Goal: Task Accomplishment & Management: Use online tool/utility

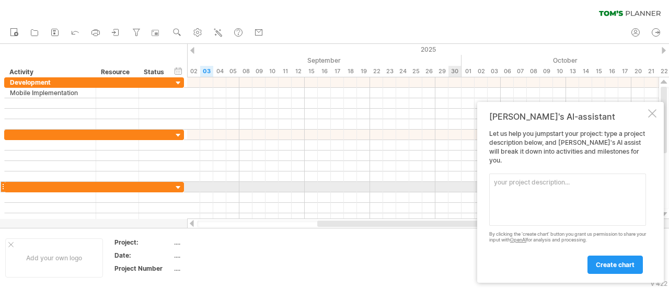
click at [557, 186] on textarea at bounding box center [568, 200] width 157 height 52
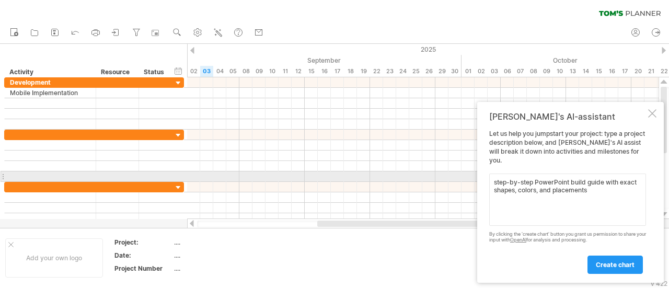
drag, startPoint x: 586, startPoint y: 192, endPoint x: 487, endPoint y: 173, distance: 101.2
click at [487, 173] on div "[PERSON_NAME]'s AI-assistant Let us help you jumpstart your project: type a pro…" at bounding box center [571, 192] width 187 height 181
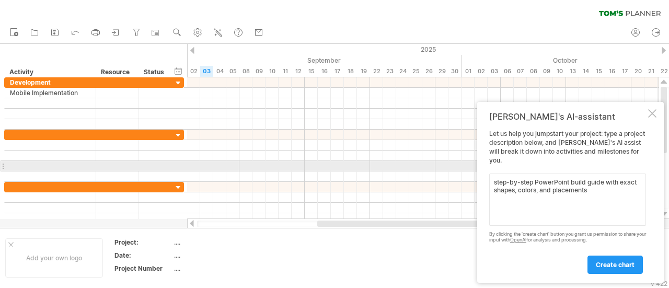
type textarea "s"
paste textarea "3-Sep to 22-Sep Mobile Support Imagine Pay Questionnarie Preparation Instructio…"
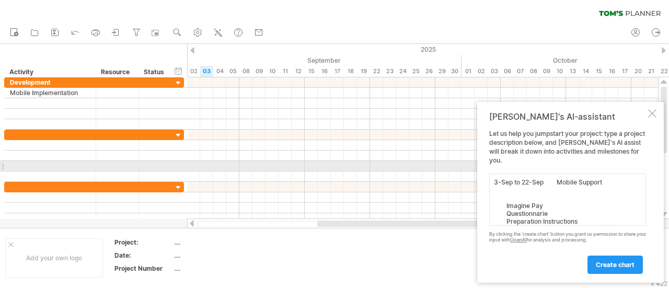
scroll to position [55, 0]
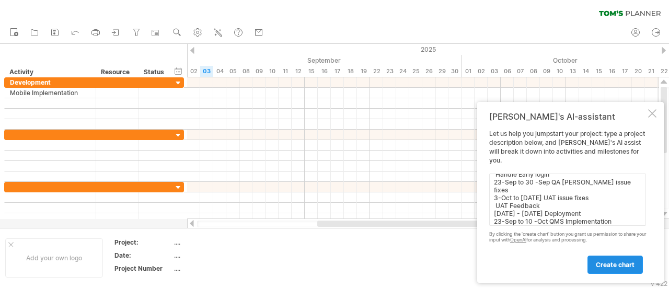
type textarea "3-Sep to 22-Sep Mobile Support Imagine Pay Questionnarie Preparation Instructio…"
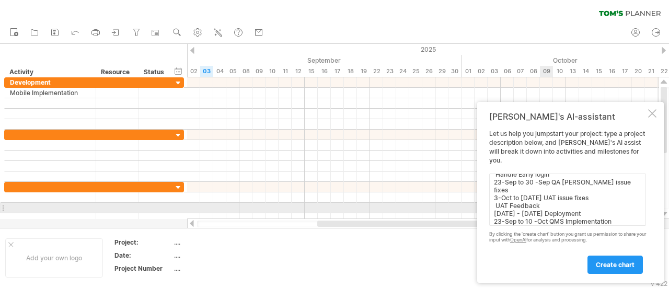
click at [551, 203] on textarea "3-Sep to 22-Sep Mobile Support Imagine Pay Questionnarie Preparation Instructio…" at bounding box center [568, 200] width 157 height 52
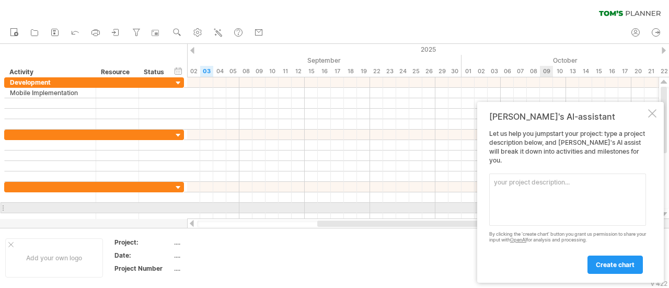
scroll to position [0, 0]
paste textarea "| Task | Start Date | End Date | Phase | | ------------------------ | ---------…"
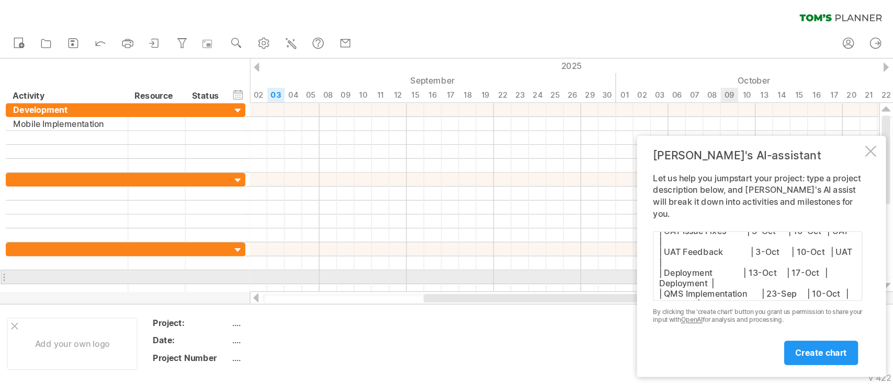
scroll to position [157, 0]
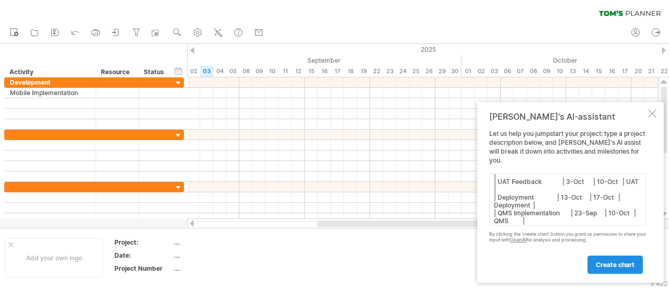
type textarea "| Task | Start Date | End Date | Phase | | ------------------------ | ---------…"
click at [596, 272] on link "create chart" at bounding box center [615, 265] width 55 height 18
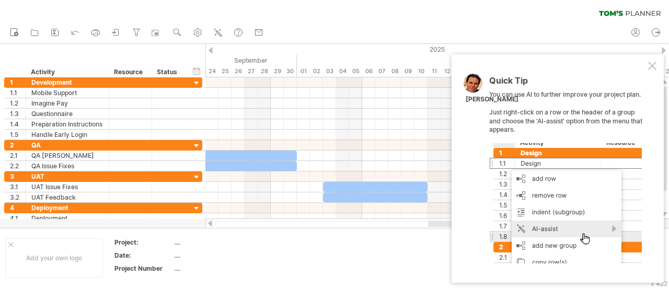
drag, startPoint x: 348, startPoint y: 222, endPoint x: 457, endPoint y: 235, distance: 109.1
click at [457, 235] on div "Trying to reach [DOMAIN_NAME] Connected again... 0% clear filter new 1" at bounding box center [334, 144] width 669 height 288
click at [650, 68] on div at bounding box center [653, 66] width 8 height 8
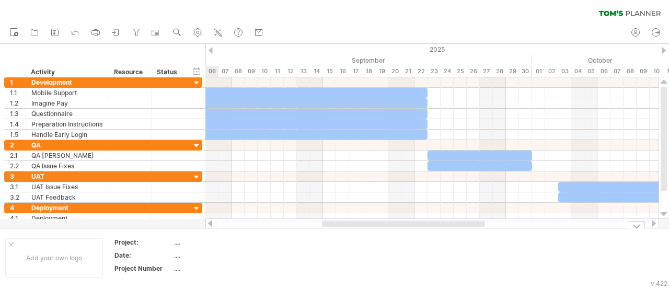
drag, startPoint x: 448, startPoint y: 225, endPoint x: 366, endPoint y: 247, distance: 85.0
click at [366, 247] on div "Trying to reach [DOMAIN_NAME] Connected again... 0% clear filter new 1" at bounding box center [334, 144] width 669 height 288
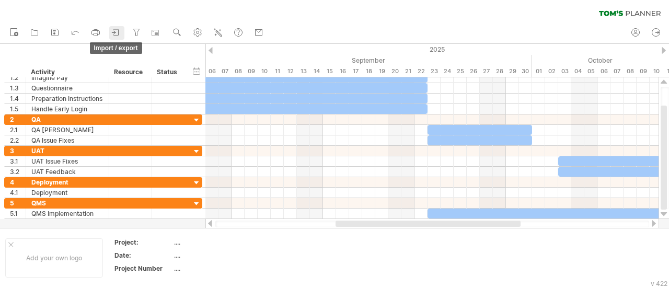
click at [115, 32] on icon at bounding box center [116, 32] width 10 height 10
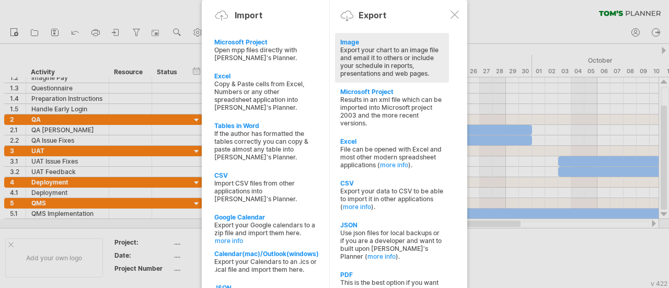
click at [384, 66] on div "Export your chart to an image file and email it to others or include your sched…" at bounding box center [392, 61] width 104 height 31
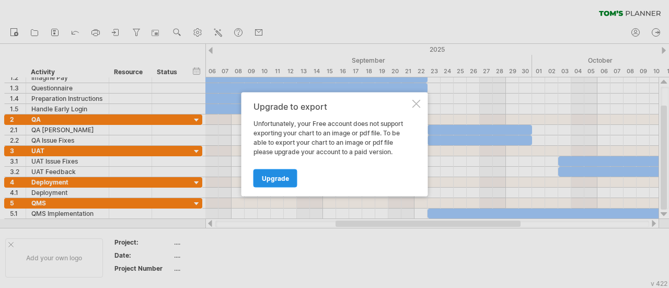
click at [276, 174] on span "Upgrade" at bounding box center [275, 178] width 27 height 8
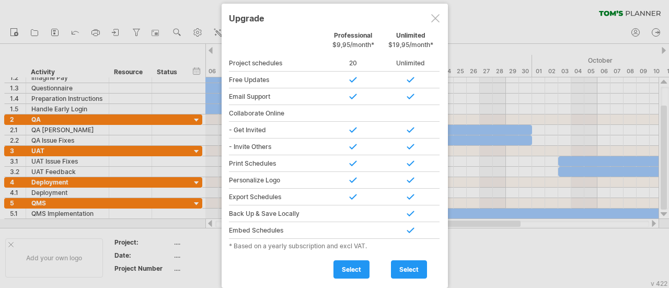
click at [432, 19] on div at bounding box center [436, 18] width 8 height 8
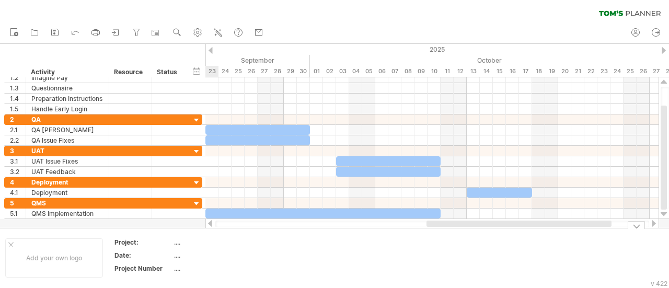
drag, startPoint x: 454, startPoint y: 226, endPoint x: 543, endPoint y: 228, distance: 89.5
click at [544, 233] on div "Trying to reach [DOMAIN_NAME] Connected again... 0% clear filter new 1" at bounding box center [334, 144] width 669 height 288
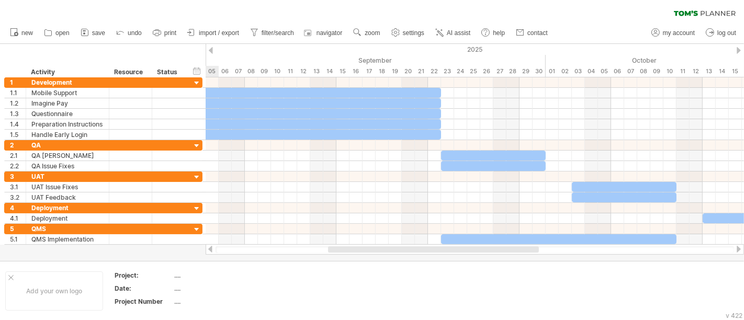
drag, startPoint x: 490, startPoint y: 248, endPoint x: 463, endPoint y: 213, distance: 44.4
click at [398, 255] on div "Trying to reach [DOMAIN_NAME] Connected again... 0% clear filter new 1" at bounding box center [372, 160] width 744 height 320
click at [509, 246] on div at bounding box center [475, 249] width 538 height 10
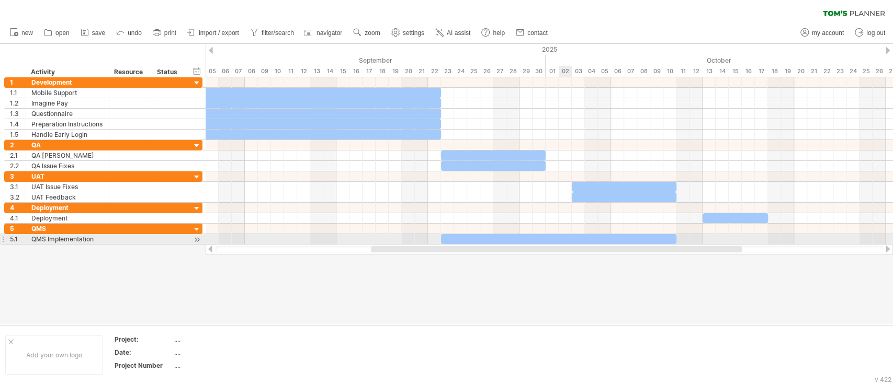
drag, startPoint x: 575, startPoint y: 243, endPoint x: 558, endPoint y: 241, distance: 17.5
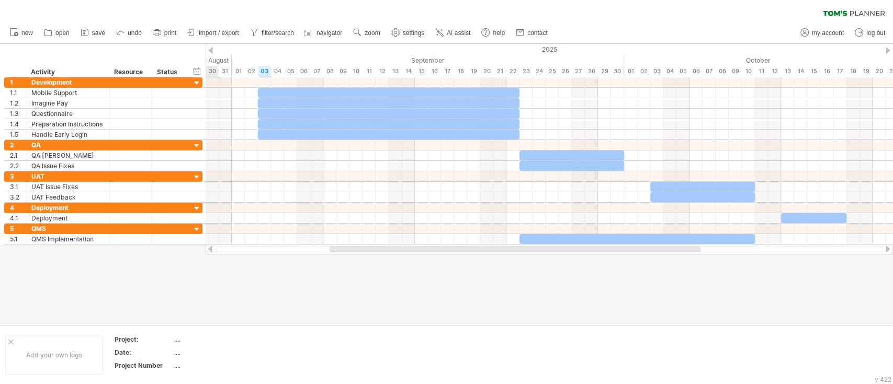
drag, startPoint x: 554, startPoint y: 249, endPoint x: 513, endPoint y: 251, distance: 41.4
click at [513, 251] on div at bounding box center [515, 249] width 371 height 6
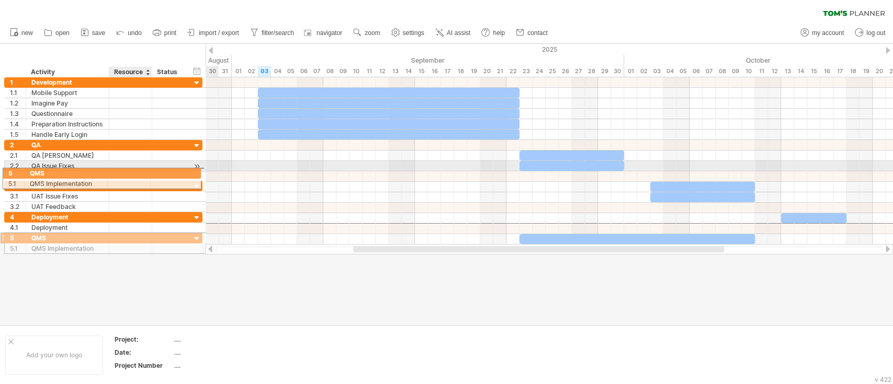
drag, startPoint x: 128, startPoint y: 230, endPoint x: 123, endPoint y: 172, distance: 58.2
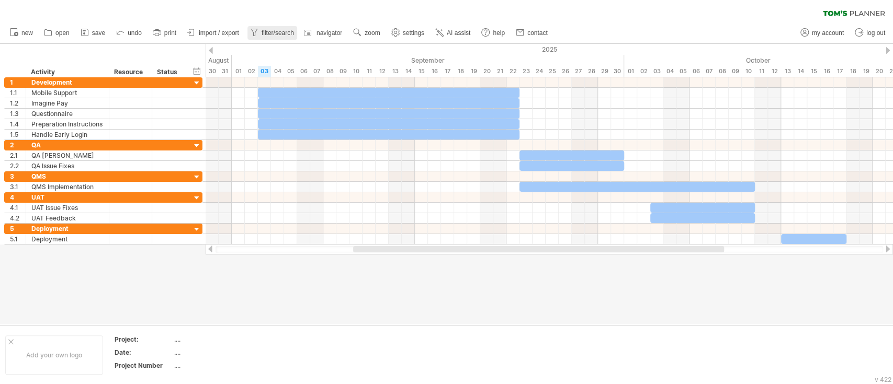
click at [267, 36] on span "filter/search" at bounding box center [278, 32] width 32 height 7
type input "**********"
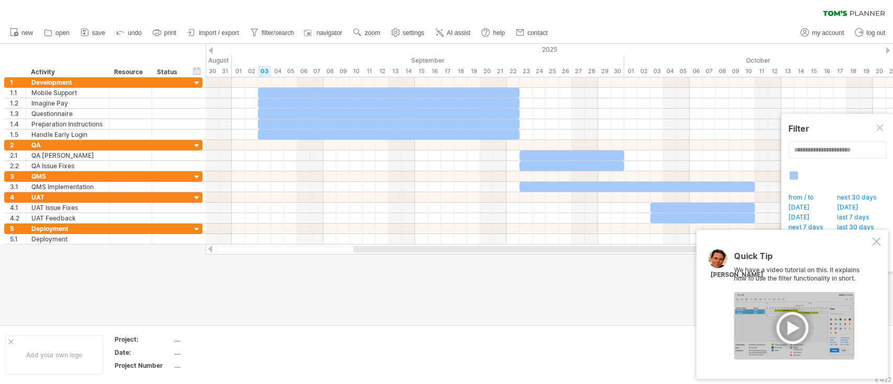
click at [669, 245] on div "Quick Tip We have a video tutorial on this. It explains how to use the filter f…" at bounding box center [791, 304] width 191 height 149
click at [669, 246] on div "Quick Tip We have a video tutorial on this. It explains how to use the filter f…" at bounding box center [791, 304] width 191 height 149
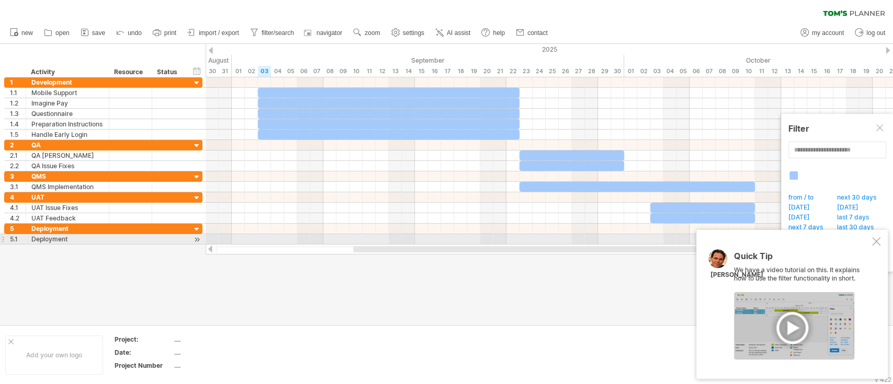
click at [669, 240] on div at bounding box center [876, 241] width 8 height 8
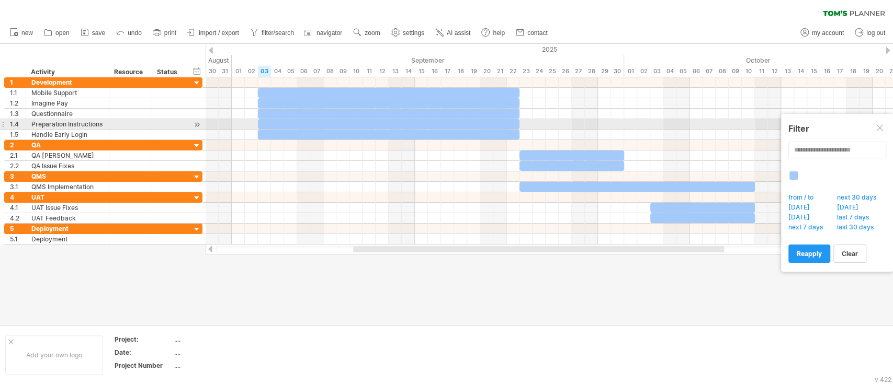
click at [669, 128] on div at bounding box center [880, 128] width 8 height 8
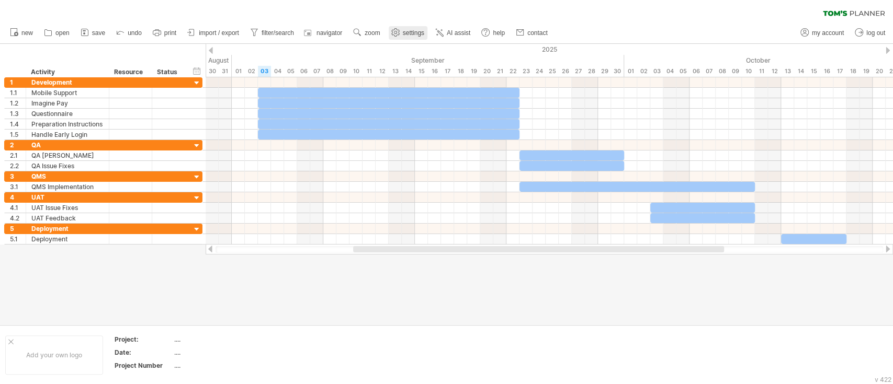
click at [412, 31] on span "settings" at bounding box center [413, 32] width 21 height 7
select select "*"
select select "**"
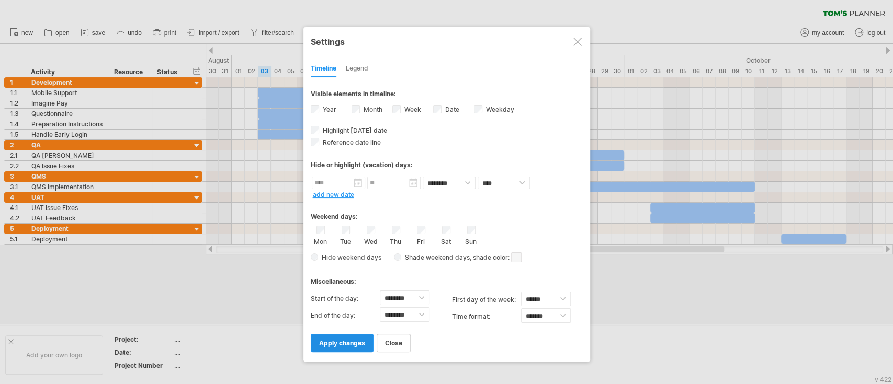
click at [345, 288] on span "apply changes" at bounding box center [342, 343] width 46 height 8
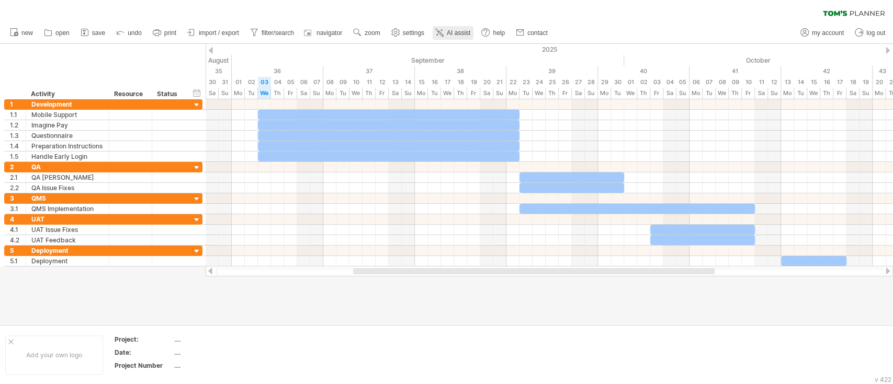
click at [452, 30] on span "AI assist" at bounding box center [459, 32] width 24 height 7
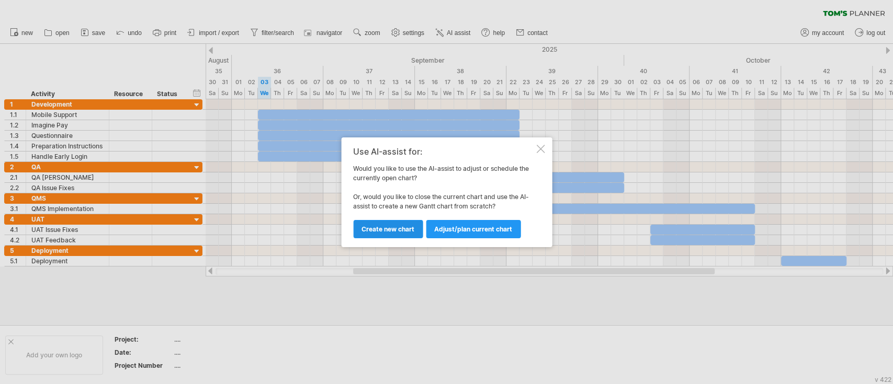
click at [389, 228] on span "Create new chart" at bounding box center [387, 229] width 53 height 8
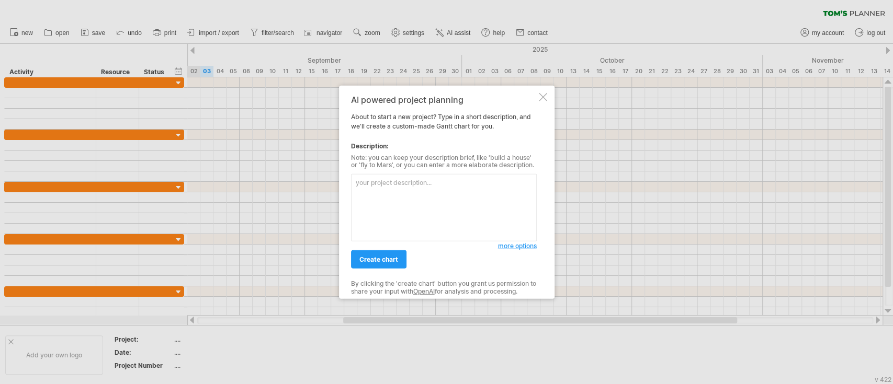
click at [540, 98] on div at bounding box center [543, 97] width 8 height 8
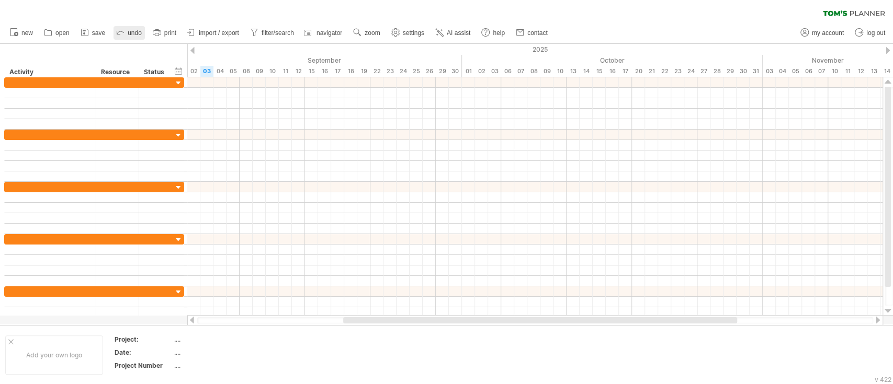
click at [132, 37] on link "undo" at bounding box center [128, 33] width 31 height 14
click at [456, 31] on span "AI assist" at bounding box center [459, 32] width 24 height 7
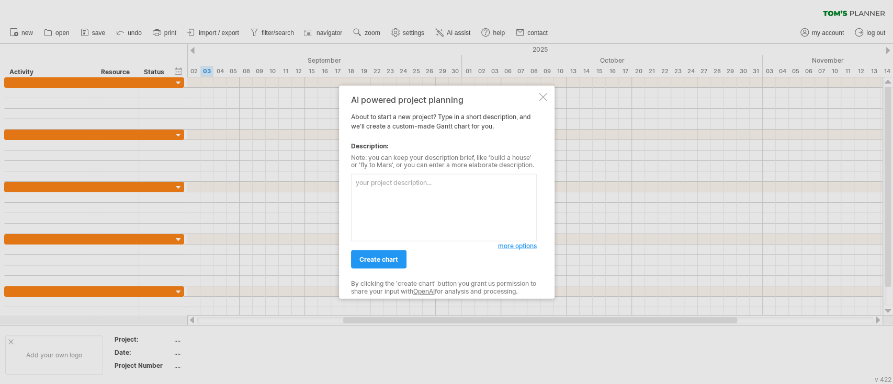
click at [447, 191] on textarea at bounding box center [444, 207] width 186 height 67
paste textarea "| Task | Start Date | End Date | Phase | | ------------------------ | ---------…"
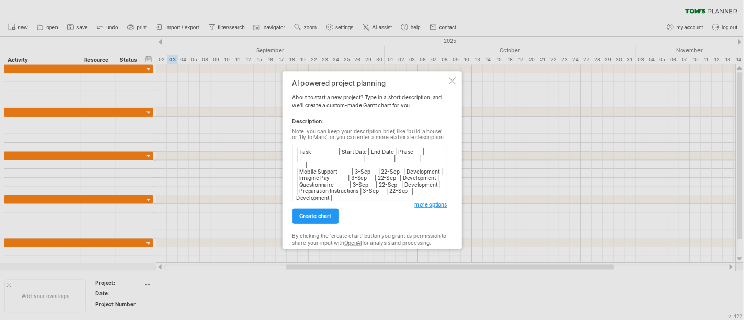
scroll to position [101, 0]
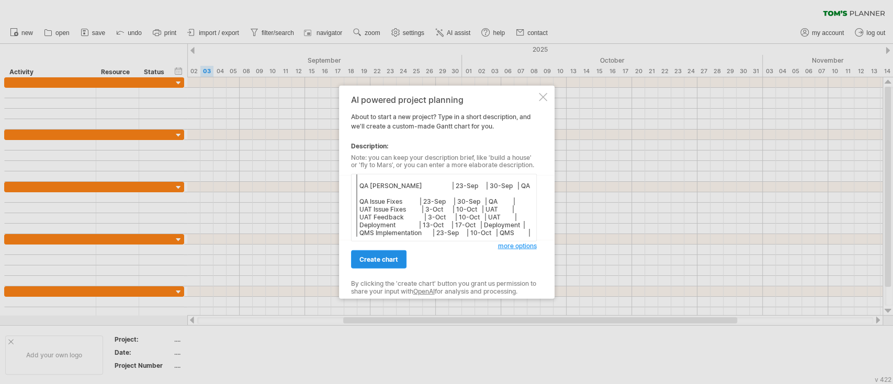
type textarea "| Task | Start Date | End Date | Phase | | ------------------------ | ---------…"
click at [387, 258] on span "create chart" at bounding box center [378, 260] width 39 height 8
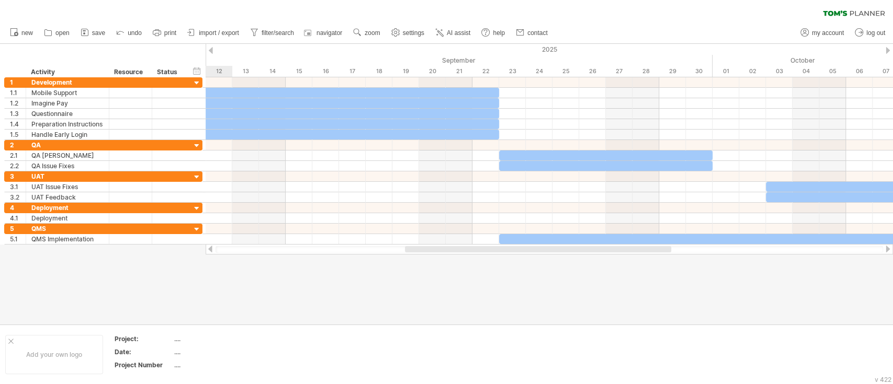
drag, startPoint x: 368, startPoint y: 251, endPoint x: 456, endPoint y: 259, distance: 88.3
click at [456, 259] on div "Trying to reach [DOMAIN_NAME] Connected again... 0% clear filter new 1" at bounding box center [446, 192] width 893 height 384
click at [404, 34] on span "settings" at bounding box center [413, 32] width 21 height 7
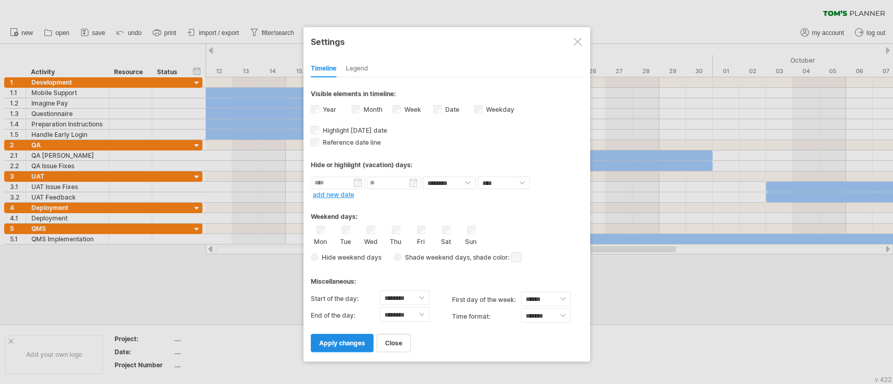
click at [362, 288] on span "apply changes" at bounding box center [342, 343] width 46 height 8
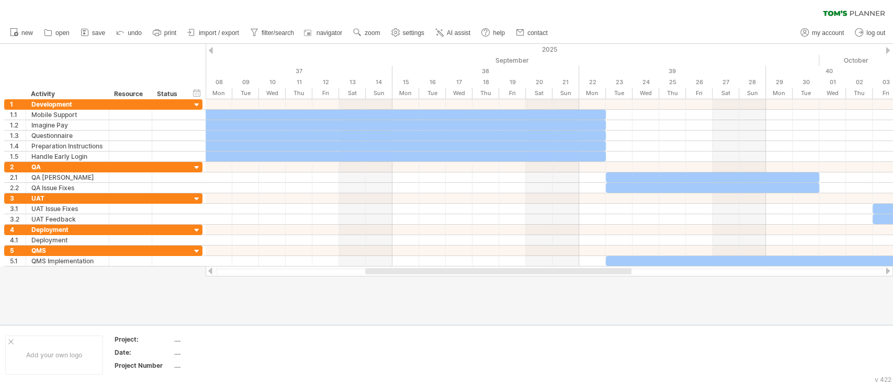
drag, startPoint x: 535, startPoint y: 274, endPoint x: 485, endPoint y: 275, distance: 49.2
click at [487, 277] on div "Trying to reach [DOMAIN_NAME] Connected again... 0% clear filter new 1" at bounding box center [446, 192] width 893 height 384
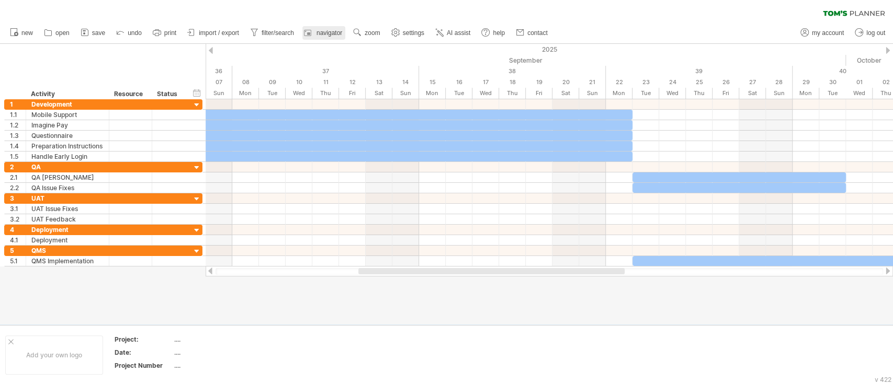
click at [330, 36] on link "navigator" at bounding box center [323, 33] width 43 height 14
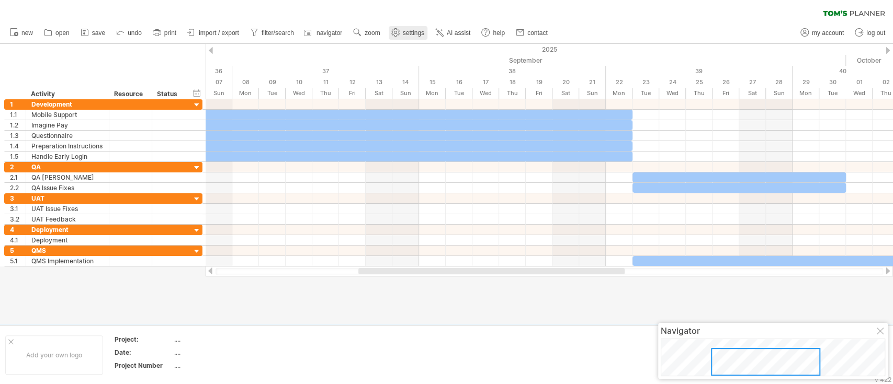
click at [399, 34] on icon at bounding box center [395, 33] width 8 height 8
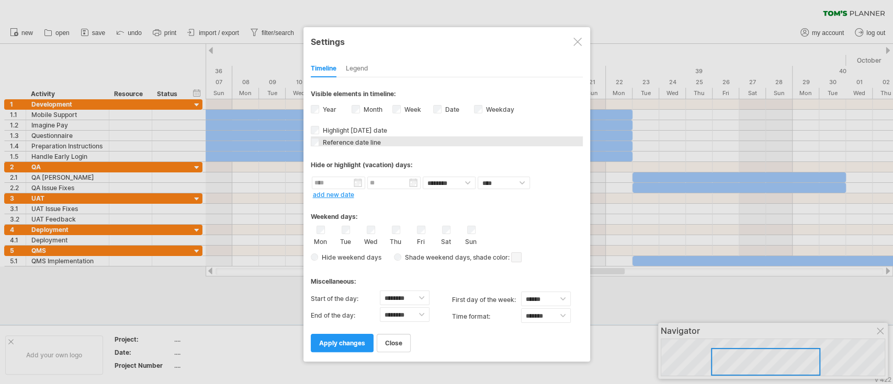
click at [373, 140] on span "Reference date line" at bounding box center [351, 143] width 60 height 8
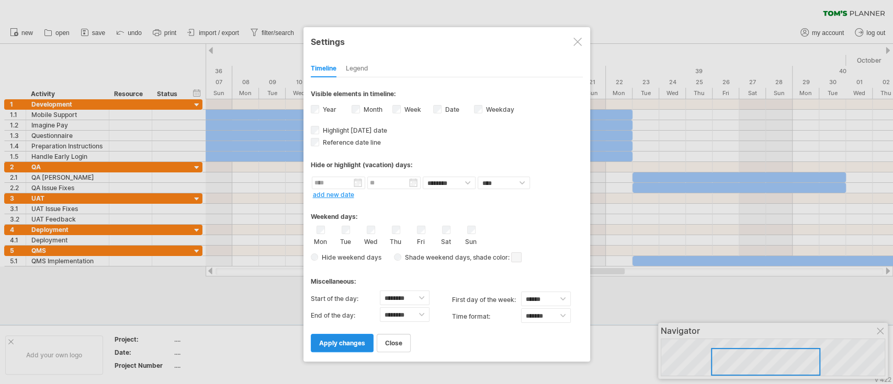
click at [349, 288] on span "apply changes" at bounding box center [342, 343] width 46 height 8
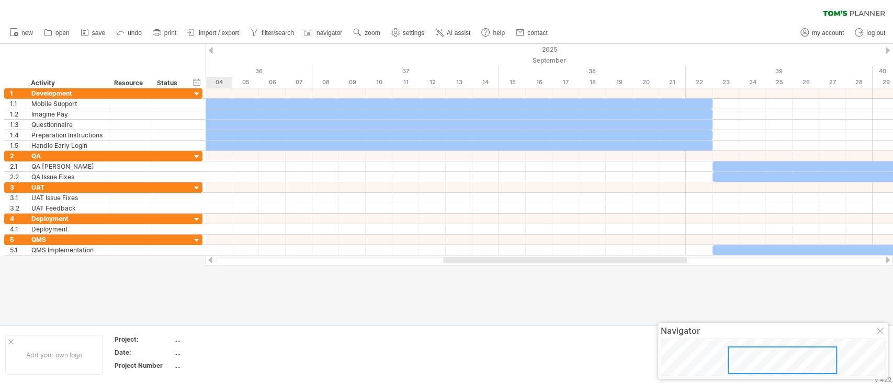
drag, startPoint x: 459, startPoint y: 260, endPoint x: 594, endPoint y: 262, distance: 135.0
click at [594, 262] on div at bounding box center [565, 260] width 244 height 6
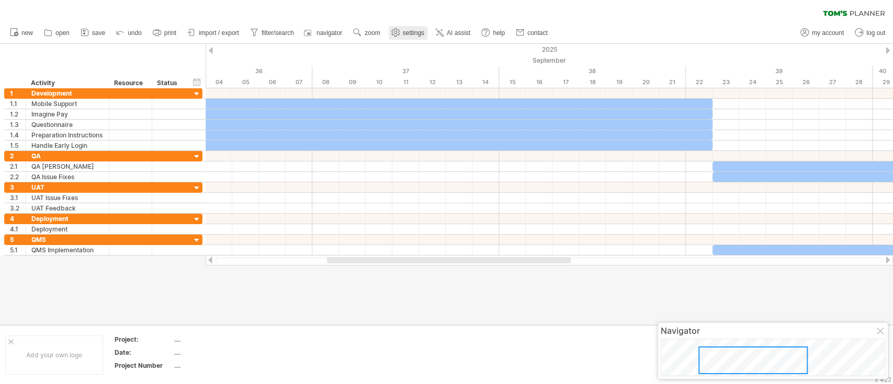
click at [415, 34] on span "settings" at bounding box center [413, 32] width 21 height 7
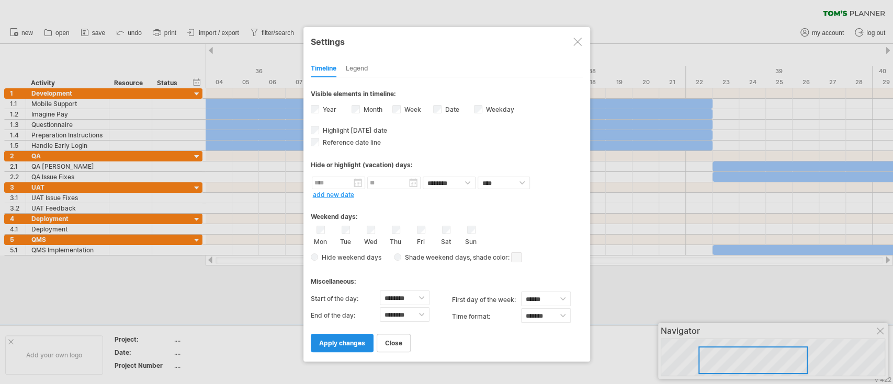
click at [353, 288] on span "apply changes" at bounding box center [342, 343] width 46 height 8
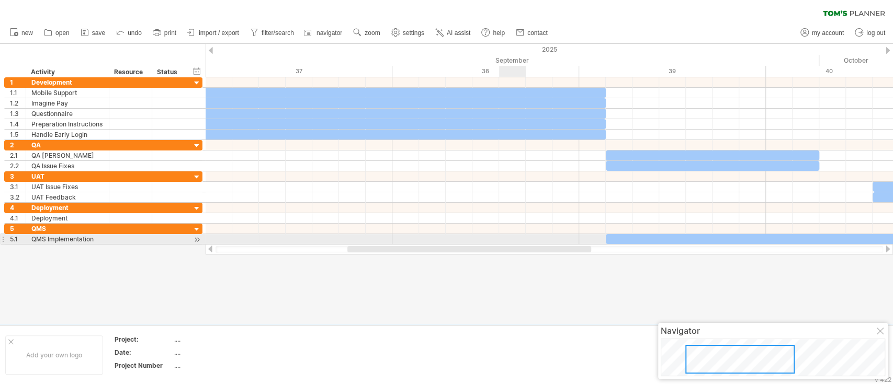
drag, startPoint x: 482, startPoint y: 249, endPoint x: 519, endPoint y: 244, distance: 37.5
click at [519, 244] on div at bounding box center [549, 249] width 687 height 10
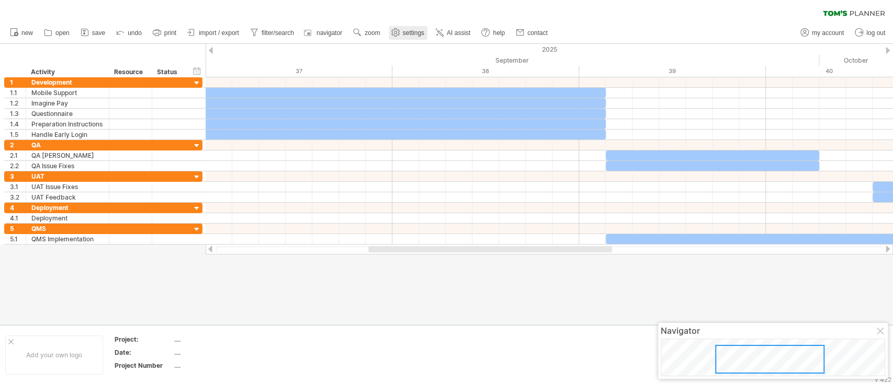
click at [406, 36] on span "settings" at bounding box center [413, 32] width 21 height 7
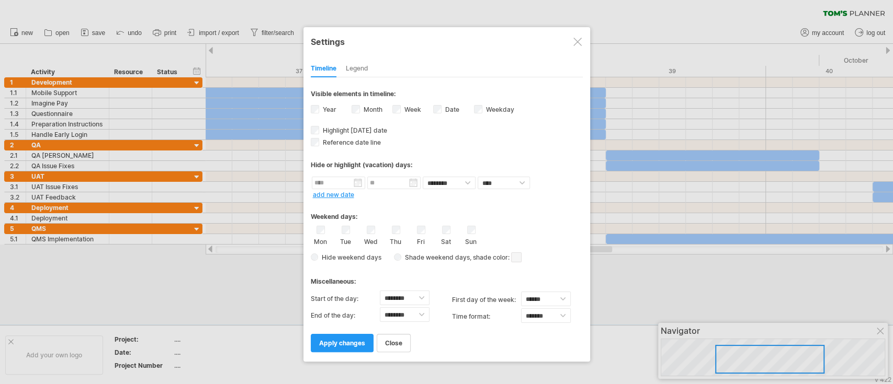
click at [356, 288] on div "close apply changes" at bounding box center [447, 338] width 272 height 27
click at [353, 288] on span "apply changes" at bounding box center [342, 343] width 46 height 8
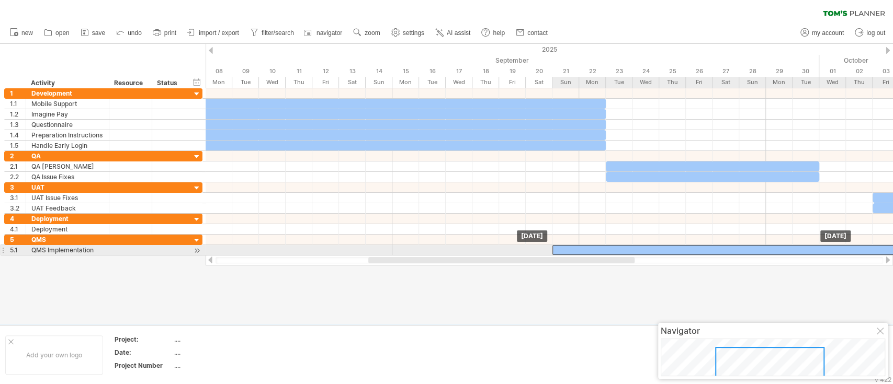
drag, startPoint x: 689, startPoint y: 247, endPoint x: 636, endPoint y: 253, distance: 53.1
click at [636, 253] on div at bounding box center [792, 250] width 480 height 10
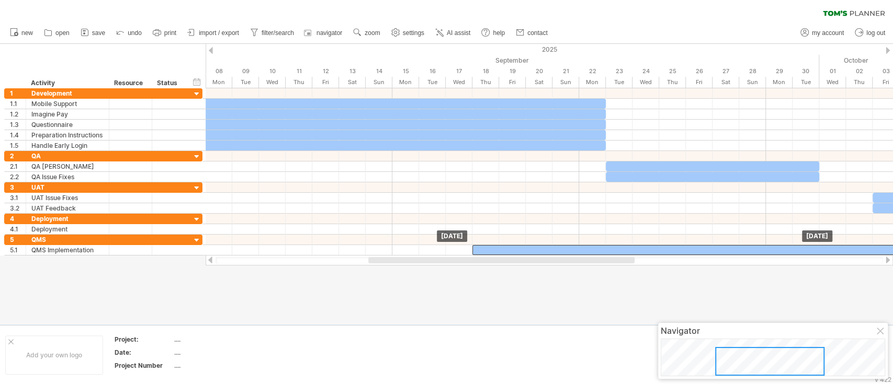
drag, startPoint x: 639, startPoint y: 249, endPoint x: 553, endPoint y: 263, distance: 86.8
click at [553, 263] on div "Trying to reach [DOMAIN_NAME] Connected again... 0% clear filter new 1" at bounding box center [446, 192] width 893 height 384
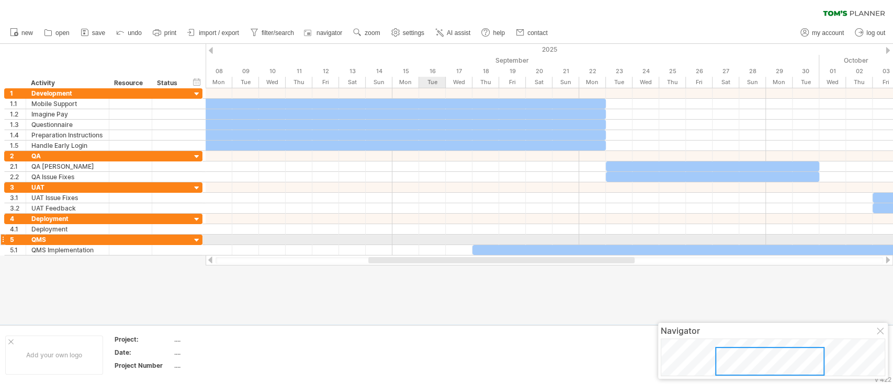
click at [423, 244] on div at bounding box center [549, 240] width 687 height 10
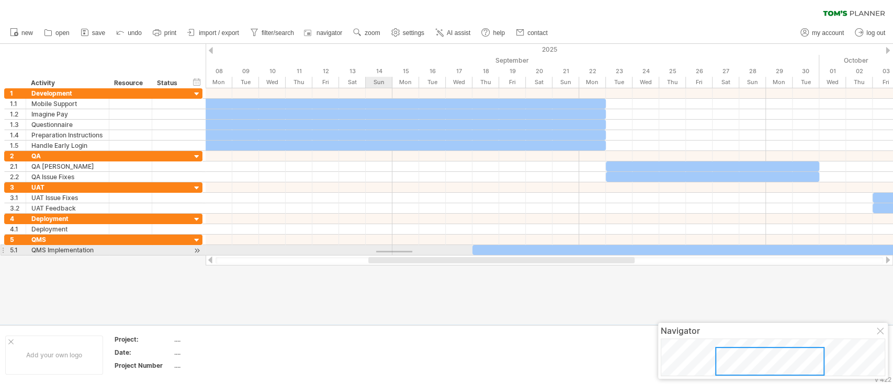
drag, startPoint x: 412, startPoint y: 251, endPoint x: 371, endPoint y: 252, distance: 40.8
click at [376, 253] on div at bounding box center [549, 250] width 687 height 10
click at [369, 251] on div at bounding box center [549, 250] width 687 height 10
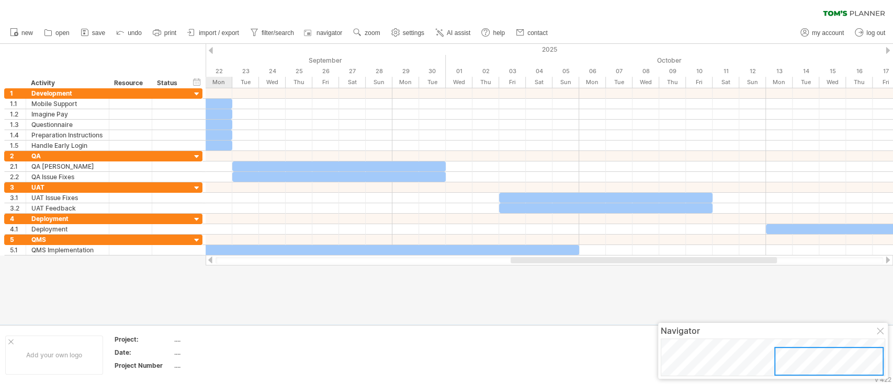
drag, startPoint x: 382, startPoint y: 261, endPoint x: 525, endPoint y: 266, distance: 142.9
click at [525, 266] on div "Trying to reach [DOMAIN_NAME] Connected again... 0% clear filter new 1" at bounding box center [446, 192] width 893 height 384
click at [410, 35] on span "settings" at bounding box center [413, 32] width 21 height 7
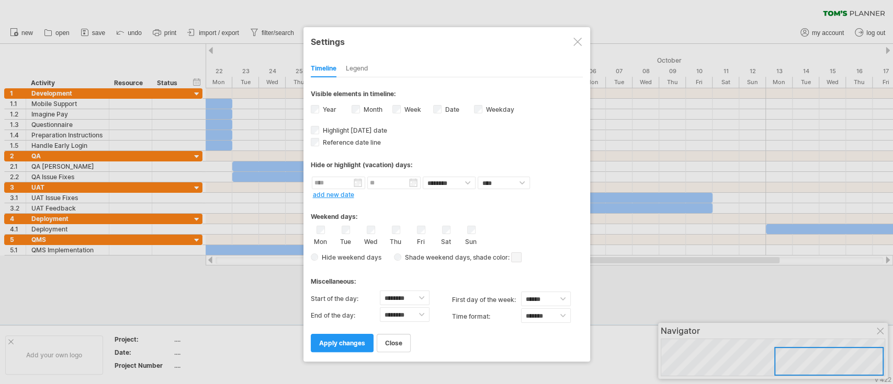
click at [445, 236] on label "Sat" at bounding box center [445, 241] width 13 height 10
click at [476, 231] on div "Sun" at bounding box center [471, 236] width 13 height 20
click at [355, 179] on input "text" at bounding box center [338, 183] width 53 height 13
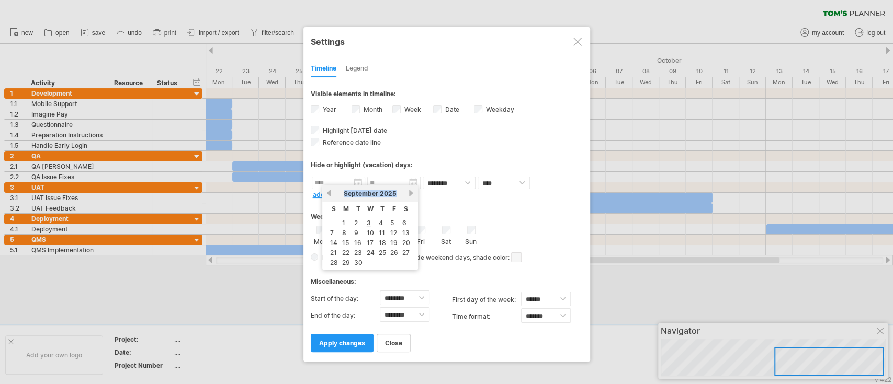
click at [407, 194] on div "previous next [DATE]" at bounding box center [370, 193] width 96 height 17
click at [407, 194] on link "next" at bounding box center [411, 193] width 8 height 8
click at [368, 221] on link "1" at bounding box center [367, 223] width 5 height 10
type input "********"
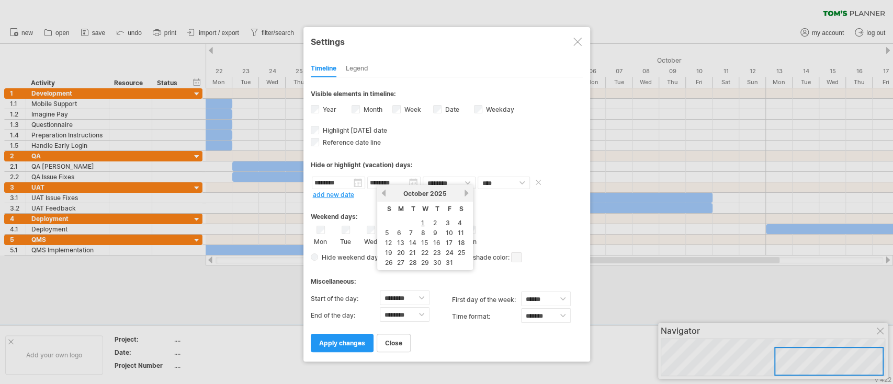
click at [412, 183] on input "********" at bounding box center [393, 183] width 53 height 13
click at [434, 221] on link "2" at bounding box center [435, 223] width 6 height 10
type input "********"
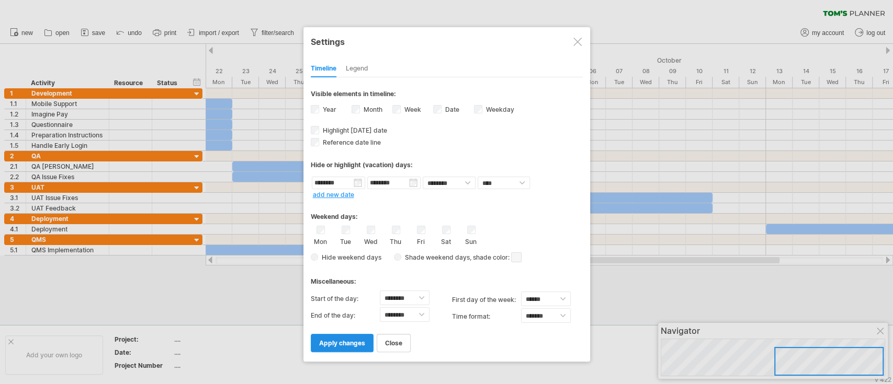
click at [339, 288] on span "apply changes" at bounding box center [342, 343] width 46 height 8
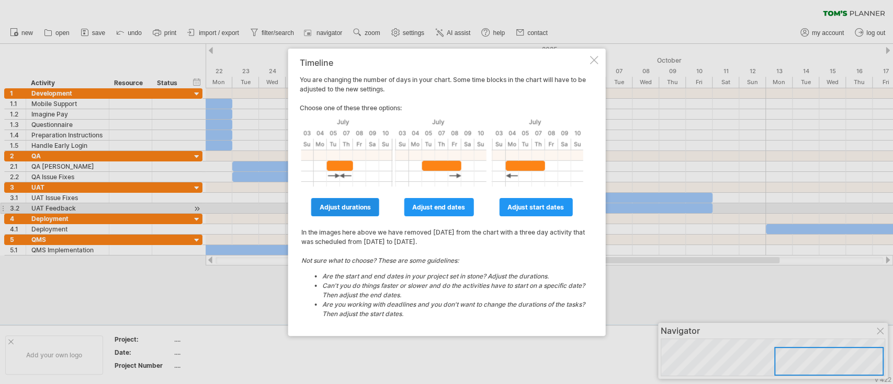
click at [349, 205] on span "adjust durations" at bounding box center [345, 207] width 51 height 8
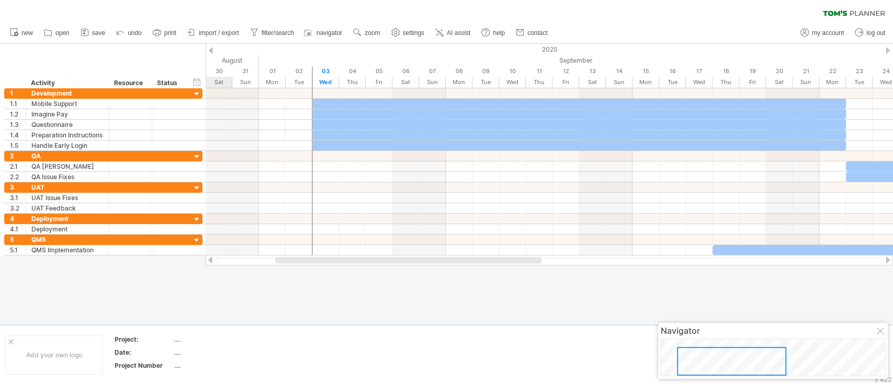
drag, startPoint x: 623, startPoint y: 258, endPoint x: 385, endPoint y: 268, distance: 238.2
click at [385, 268] on div "Trying to reach [DOMAIN_NAME] Connected again... 0% clear filter new 1" at bounding box center [446, 192] width 893 height 384
click at [322, 29] on span "navigator" at bounding box center [329, 32] width 26 height 7
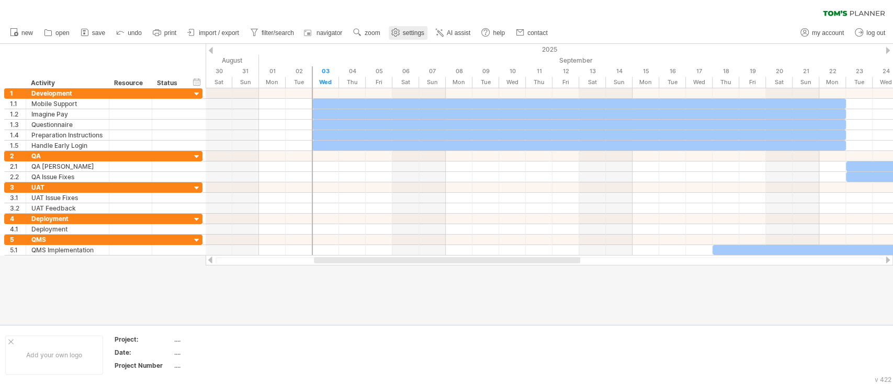
click at [411, 39] on link "settings" at bounding box center [408, 33] width 39 height 14
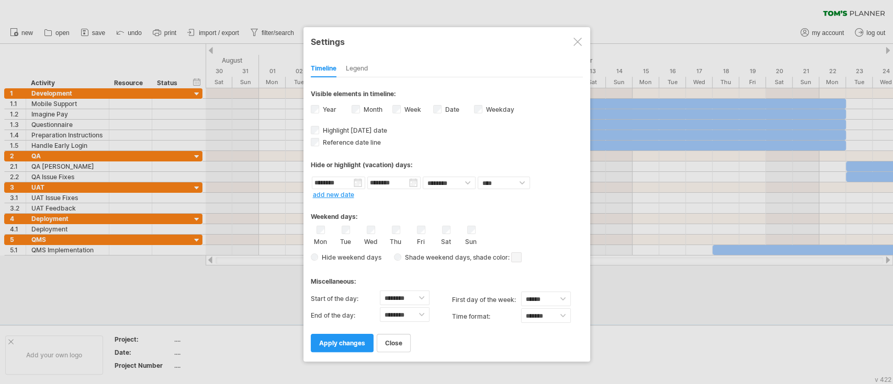
click at [363, 70] on div "Legend" at bounding box center [357, 69] width 22 height 17
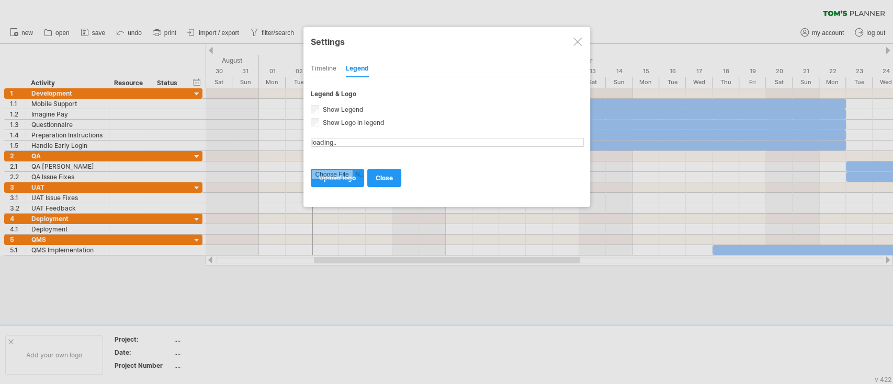
click at [326, 72] on div "Timeline" at bounding box center [324, 69] width 26 height 17
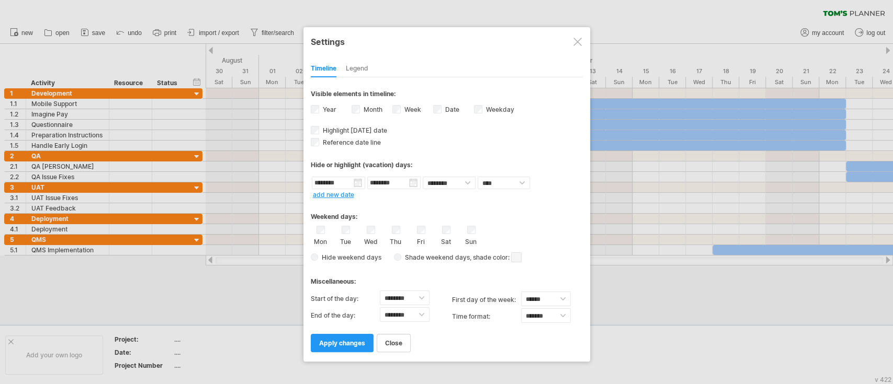
click at [410, 110] on label "Week visibility of weeknumbers Currently there is not enough space horizontally…" at bounding box center [411, 110] width 19 height 8
click at [356, 288] on span "apply changes" at bounding box center [342, 343] width 46 height 8
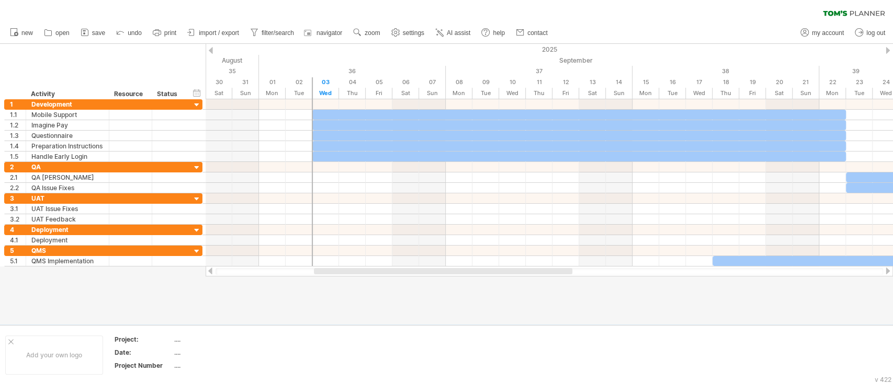
click at [669, 288] on div at bounding box center [446, 184] width 893 height 281
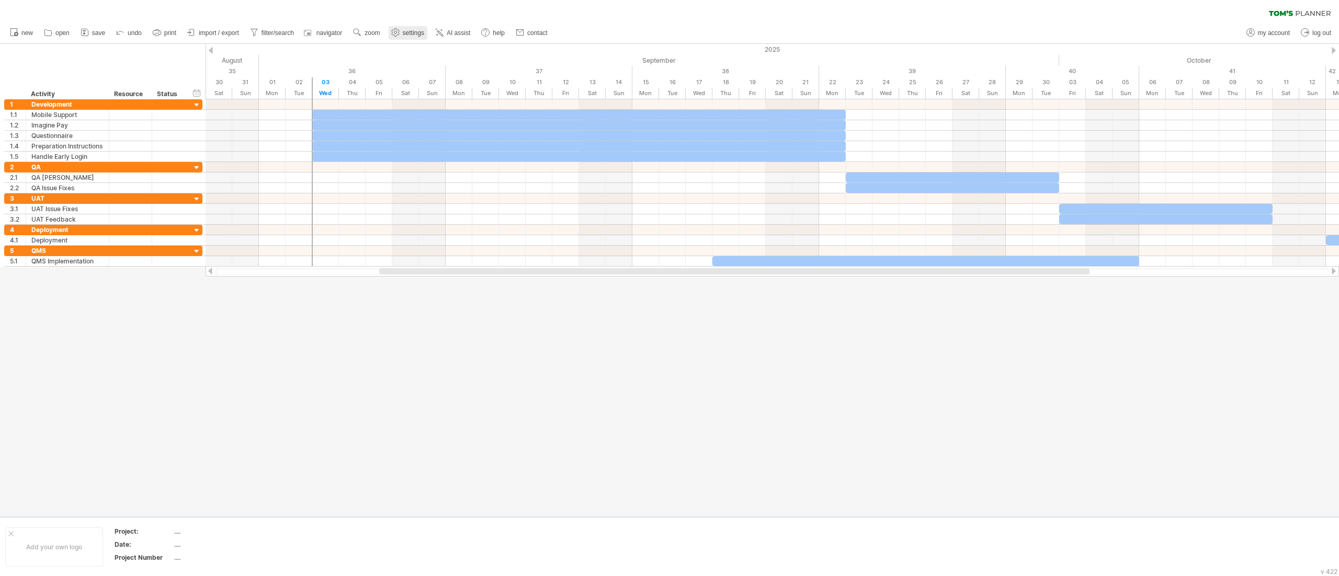
click at [417, 31] on span "settings" at bounding box center [413, 32] width 21 height 7
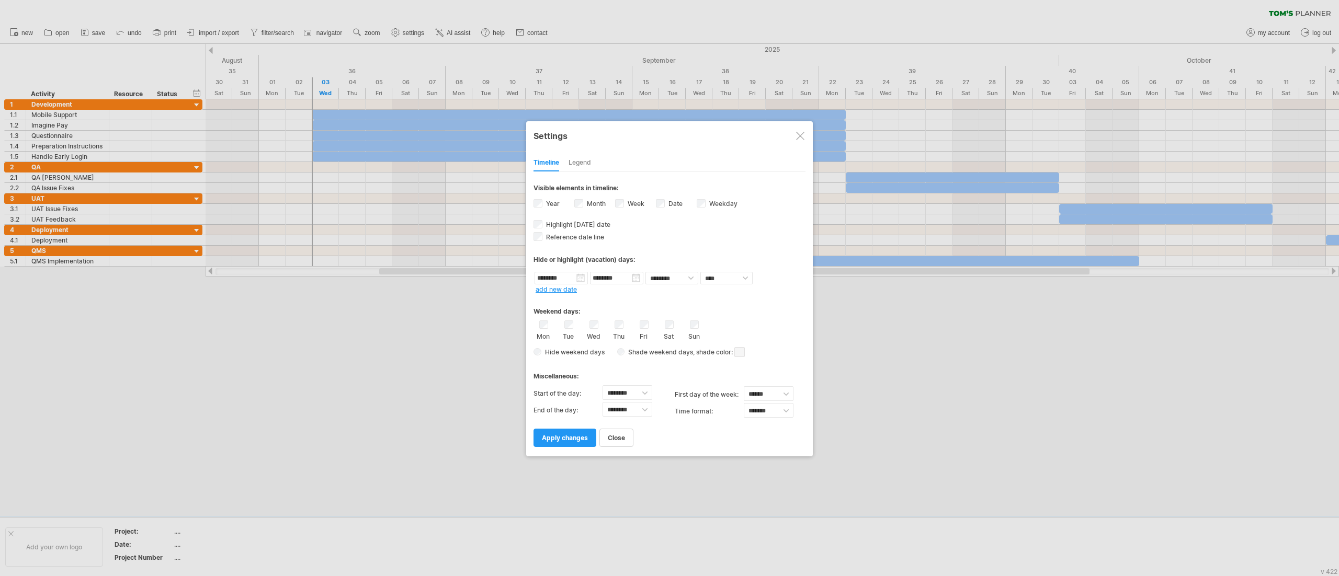
click at [546, 202] on label "Year" at bounding box center [552, 204] width 16 height 8
click at [569, 288] on span "apply changes" at bounding box center [565, 438] width 46 height 8
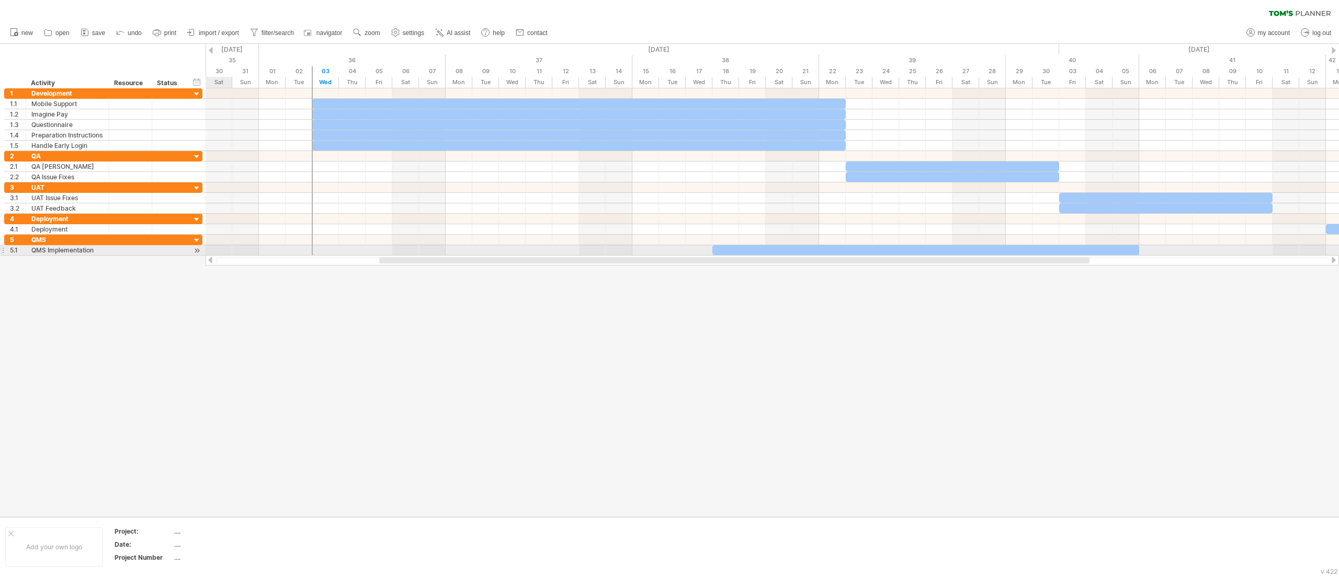
drag, startPoint x: 819, startPoint y: 255, endPoint x: 850, endPoint y: 255, distance: 31.4
click at [669, 255] on div at bounding box center [772, 260] width 1133 height 10
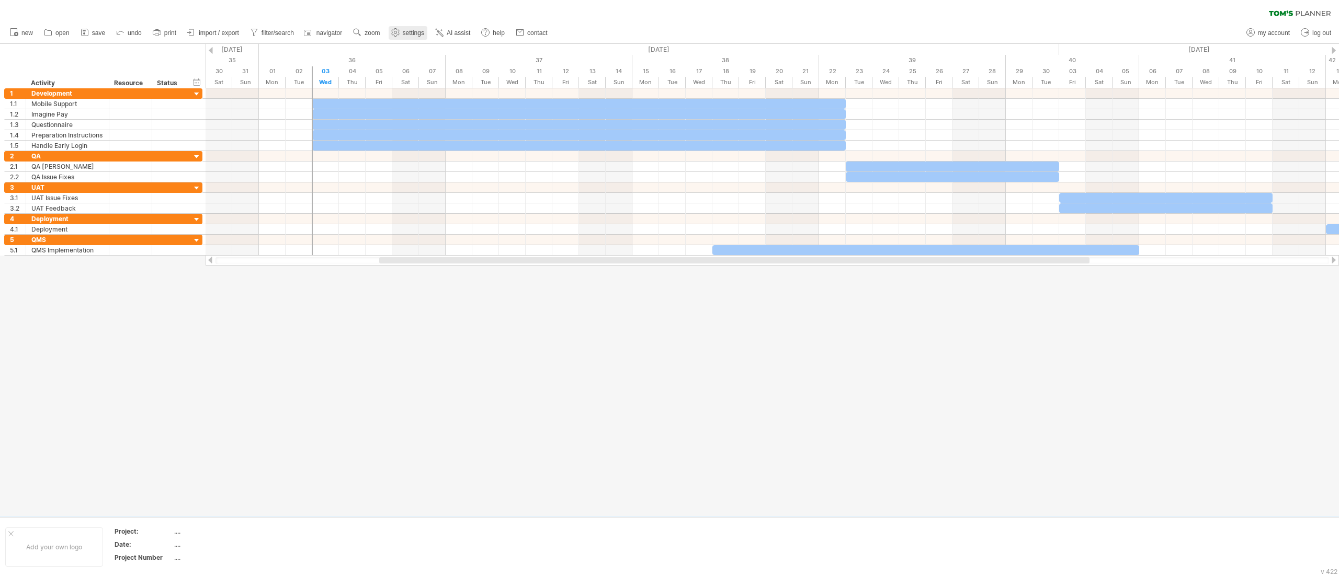
click at [413, 28] on link "settings" at bounding box center [408, 33] width 39 height 14
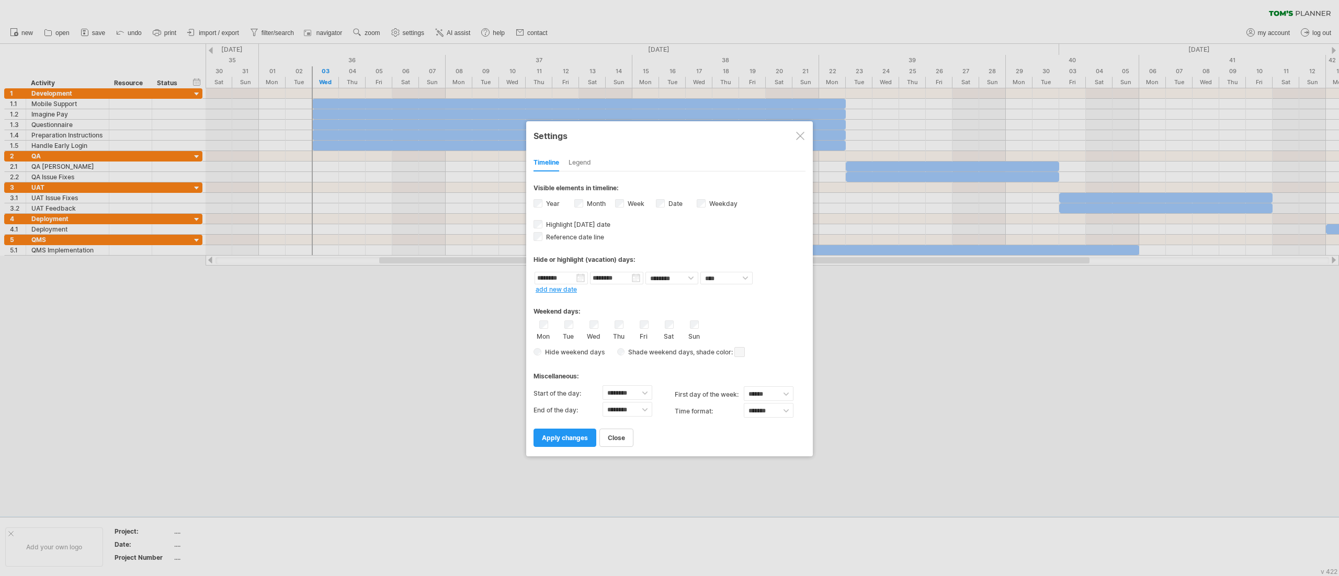
click at [627, 202] on label "Week visibility of weeknumbers Currently there is not enough space horizontally…" at bounding box center [635, 204] width 19 height 8
click at [575, 288] on span "apply changes" at bounding box center [565, 438] width 46 height 8
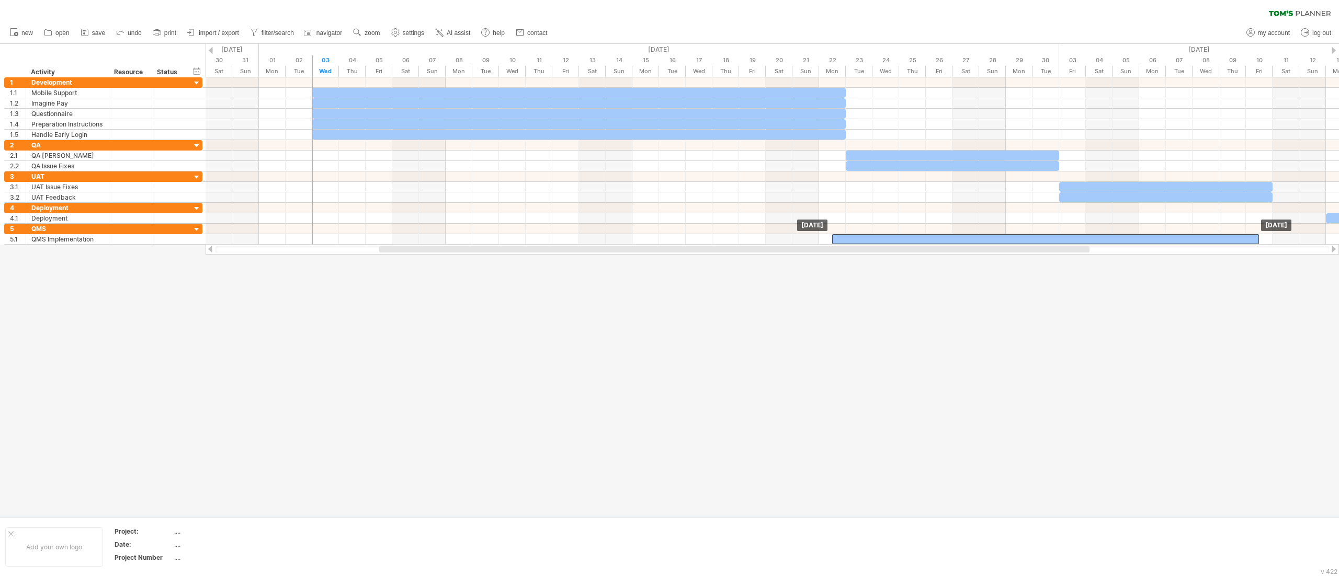
drag, startPoint x: 802, startPoint y: 240, endPoint x: 918, endPoint y: 248, distance: 116.4
click at [669, 248] on div "Trying to reach [DOMAIN_NAME] Connected again... 0% clear filter new 1" at bounding box center [669, 288] width 1339 height 576
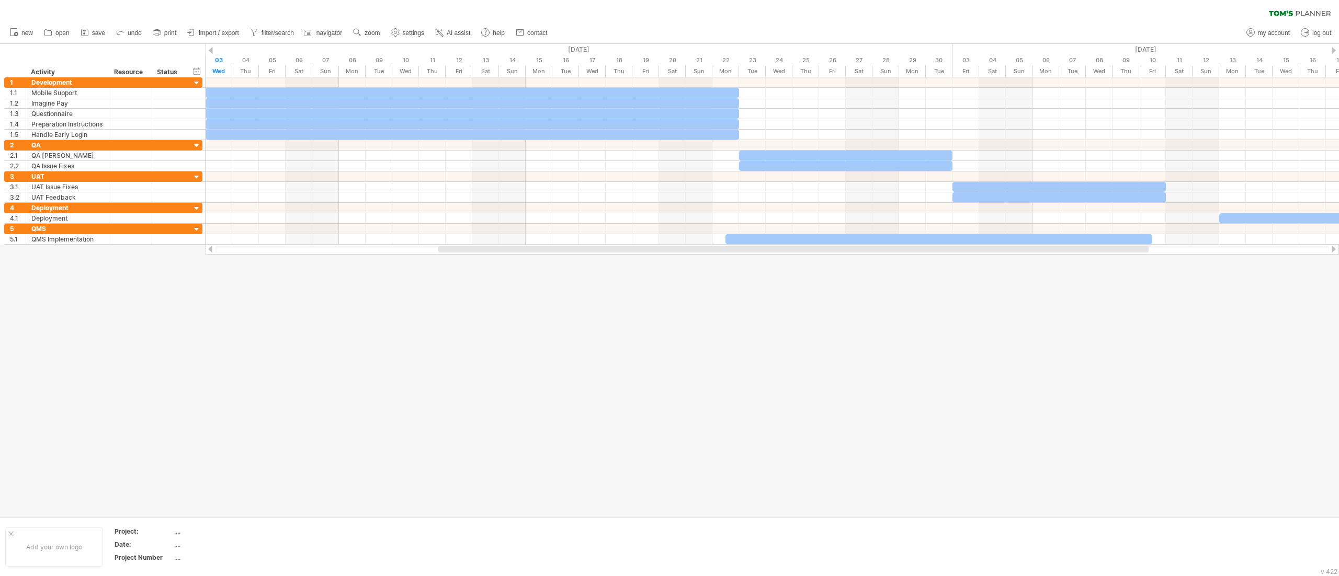
drag, startPoint x: 918, startPoint y: 248, endPoint x: 978, endPoint y: 275, distance: 65.1
click at [669, 275] on div "Trying to reach [DOMAIN_NAME] Connected again... 0% clear filter new 1" at bounding box center [669, 288] width 1339 height 576
click at [160, 35] on icon at bounding box center [157, 32] width 10 height 10
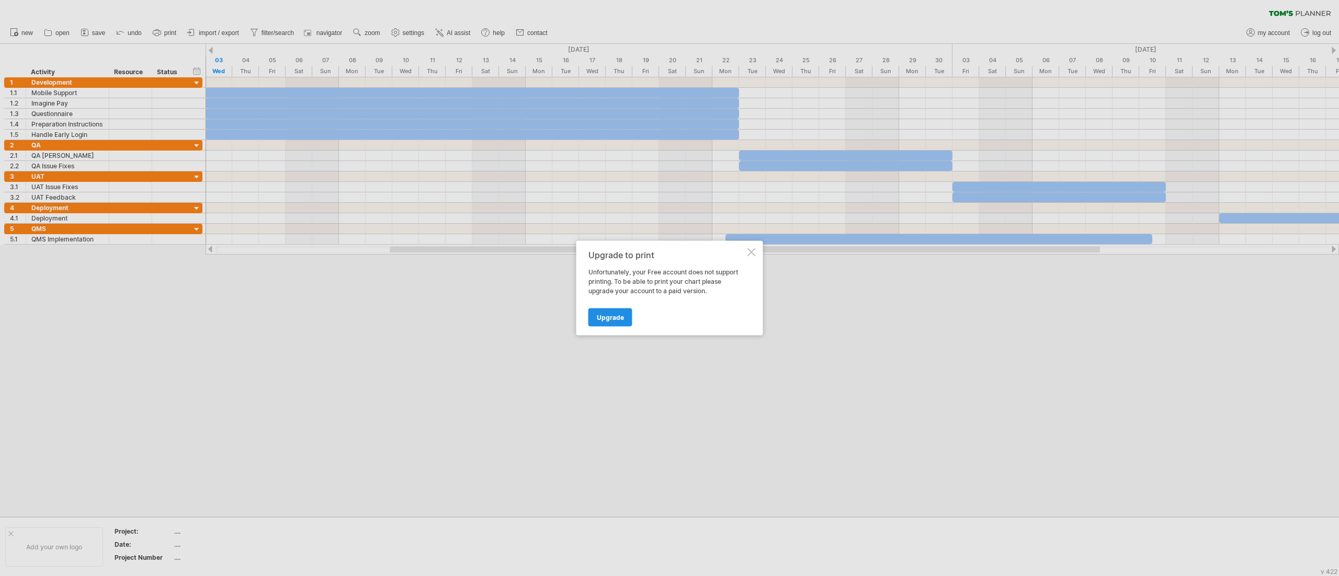
click at [594, 288] on link "Upgrade" at bounding box center [610, 318] width 44 height 18
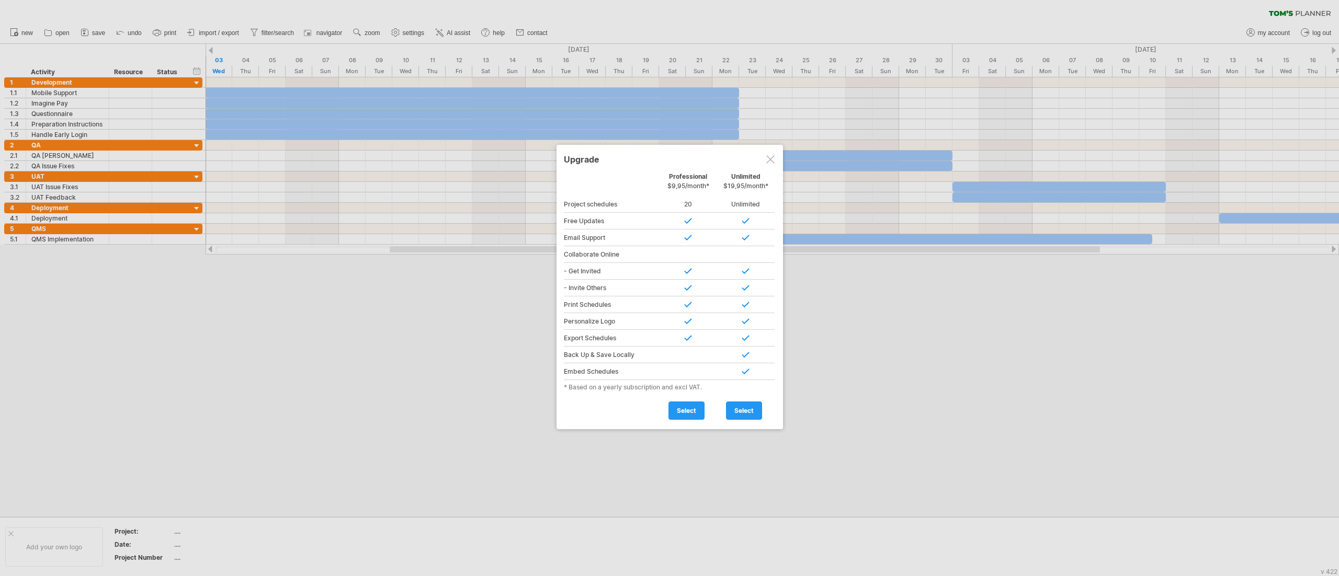
click at [669, 157] on div at bounding box center [770, 159] width 8 height 8
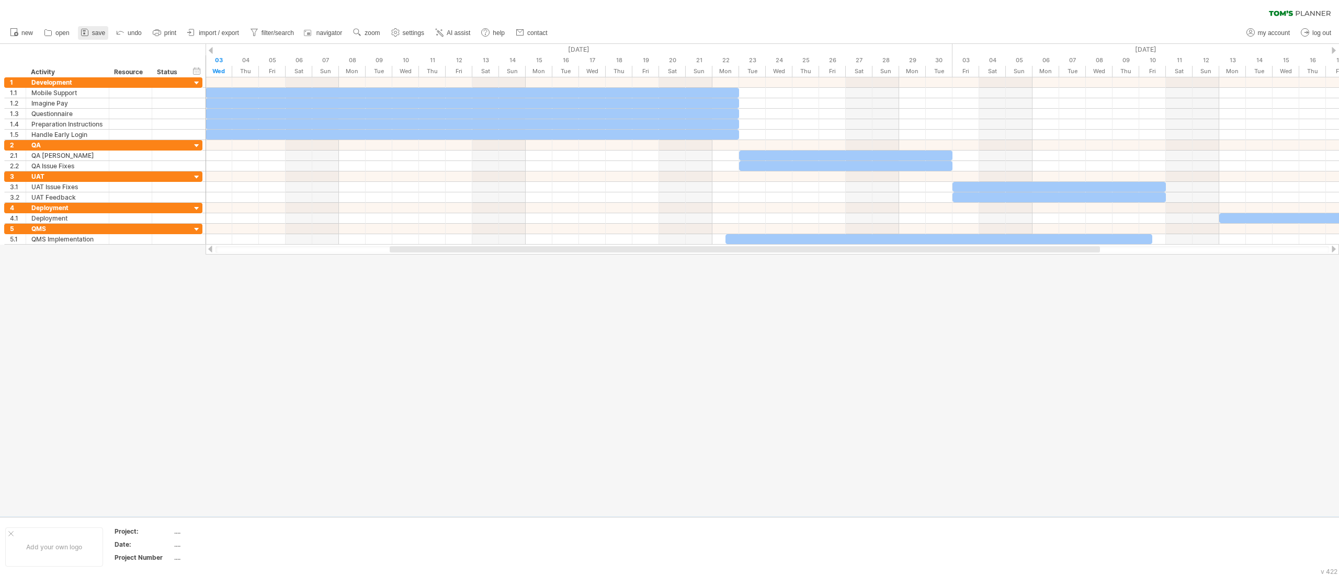
click at [93, 33] on span "save" at bounding box center [98, 32] width 13 height 7
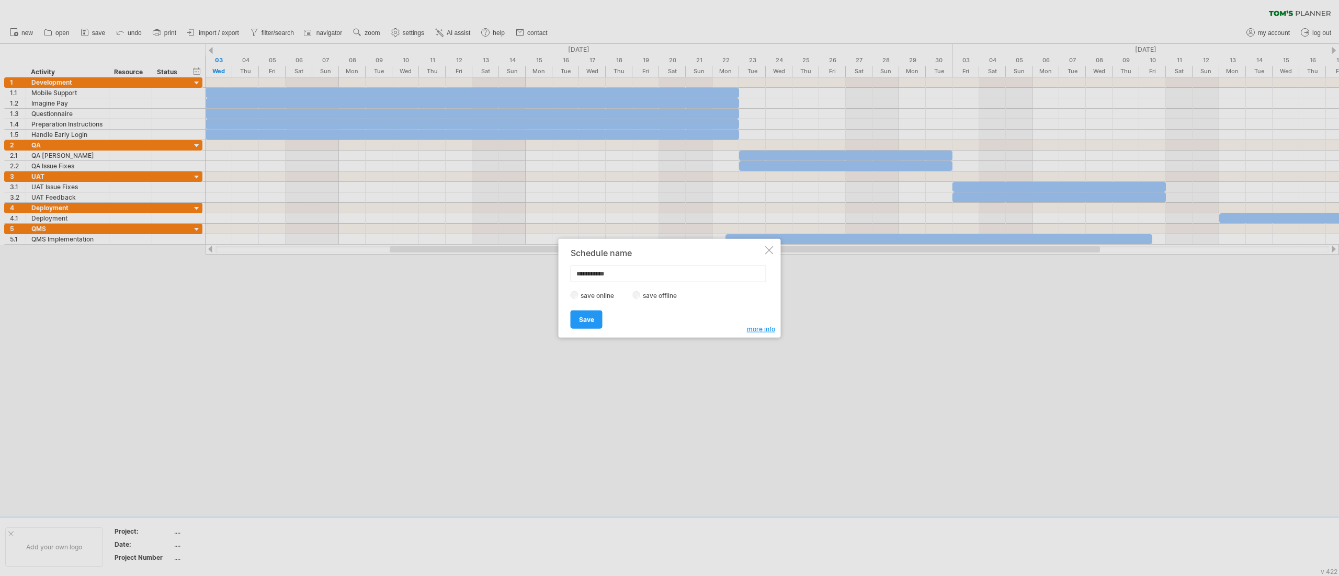
click at [669, 249] on div at bounding box center [769, 250] width 8 height 8
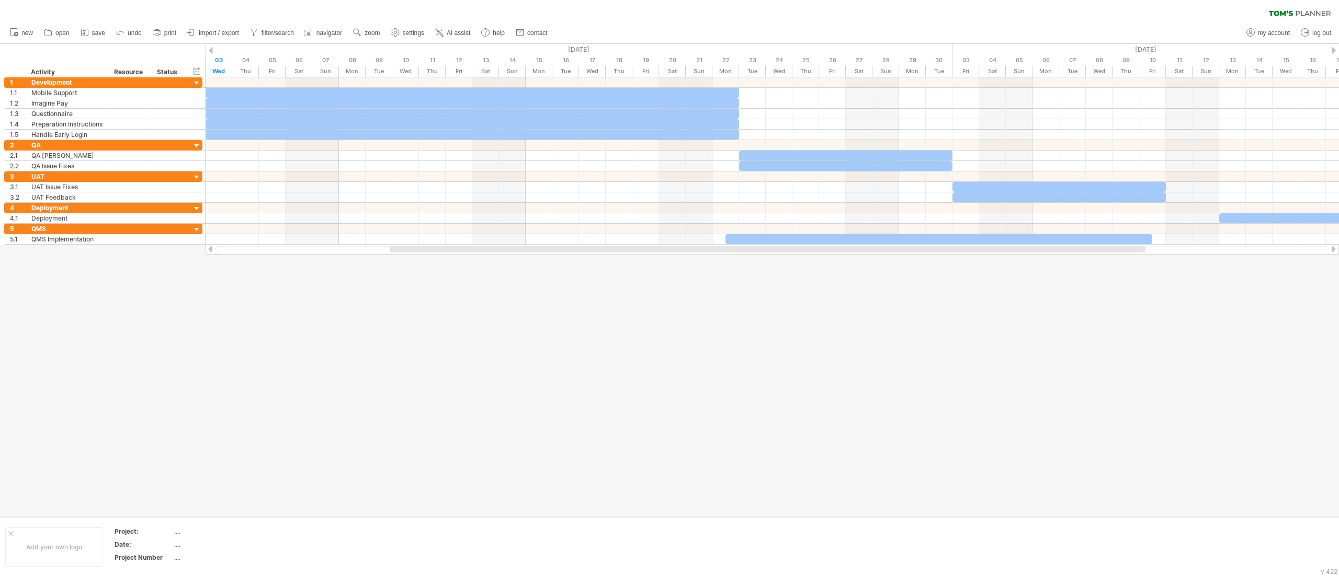
click at [669, 288] on div at bounding box center [669, 280] width 1339 height 473
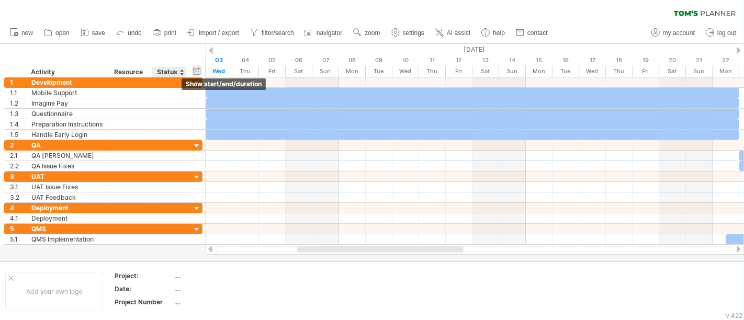
click at [196, 72] on div "hide start/end/duration show start/end/duration" at bounding box center [197, 70] width 10 height 11
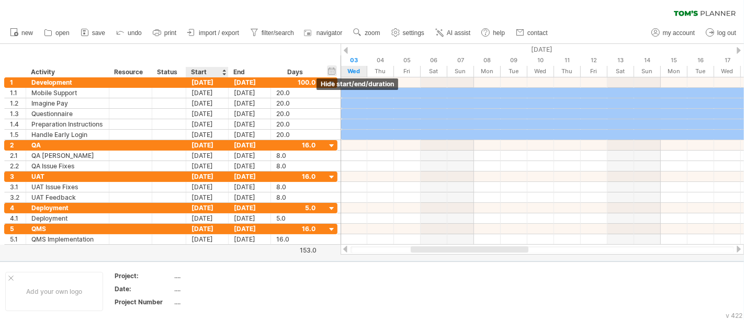
click at [331, 71] on div "hide start/end/duration show start/end/duration" at bounding box center [332, 70] width 10 height 11
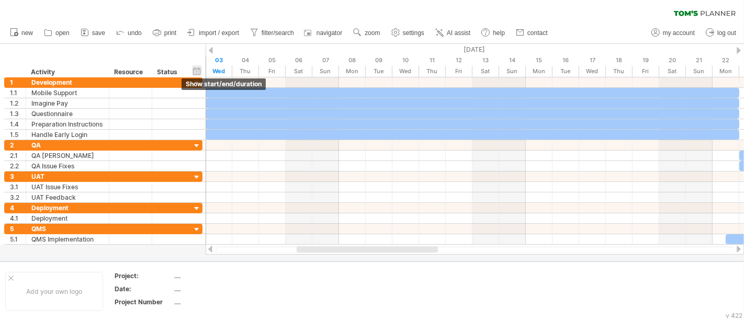
click at [197, 72] on div "hide start/end/duration show start/end/duration" at bounding box center [197, 70] width 10 height 11
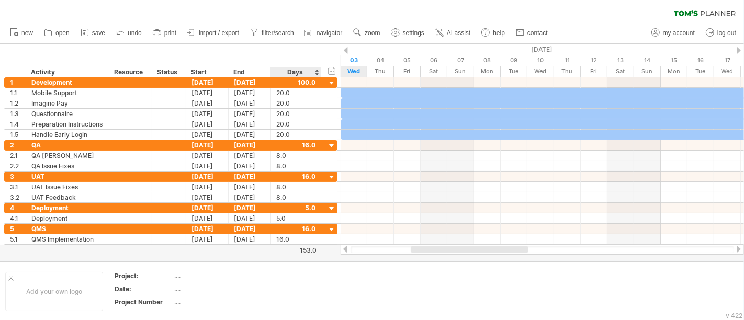
click at [287, 69] on div "Days" at bounding box center [295, 72] width 50 height 10
click at [315, 75] on div "Days" at bounding box center [295, 72] width 50 height 10
click at [314, 72] on div "Days" at bounding box center [295, 72] width 50 height 10
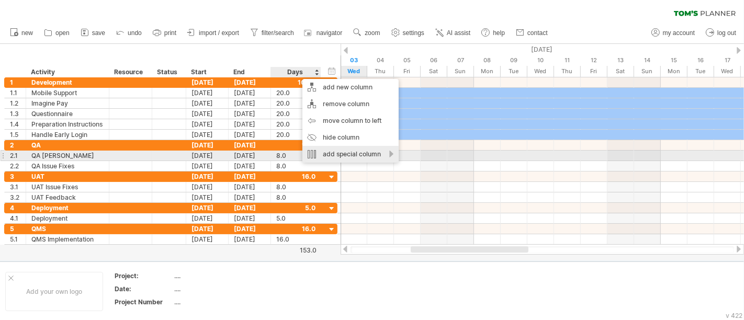
click at [349, 152] on div "add special column" at bounding box center [350, 154] width 96 height 17
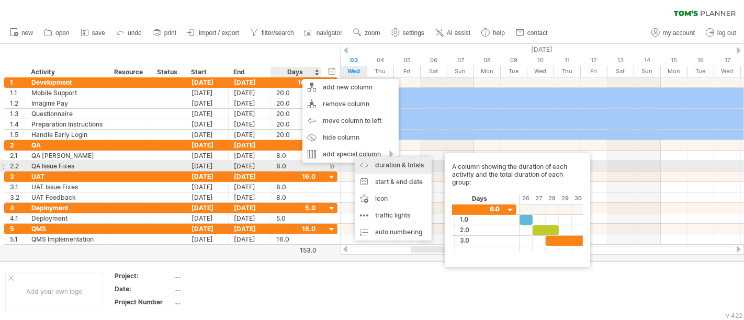
click at [384, 171] on div "duration & totals A column showing the duration of each activity and the total …" at bounding box center [393, 165] width 77 height 17
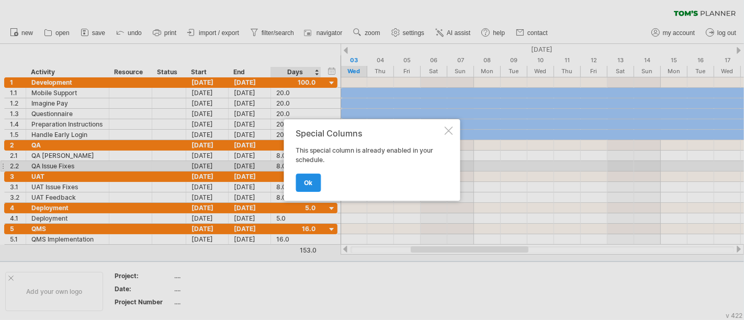
click at [296, 185] on link "ok" at bounding box center [308, 183] width 25 height 18
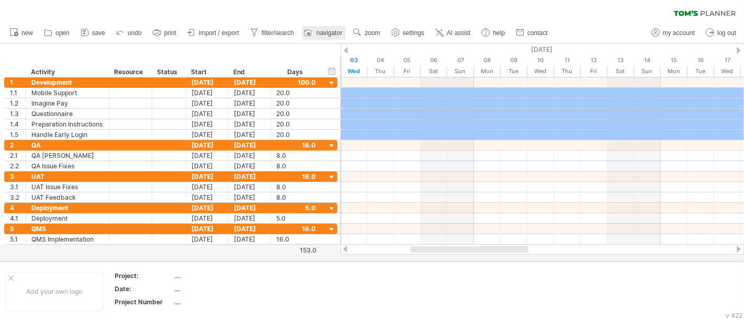
click at [317, 32] on span "navigator" at bounding box center [329, 32] width 26 height 7
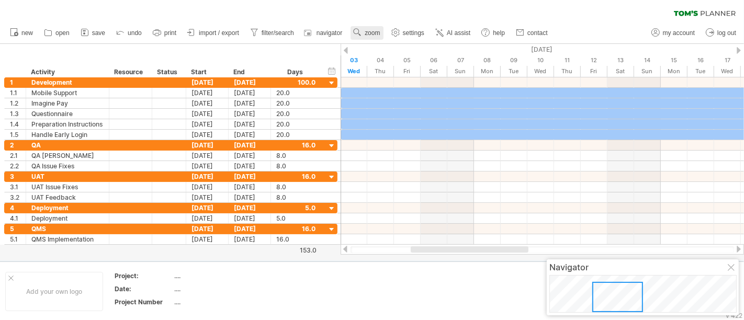
click at [372, 33] on span "zoom" at bounding box center [372, 32] width 15 height 7
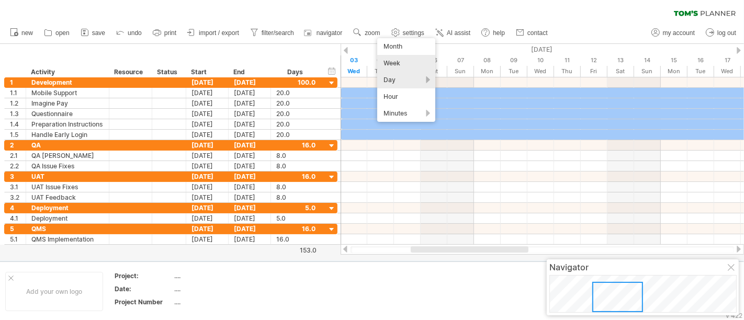
click at [405, 60] on div "Week" at bounding box center [406, 63] width 58 height 17
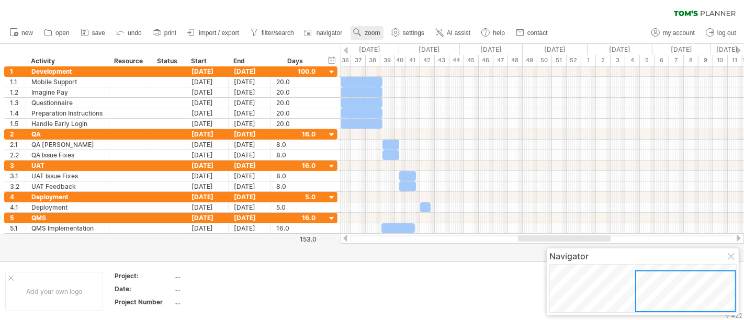
click at [368, 36] on span "zoom" at bounding box center [372, 32] width 15 height 7
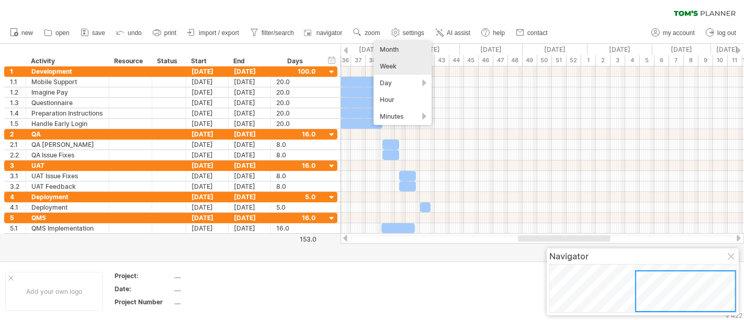
click at [391, 52] on div "Month" at bounding box center [402, 49] width 58 height 17
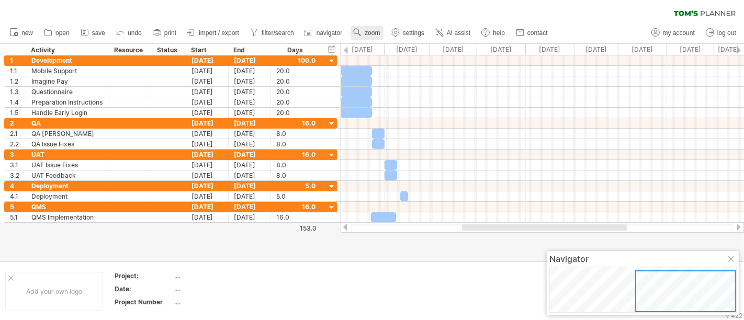
click at [365, 35] on link "zoom" at bounding box center [366, 33] width 32 height 14
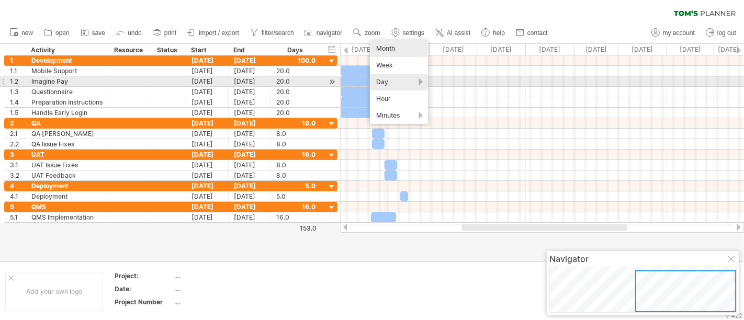
click at [384, 80] on div "Day" at bounding box center [399, 82] width 58 height 17
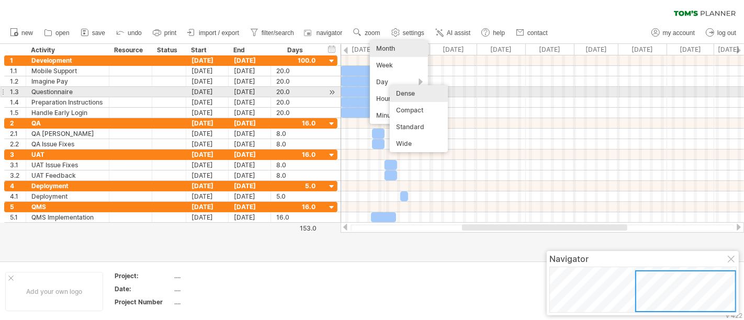
click at [398, 95] on div "Dense" at bounding box center [419, 93] width 58 height 17
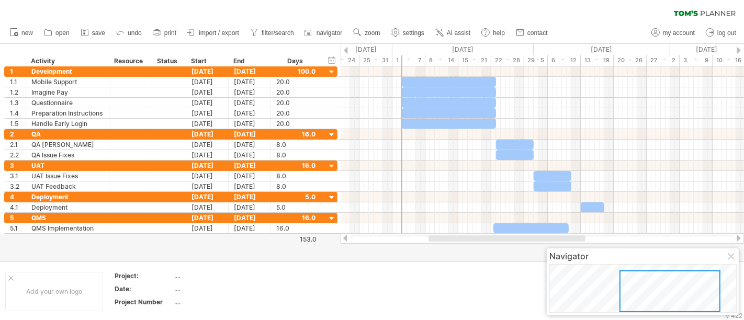
drag, startPoint x: 461, startPoint y: 238, endPoint x: 438, endPoint y: 238, distance: 23.5
click at [438, 238] on div at bounding box center [506, 238] width 157 height 6
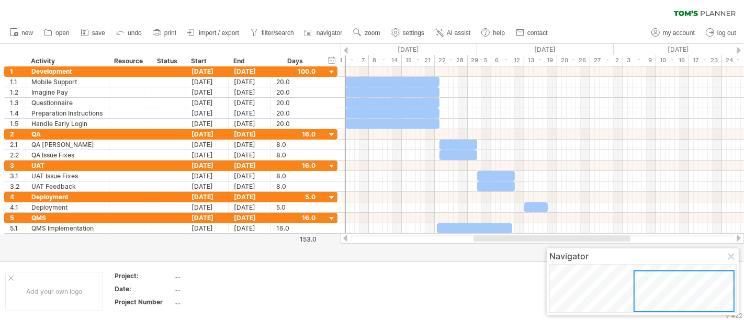
drag, startPoint x: 494, startPoint y: 241, endPoint x: 516, endPoint y: 241, distance: 21.4
click at [516, 241] on div at bounding box center [551, 238] width 157 height 6
click at [362, 37] on use at bounding box center [357, 32] width 10 height 10
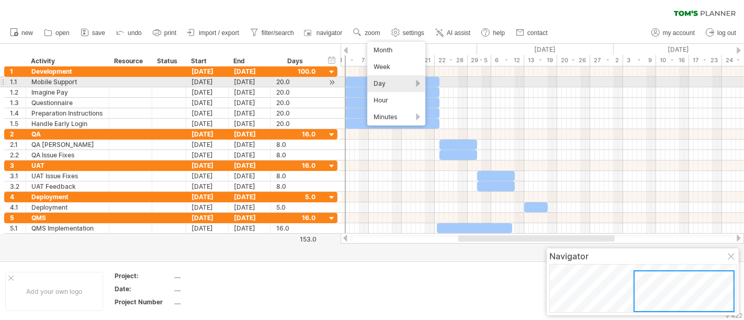
click at [389, 86] on div "Day" at bounding box center [396, 83] width 58 height 17
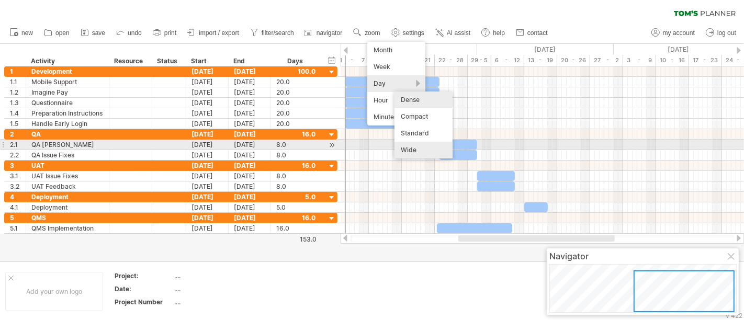
click at [422, 145] on div "Wide" at bounding box center [423, 150] width 58 height 17
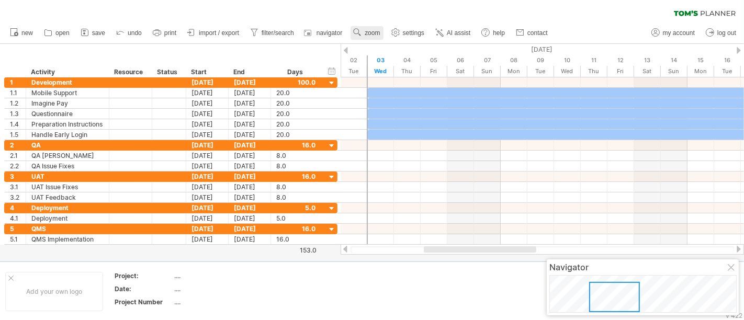
click at [364, 38] on link "zoom" at bounding box center [366, 33] width 32 height 14
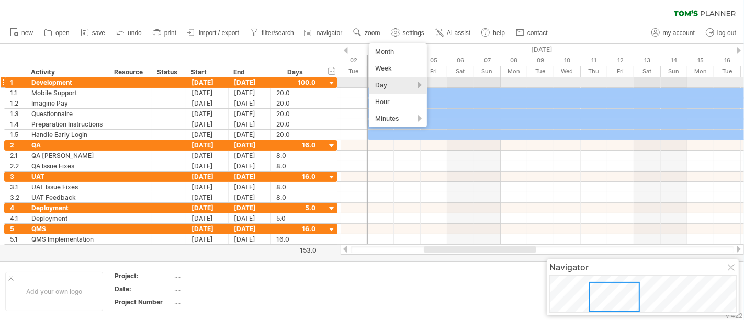
click at [379, 87] on div "Day" at bounding box center [398, 85] width 58 height 17
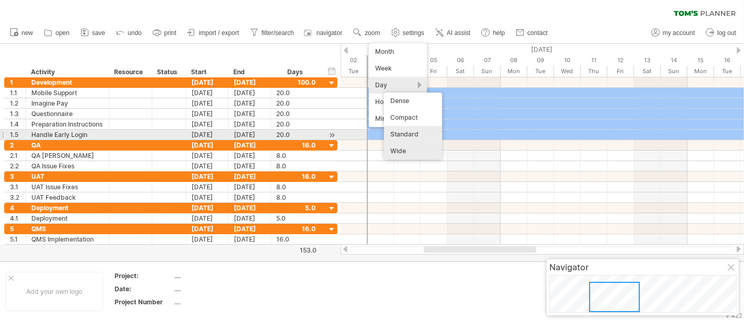
click at [407, 132] on div "Standard" at bounding box center [413, 134] width 58 height 17
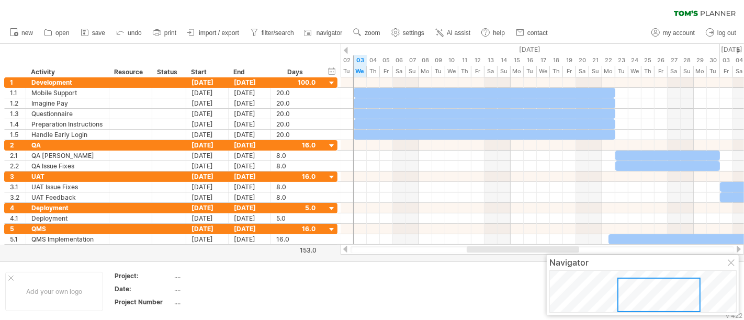
click at [345, 52] on div at bounding box center [346, 50] width 4 height 7
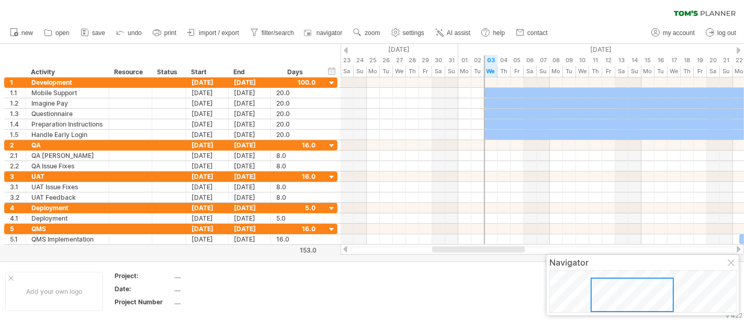
click at [337, 49] on div "hide start/end/duration show start/end/duration ******** Activity ******** Reso…" at bounding box center [170, 60] width 340 height 33
click at [331, 71] on div "hide start/end/duration show start/end/duration" at bounding box center [332, 70] width 10 height 11
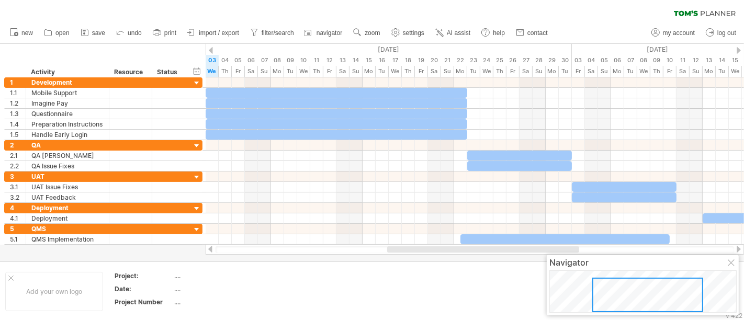
drag, startPoint x: 379, startPoint y: 248, endPoint x: 440, endPoint y: 247, distance: 61.2
click at [440, 247] on div at bounding box center [483, 249] width 192 height 6
click at [170, 72] on div "Status" at bounding box center [168, 72] width 23 height 10
click at [180, 75] on div at bounding box center [181, 72] width 4 height 10
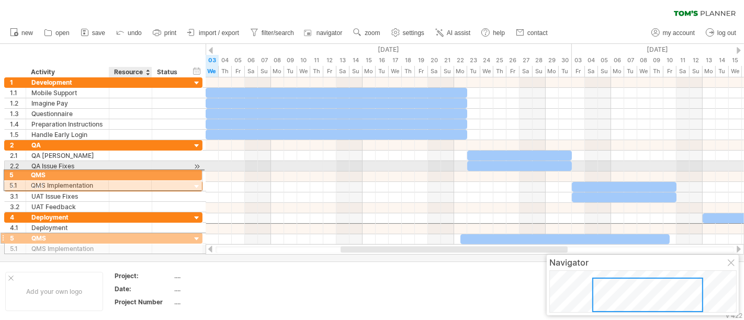
drag, startPoint x: 142, startPoint y: 227, endPoint x: 139, endPoint y: 173, distance: 54.0
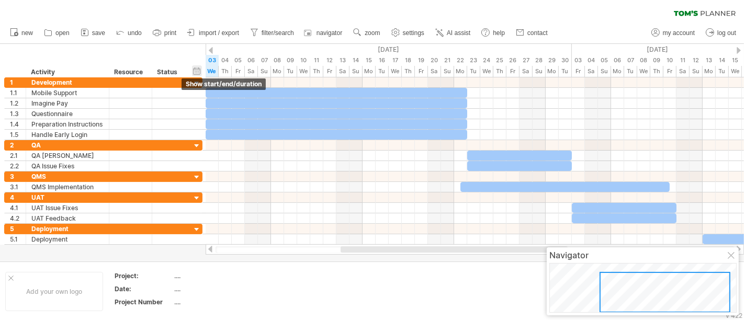
click at [196, 67] on div "hide start/end/duration show start/end/duration" at bounding box center [197, 70] width 10 height 11
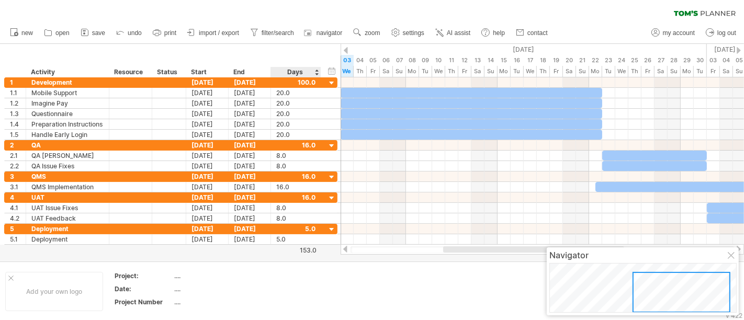
click at [313, 75] on div "Days" at bounding box center [295, 72] width 50 height 10
click at [315, 73] on div "Days" at bounding box center [295, 72] width 50 height 10
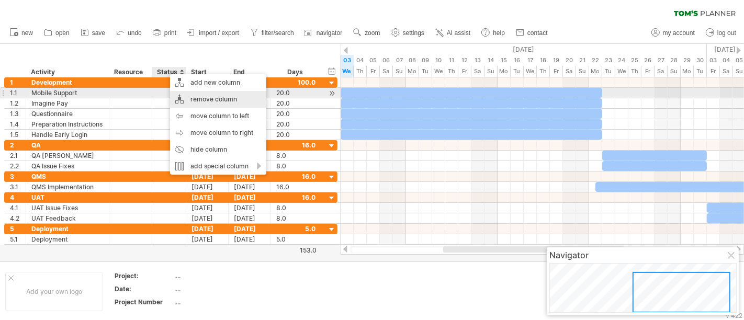
click at [185, 96] on div "remove column" at bounding box center [218, 99] width 96 height 17
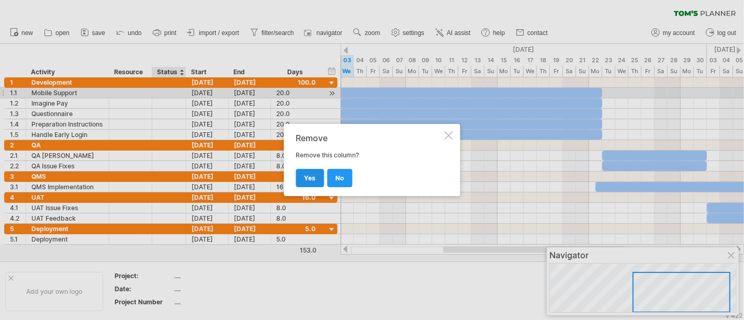
click at [310, 174] on span "yes" at bounding box center [310, 178] width 12 height 8
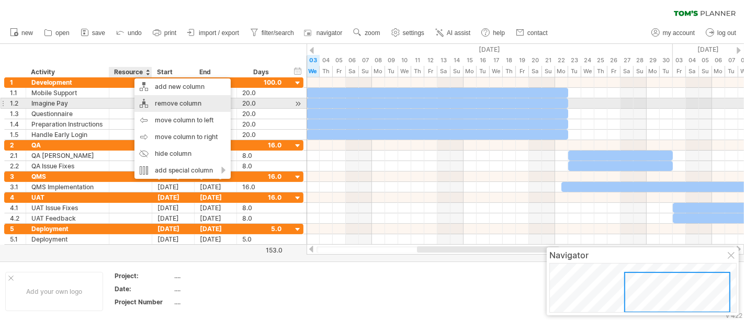
click at [157, 107] on div "remove column" at bounding box center [182, 103] width 96 height 17
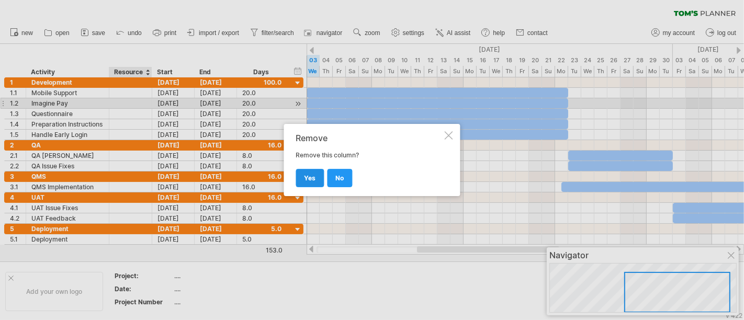
click at [314, 175] on span "yes" at bounding box center [310, 178] width 12 height 8
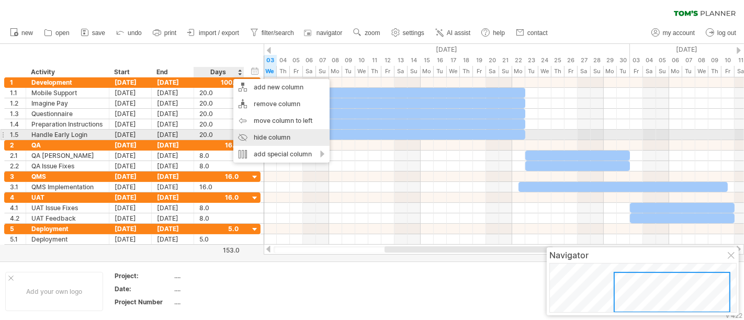
click at [249, 130] on div "hide column" at bounding box center [281, 137] width 96 height 17
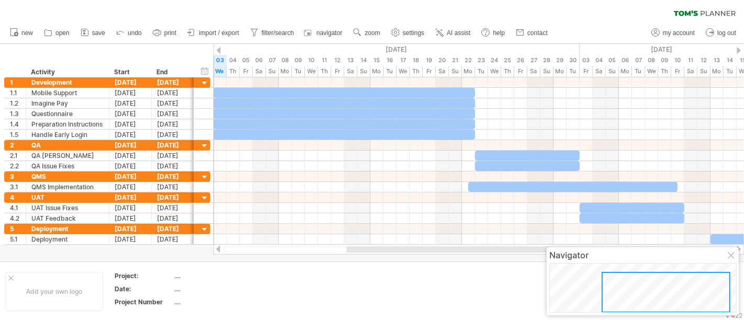
click at [269, 288] on td "Project: .... Date: .... Project Number ...." at bounding box center [188, 291] width 161 height 40
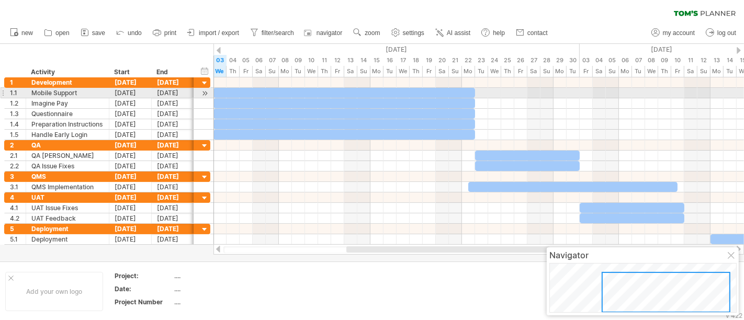
click at [205, 93] on div at bounding box center [205, 93] width 10 height 11
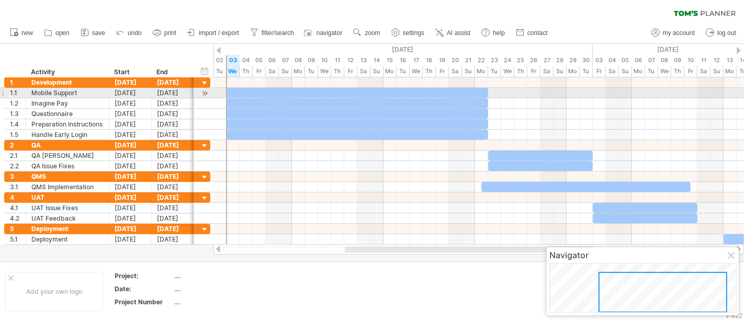
click at [205, 93] on div at bounding box center [205, 93] width 10 height 11
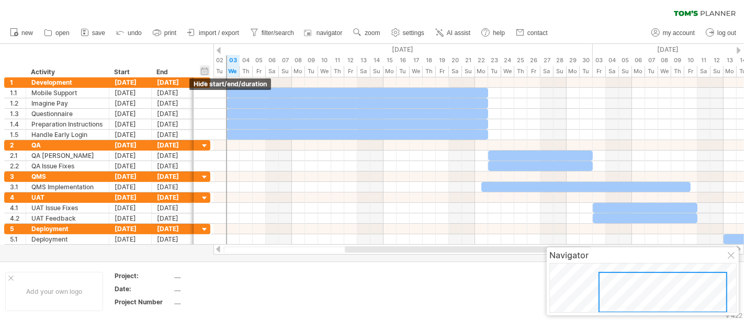
click at [208, 72] on div "hide start/end/duration show start/end/duration" at bounding box center [205, 70] width 10 height 11
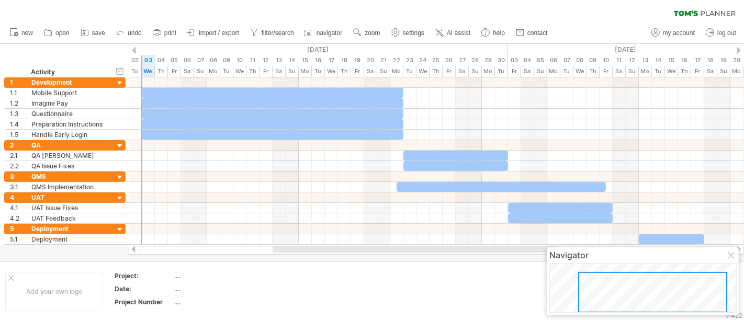
click at [669, 257] on div at bounding box center [732, 256] width 8 height 8
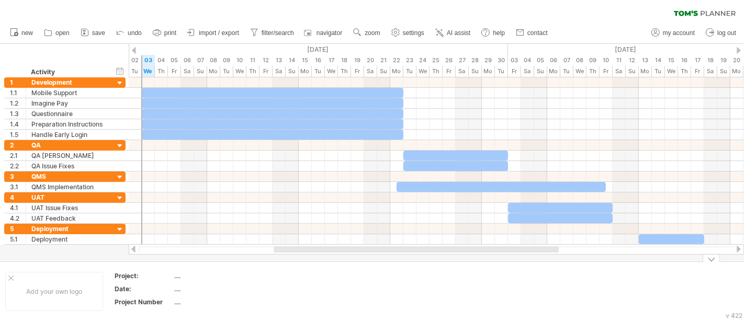
drag, startPoint x: 503, startPoint y: 252, endPoint x: 504, endPoint y: 262, distance: 10.0
click at [504, 262] on div "Trying to reach [DOMAIN_NAME] Connected again... 0% clear filter new 1" at bounding box center [372, 160] width 744 height 320
click at [396, 26] on ul "new open" at bounding box center [278, 33] width 547 height 22
click at [402, 30] on link "settings" at bounding box center [408, 33] width 39 height 14
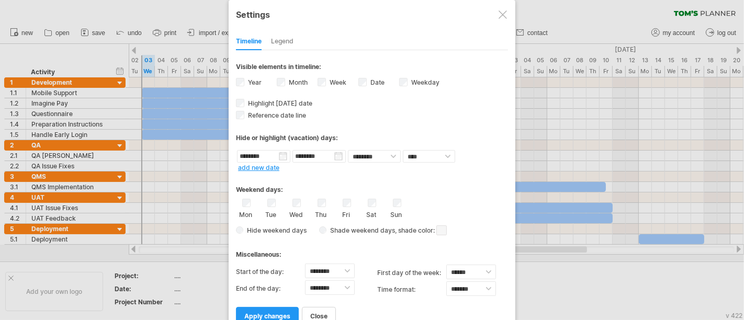
click at [440, 228] on span at bounding box center [441, 230] width 10 height 10
click at [521, 245] on span at bounding box center [525, 244] width 8 height 8
click at [553, 133] on div at bounding box center [372, 160] width 744 height 320
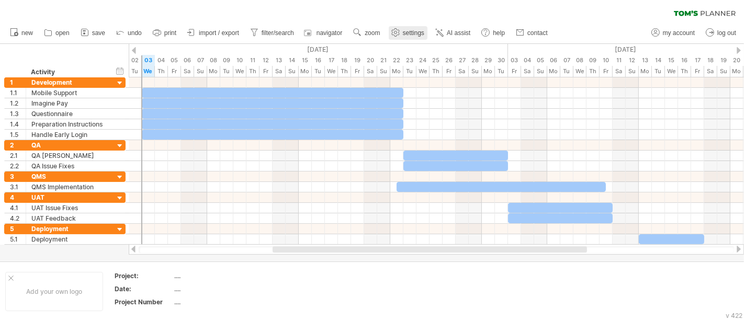
click at [405, 33] on span "settings" at bounding box center [413, 32] width 21 height 7
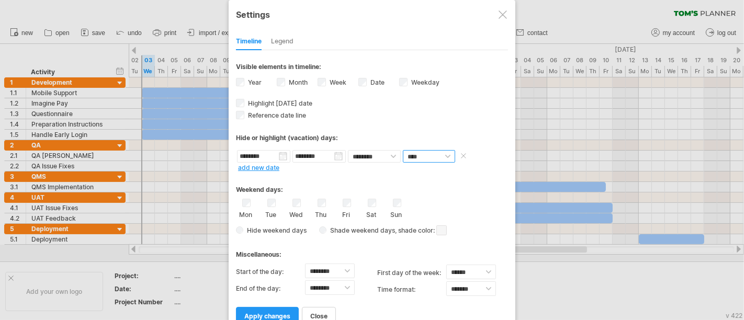
click at [425, 154] on select "**** *****" at bounding box center [429, 156] width 52 height 13
select select "*"
click at [403, 150] on select "**** *****" at bounding box center [429, 156] width 52 height 13
click at [285, 288] on span "apply changes" at bounding box center [267, 316] width 46 height 8
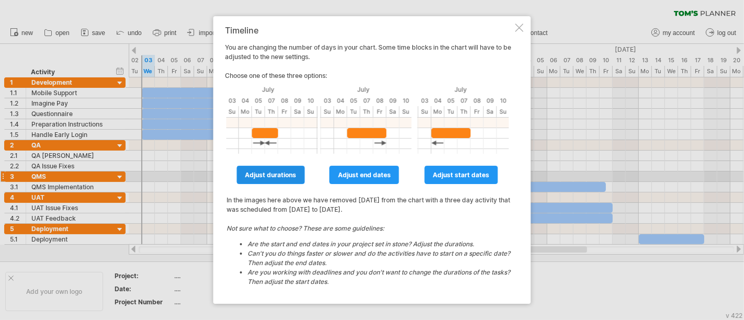
click at [291, 178] on span "adjust durations" at bounding box center [270, 175] width 51 height 8
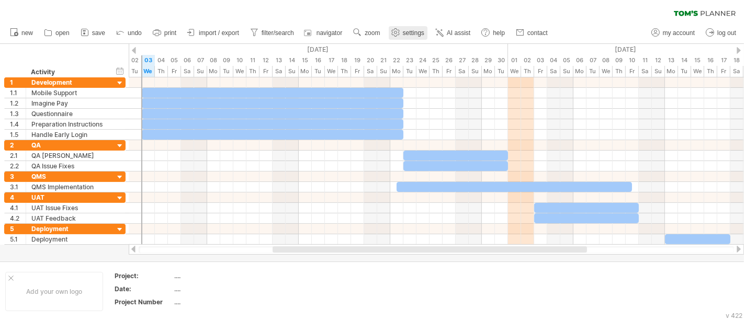
click at [417, 32] on span "settings" at bounding box center [413, 32] width 21 height 7
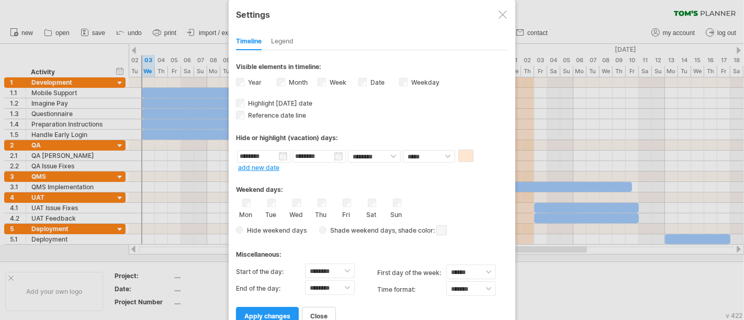
click at [283, 230] on span "Hide weekend days" at bounding box center [274, 230] width 63 height 8
click at [260, 288] on span "apply changes" at bounding box center [267, 316] width 46 height 8
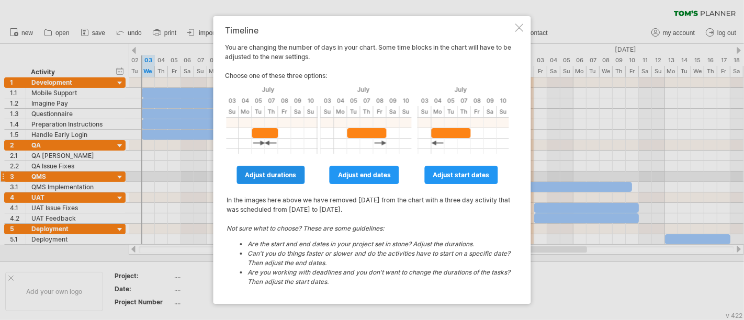
click at [291, 176] on span "adjust durations" at bounding box center [270, 175] width 51 height 8
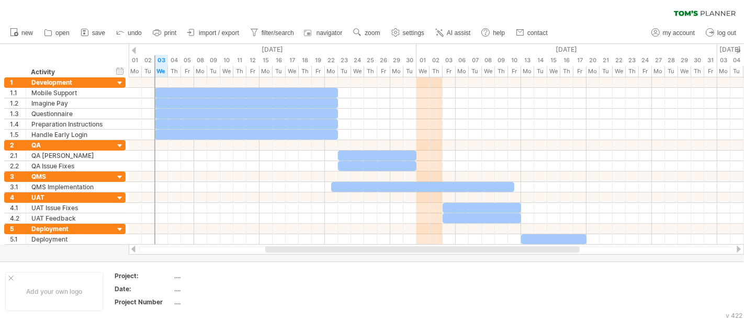
drag, startPoint x: 320, startPoint y: 252, endPoint x: 312, endPoint y: 250, distance: 7.5
click at [312, 250] on div at bounding box center [422, 249] width 314 height 6
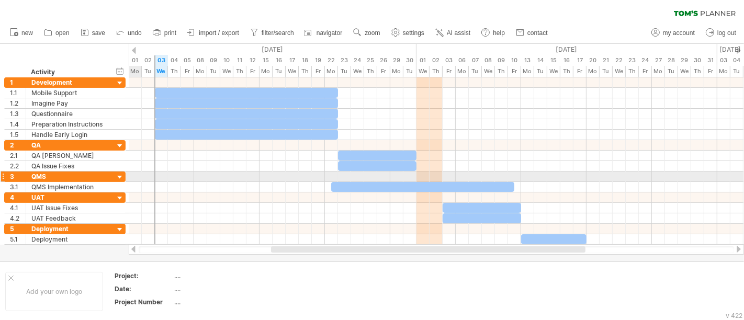
click at [119, 176] on div at bounding box center [120, 178] width 10 height 10
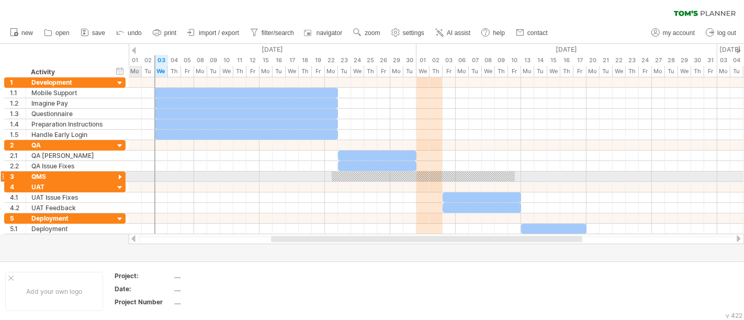
click at [119, 176] on div at bounding box center [120, 178] width 10 height 10
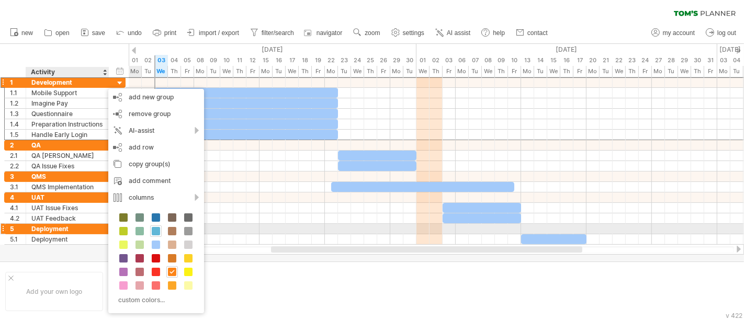
click at [155, 229] on span at bounding box center [156, 231] width 8 height 8
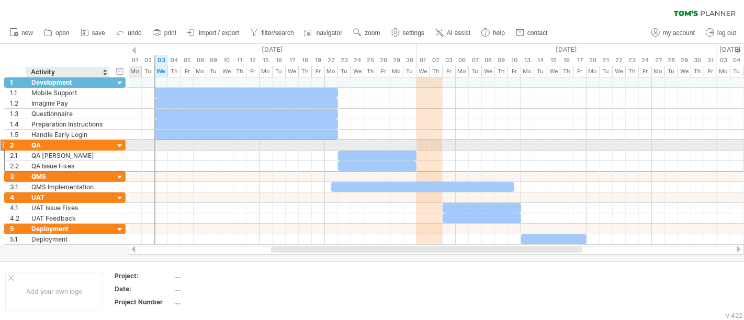
click at [98, 144] on div "QA" at bounding box center [67, 145] width 72 height 10
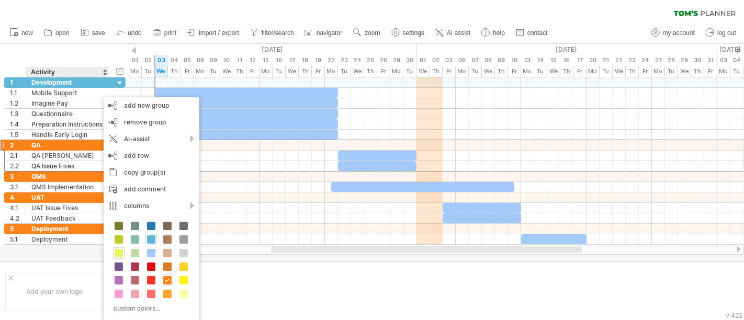
click at [121, 255] on span at bounding box center [119, 253] width 8 height 8
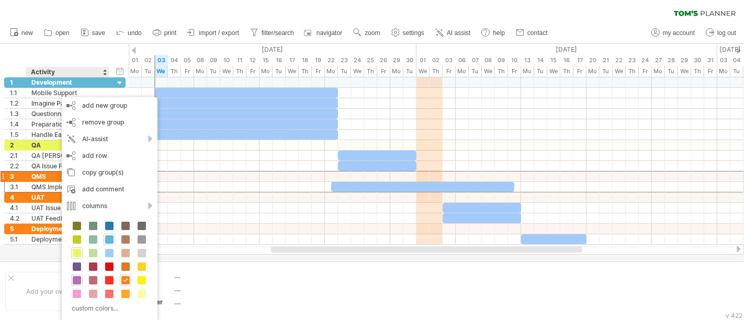
click at [77, 281] on span at bounding box center [77, 280] width 8 height 8
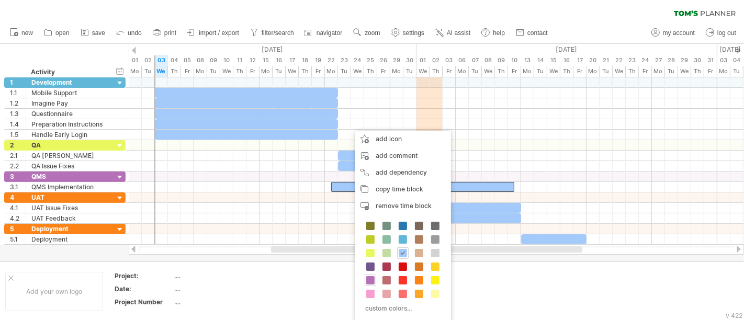
click at [372, 282] on span at bounding box center [370, 280] width 8 height 8
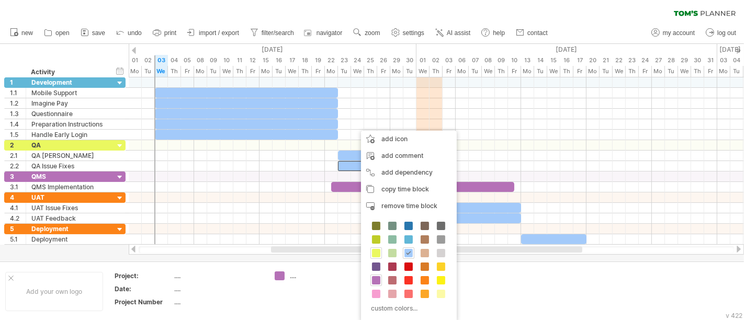
click at [379, 255] on span at bounding box center [376, 253] width 8 height 8
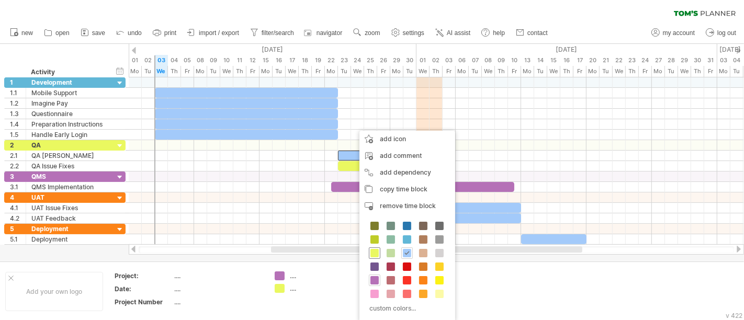
click at [372, 254] on span at bounding box center [374, 253] width 8 height 8
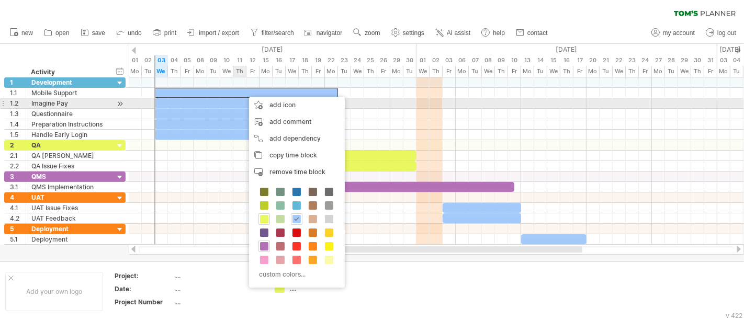
click at [234, 109] on div at bounding box center [246, 114] width 183 height 10
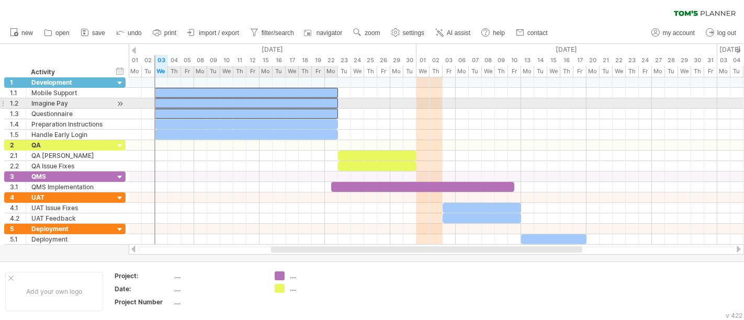
click at [228, 104] on div at bounding box center [246, 103] width 183 height 10
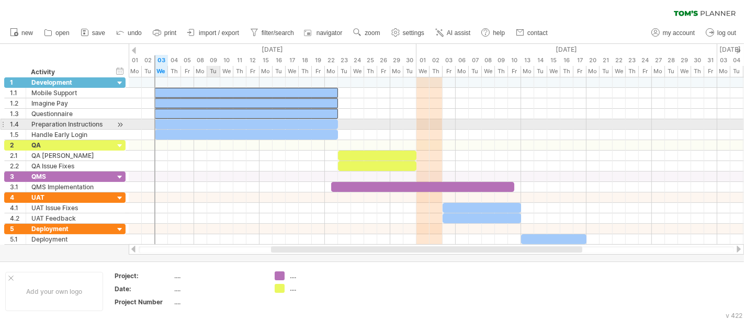
click at [207, 121] on div at bounding box center [246, 124] width 183 height 10
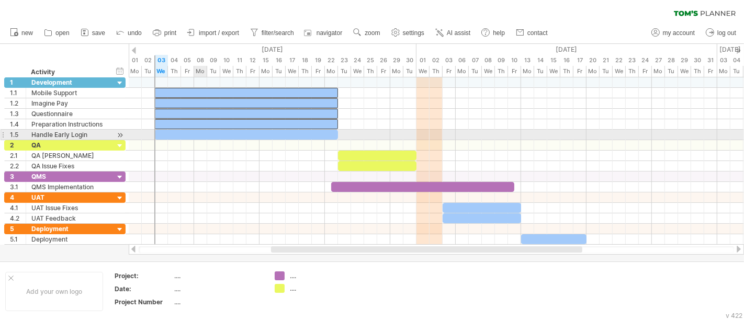
click at [204, 132] on div at bounding box center [246, 135] width 183 height 10
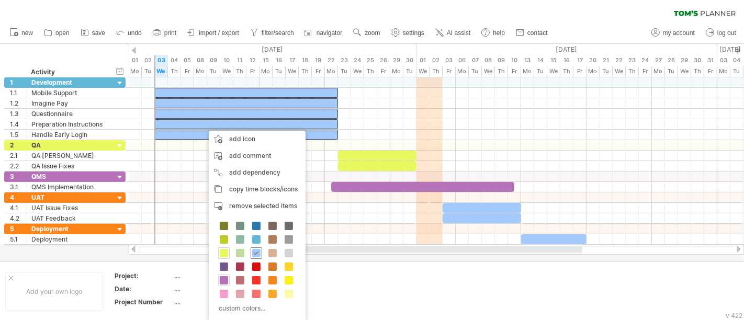
click at [254, 254] on span at bounding box center [256, 253] width 8 height 8
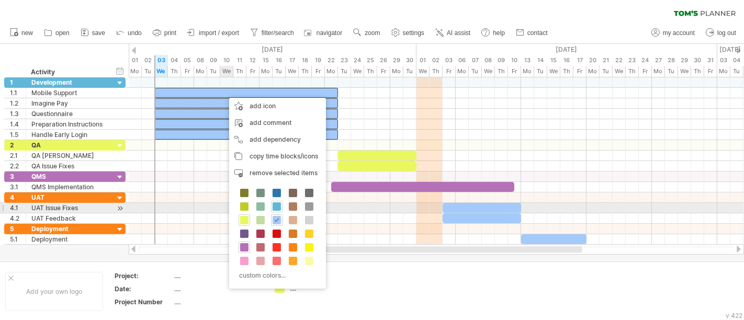
click at [276, 207] on span at bounding box center [277, 206] width 8 height 8
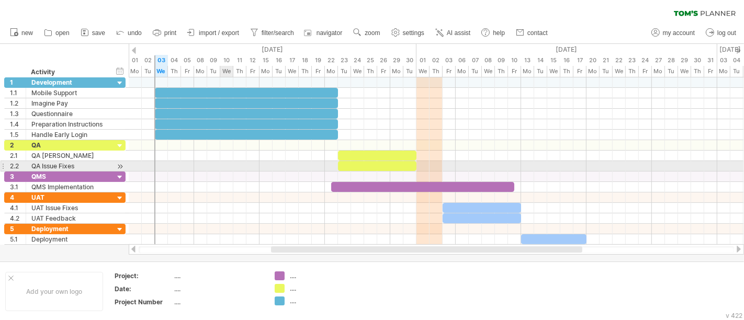
click at [230, 166] on div at bounding box center [436, 166] width 615 height 10
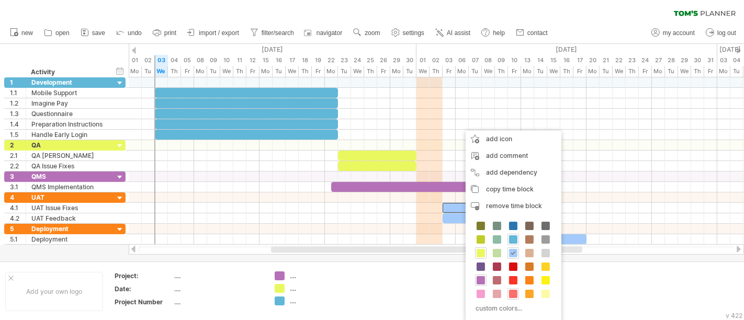
click at [512, 288] on span at bounding box center [513, 294] width 8 height 8
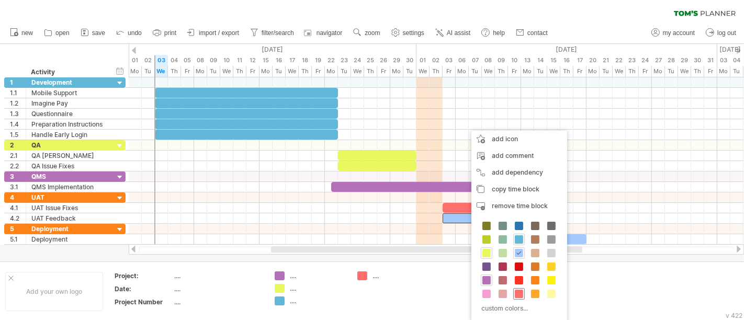
click at [520, 288] on span at bounding box center [519, 294] width 8 height 8
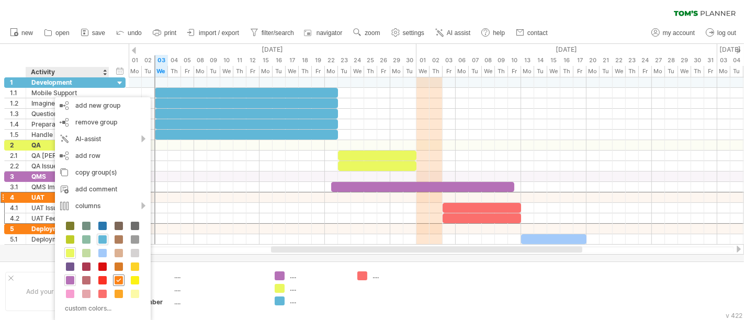
click at [119, 278] on span at bounding box center [119, 280] width 8 height 8
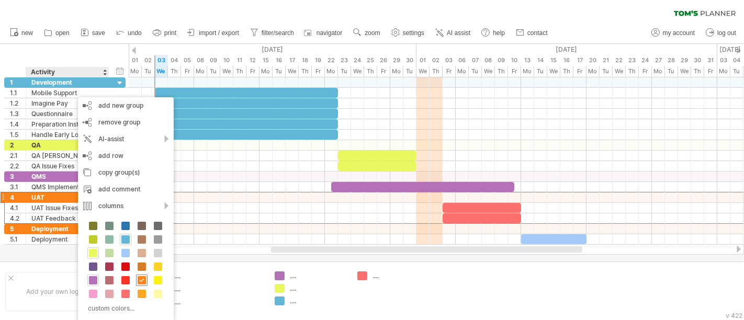
click at [139, 278] on span at bounding box center [142, 280] width 8 height 8
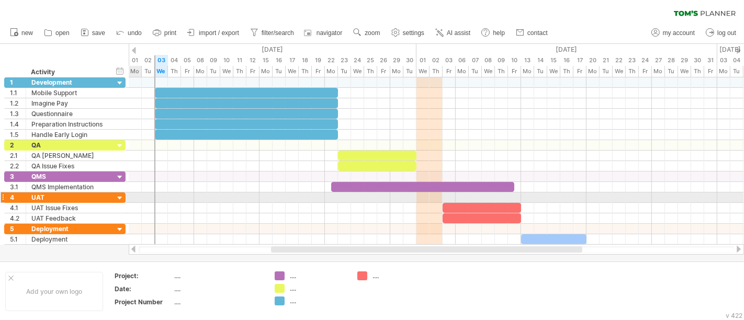
click at [119, 195] on div at bounding box center [120, 199] width 10 height 10
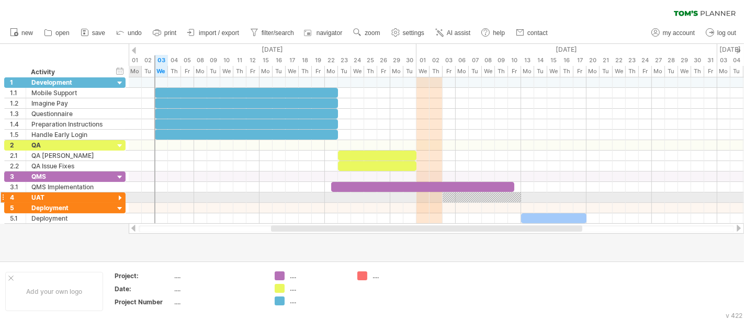
click at [119, 195] on div at bounding box center [120, 199] width 10 height 10
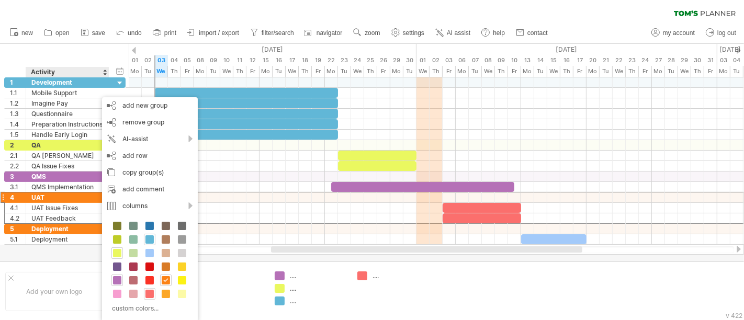
click at [148, 288] on span at bounding box center [149, 294] width 8 height 8
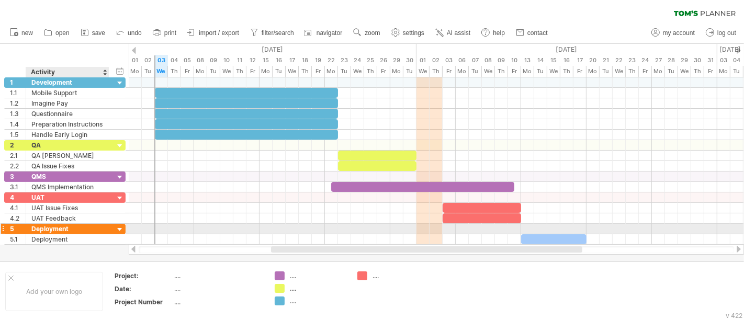
click at [86, 226] on div "Deployment" at bounding box center [67, 229] width 72 height 10
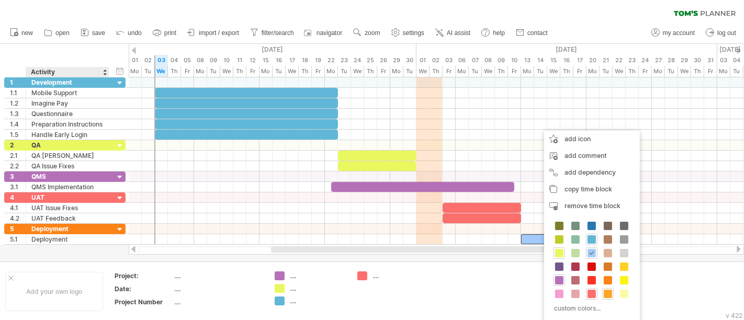
click at [610, 288] on span at bounding box center [608, 294] width 8 height 8
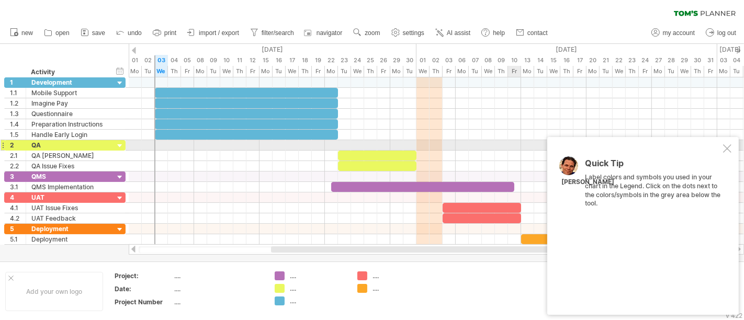
click at [669, 149] on div at bounding box center [727, 148] width 8 height 8
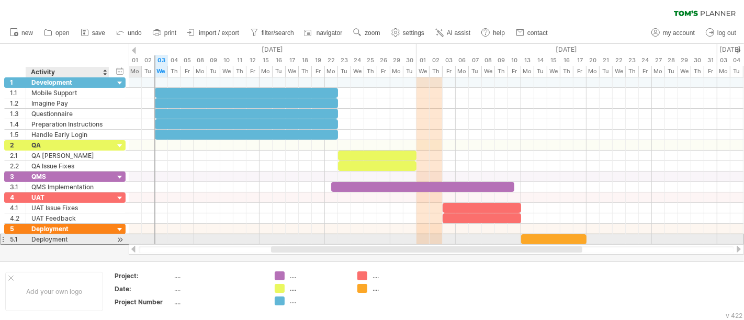
click at [110, 236] on div "**********" at bounding box center [64, 239] width 121 height 11
click at [168, 235] on div at bounding box center [436, 239] width 615 height 10
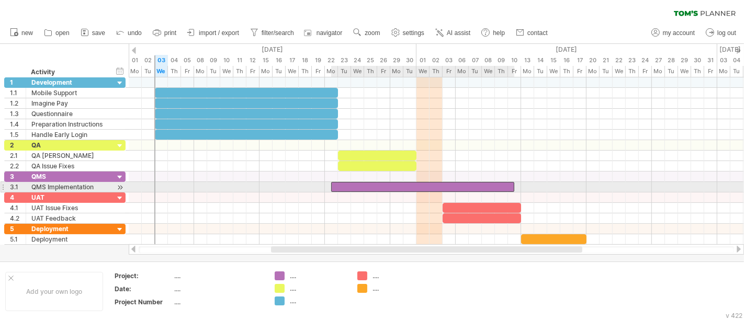
click at [374, 187] on div at bounding box center [422, 187] width 183 height 10
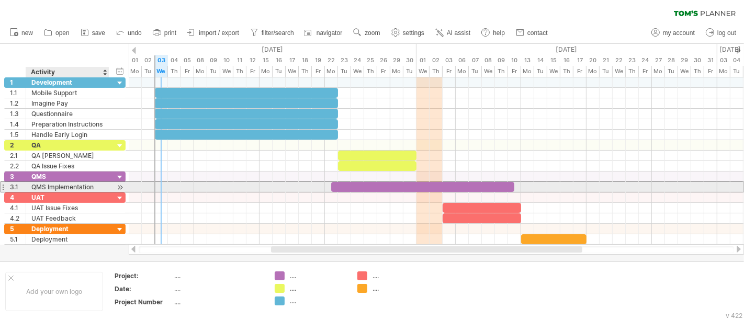
click at [70, 187] on div "QMS Implementation" at bounding box center [67, 187] width 72 height 10
click at [339, 186] on div at bounding box center [422, 187] width 183 height 10
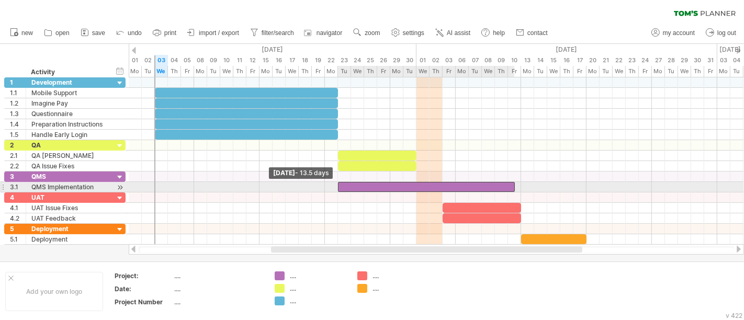
drag, startPoint x: 330, startPoint y: 184, endPoint x: 336, endPoint y: 186, distance: 6.5
click at [336, 186] on span at bounding box center [338, 187] width 4 height 10
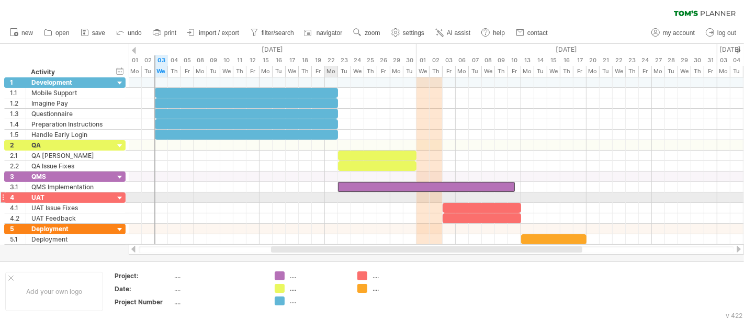
click at [328, 203] on div at bounding box center [436, 208] width 615 height 10
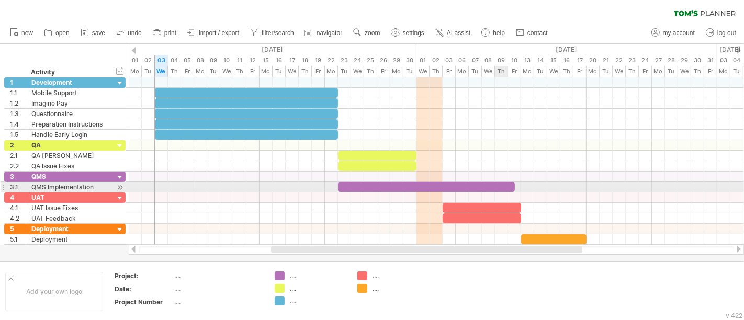
click at [507, 187] on div at bounding box center [426, 187] width 177 height 10
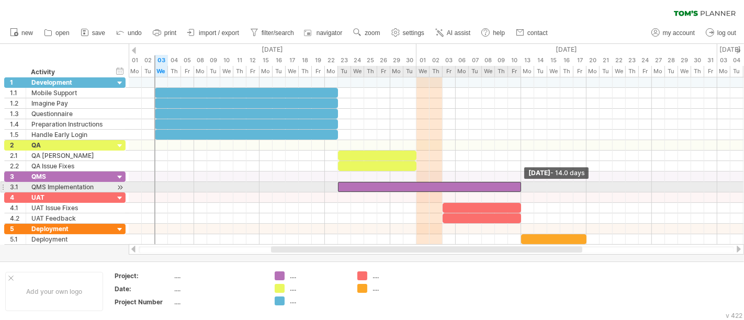
click at [519, 184] on span at bounding box center [521, 187] width 4 height 10
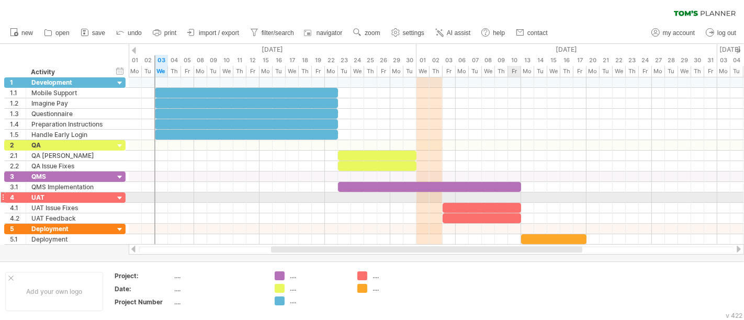
click at [512, 196] on div at bounding box center [436, 197] width 615 height 10
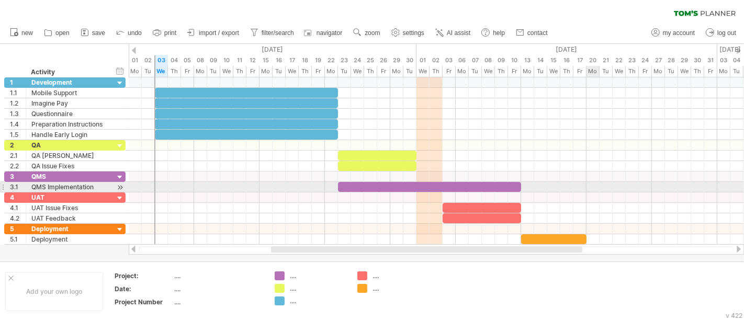
click at [598, 183] on div at bounding box center [436, 187] width 615 height 10
click at [119, 185] on div at bounding box center [120, 187] width 10 height 11
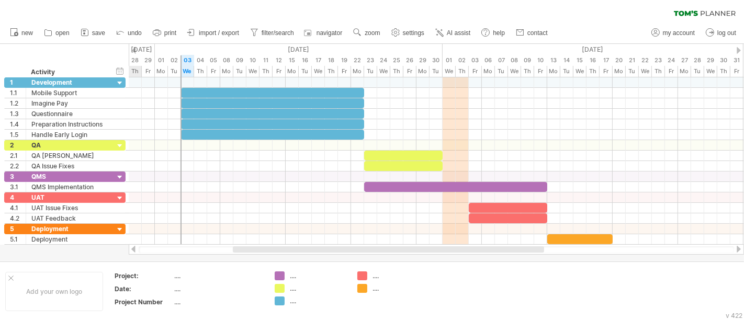
drag, startPoint x: 507, startPoint y: 250, endPoint x: 405, endPoint y: 258, distance: 102.3
click at [405, 258] on div "Trying to reach [DOMAIN_NAME] Connected again... 0% clear filter new 1" at bounding box center [372, 160] width 744 height 320
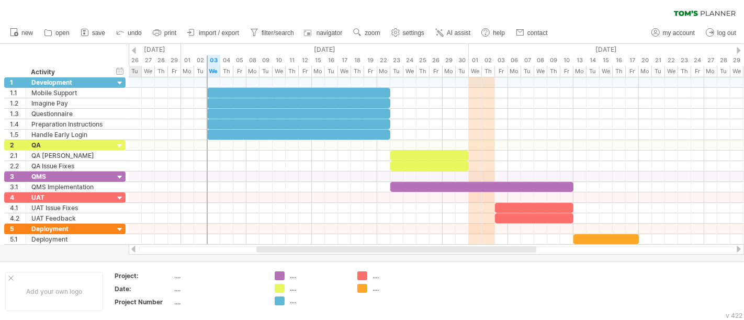
drag, startPoint x: 412, startPoint y: 250, endPoint x: 401, endPoint y: 252, distance: 11.6
click at [401, 252] on div at bounding box center [396, 249] width 280 height 6
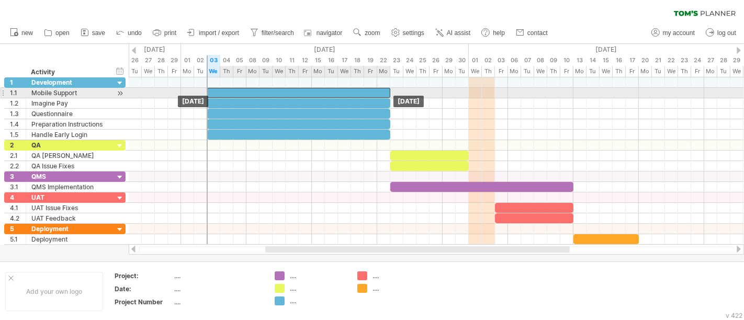
click at [299, 93] on div at bounding box center [298, 93] width 183 height 10
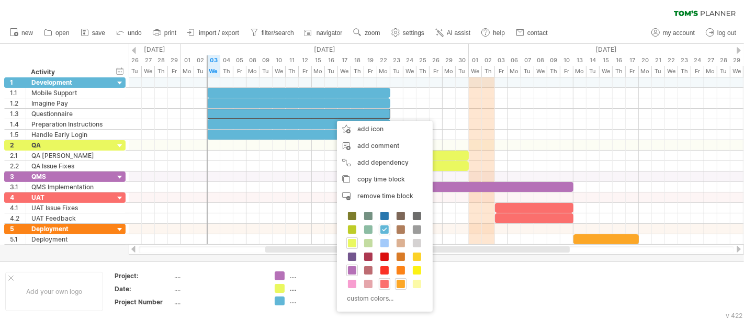
click at [234, 33] on span "import / export" at bounding box center [219, 32] width 40 height 7
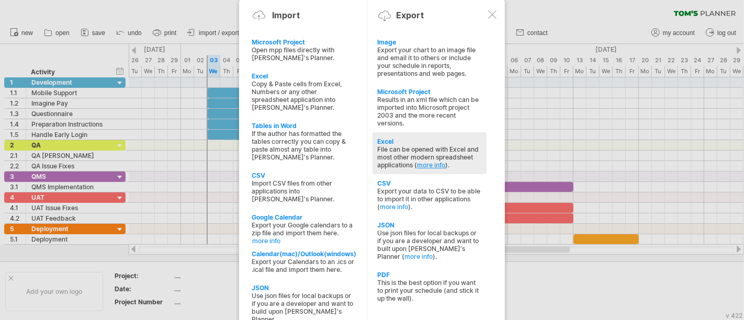
click at [427, 164] on link "more info" at bounding box center [431, 165] width 28 height 8
click at [388, 139] on div "Excel" at bounding box center [430, 142] width 104 height 8
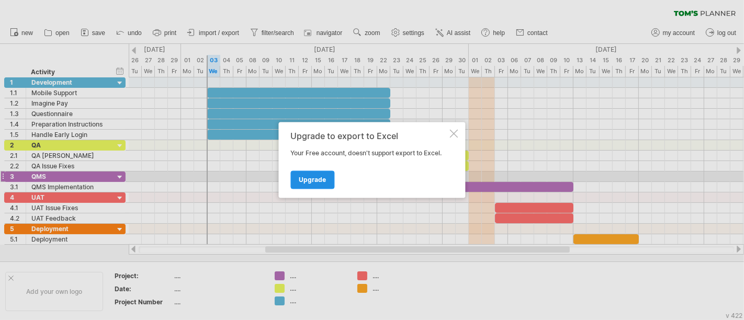
click at [312, 182] on span "Upgrade" at bounding box center [312, 180] width 27 height 8
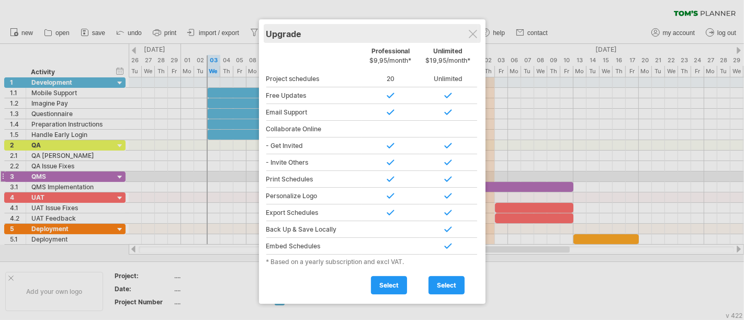
click at [468, 37] on div "Upgrade" at bounding box center [372, 33] width 212 height 19
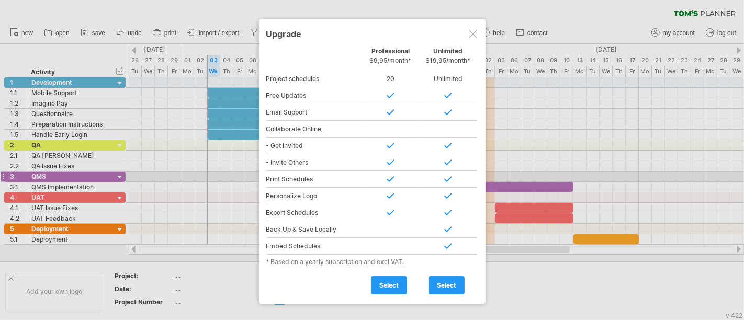
click at [472, 30] on div at bounding box center [473, 34] width 8 height 8
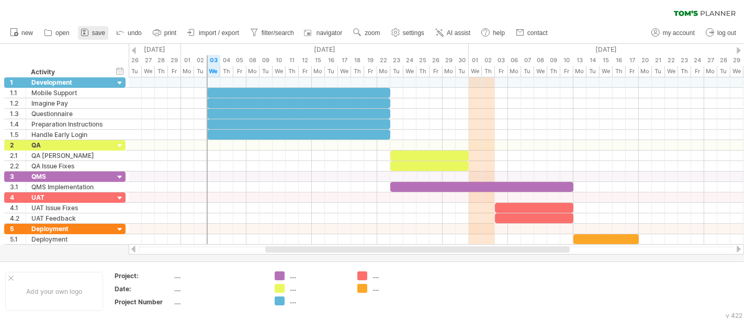
click at [86, 35] on icon at bounding box center [85, 32] width 10 height 10
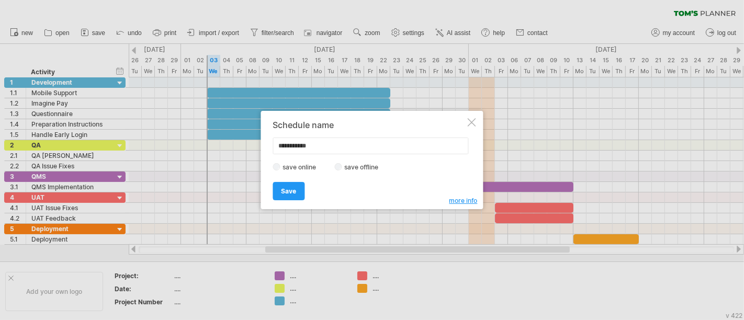
click at [366, 166] on label "save offline" at bounding box center [365, 167] width 46 height 8
click at [298, 184] on link "Save" at bounding box center [289, 191] width 32 height 18
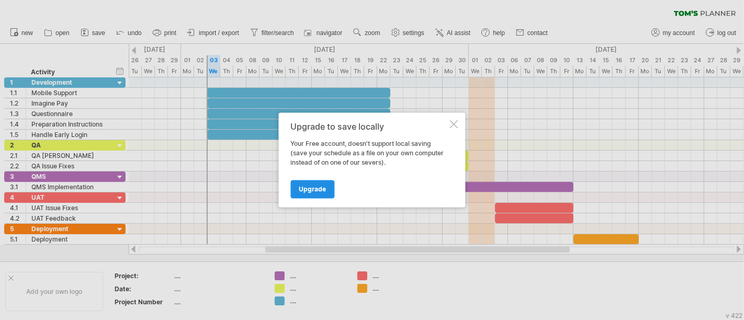
click at [312, 187] on span "Upgrade" at bounding box center [312, 190] width 27 height 8
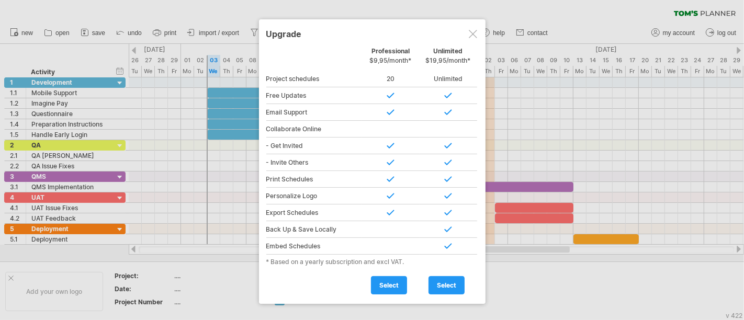
click at [470, 38] on div at bounding box center [473, 34] width 8 height 8
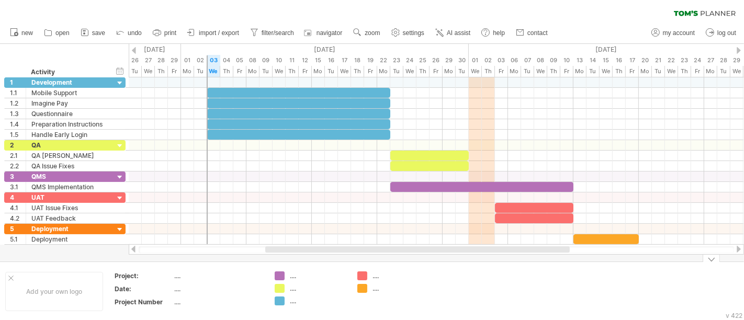
click at [291, 277] on div "...." at bounding box center [318, 275] width 57 height 9
type input "***"
type input "**"
type input "**********"
type input "***"
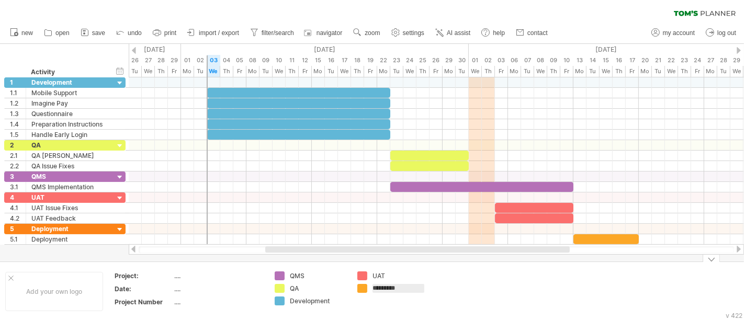
type input "**********"
click at [419, 288] on td "UAT Deployment" at bounding box center [393, 291] width 83 height 40
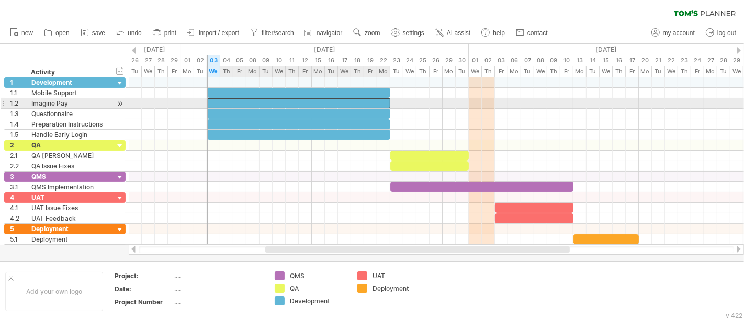
click at [360, 107] on div at bounding box center [298, 103] width 183 height 10
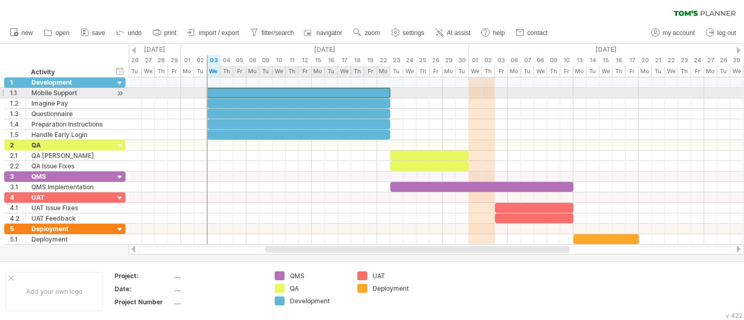
click at [335, 91] on div at bounding box center [298, 93] width 183 height 10
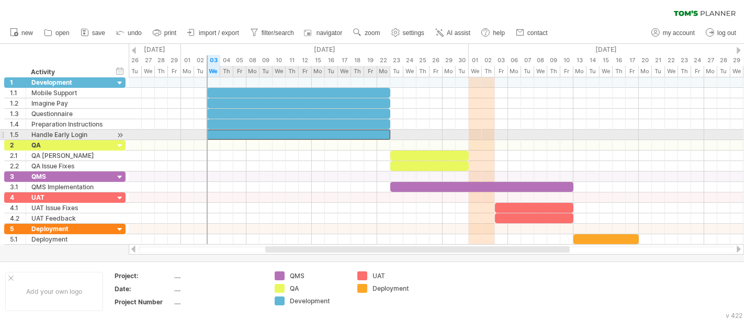
click at [342, 131] on div at bounding box center [298, 135] width 183 height 10
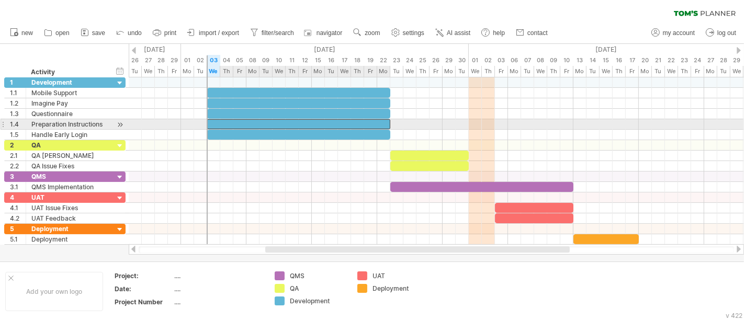
click at [330, 122] on div at bounding box center [298, 124] width 183 height 10
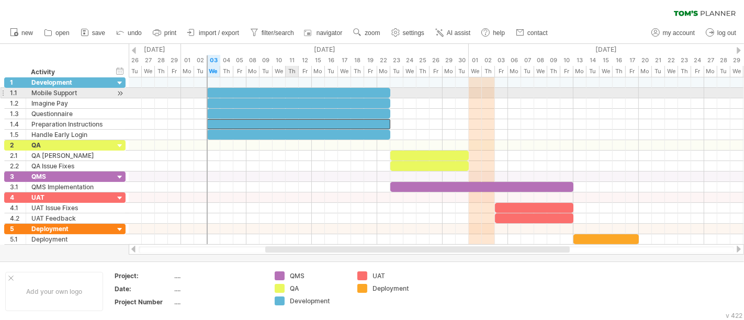
click at [294, 94] on div at bounding box center [298, 93] width 183 height 10
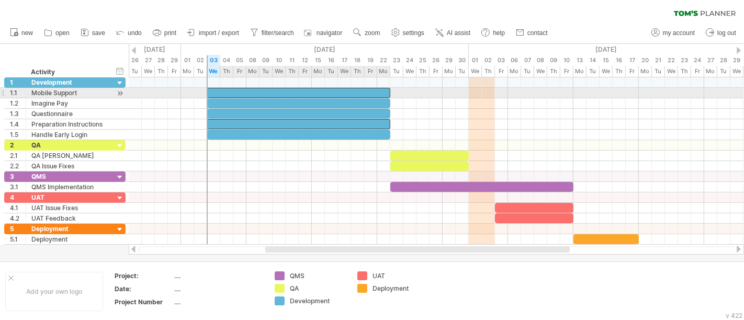
click at [294, 94] on div at bounding box center [298, 93] width 183 height 10
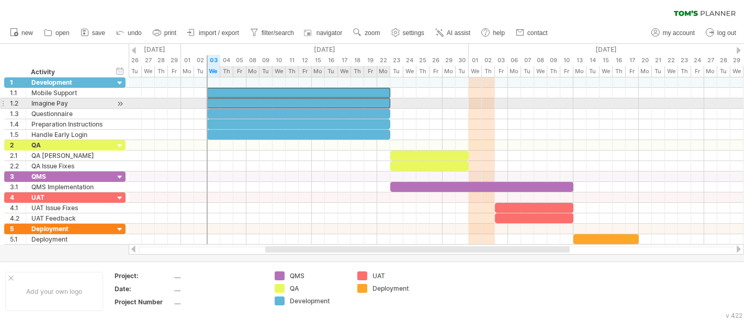
click at [292, 100] on div at bounding box center [298, 103] width 183 height 10
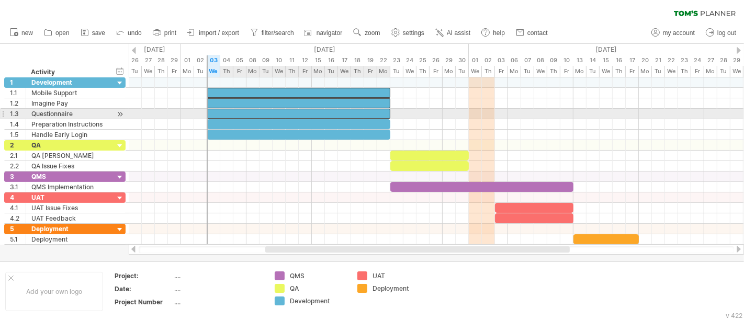
click at [292, 111] on div at bounding box center [298, 114] width 183 height 10
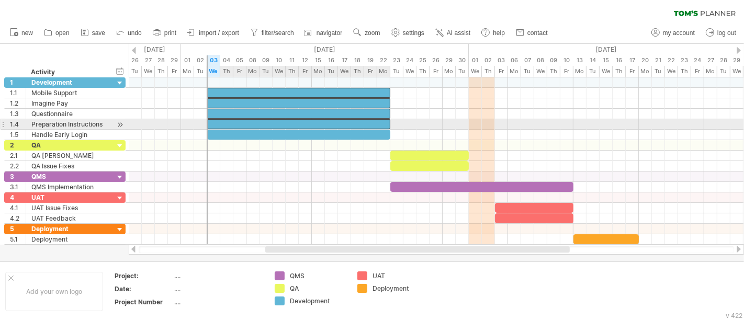
click at [291, 120] on div at bounding box center [298, 124] width 183 height 10
click at [288, 130] on div at bounding box center [298, 135] width 183 height 10
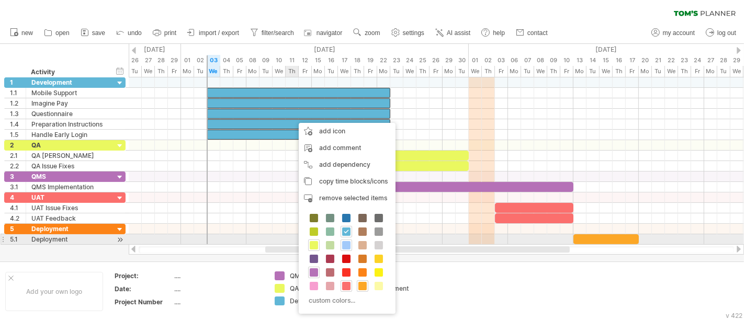
click at [344, 245] on span at bounding box center [346, 245] width 8 height 8
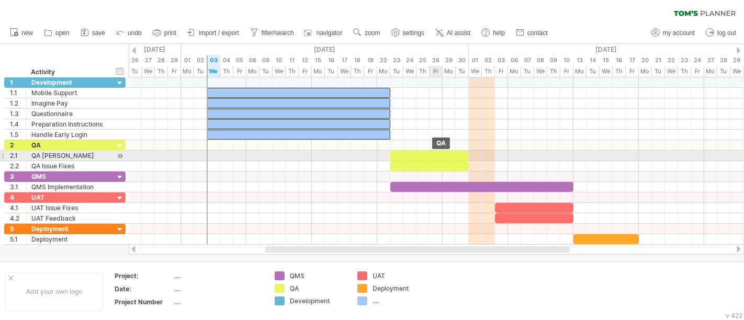
click at [430, 155] on div at bounding box center [429, 156] width 78 height 10
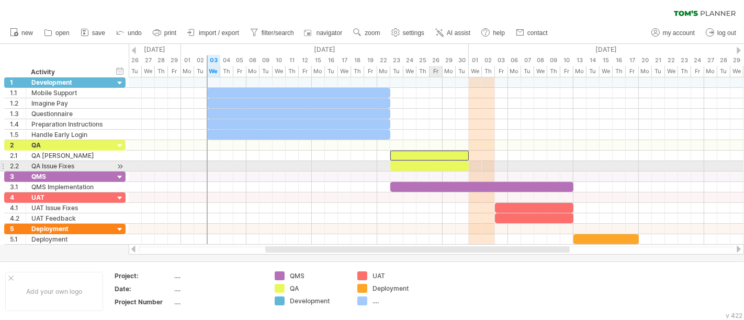
click at [432, 165] on div at bounding box center [429, 166] width 78 height 10
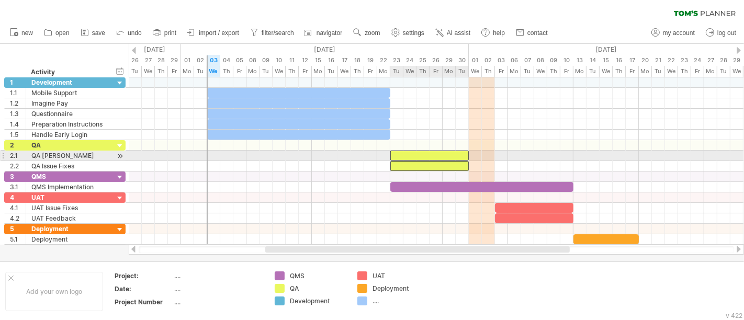
click at [424, 153] on div at bounding box center [429, 156] width 78 height 10
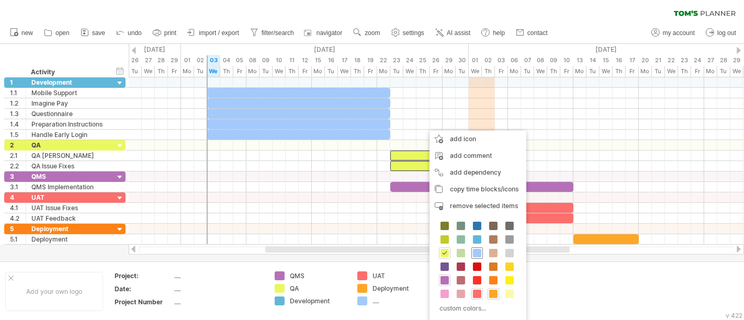
click at [476, 250] on span at bounding box center [477, 253] width 8 height 8
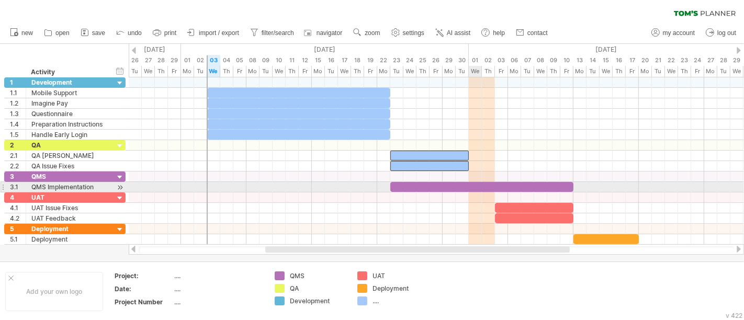
click at [469, 183] on div at bounding box center [481, 187] width 183 height 10
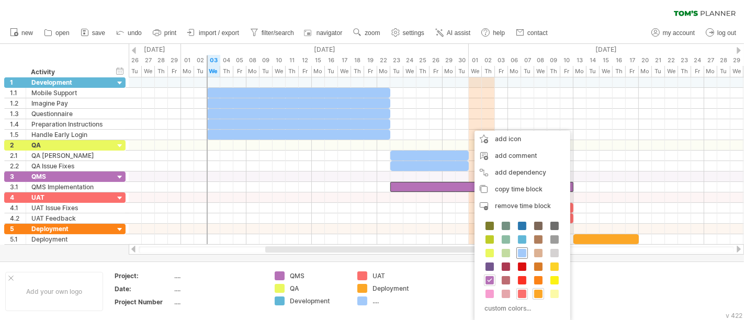
click at [520, 252] on span at bounding box center [522, 253] width 8 height 8
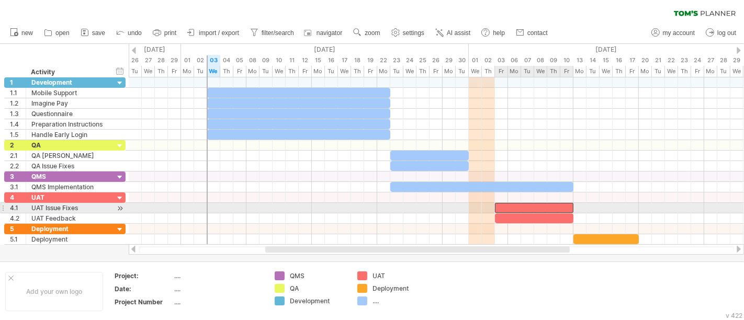
click at [525, 205] on div at bounding box center [534, 208] width 78 height 10
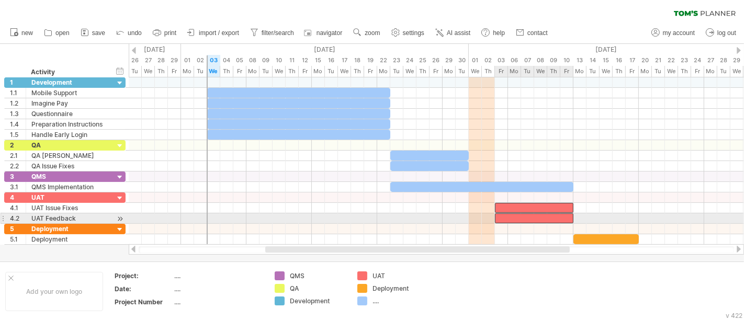
click at [523, 217] on div at bounding box center [534, 218] width 78 height 10
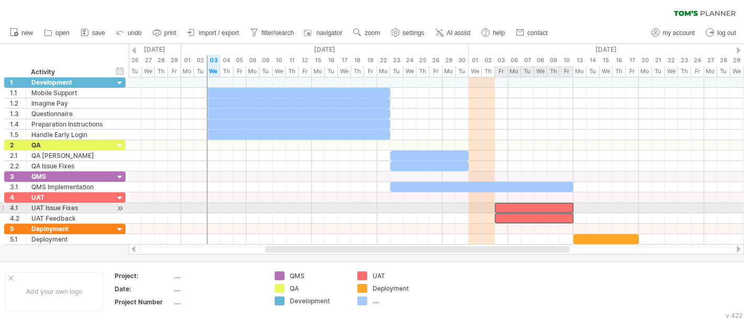
click at [515, 205] on div at bounding box center [534, 208] width 78 height 10
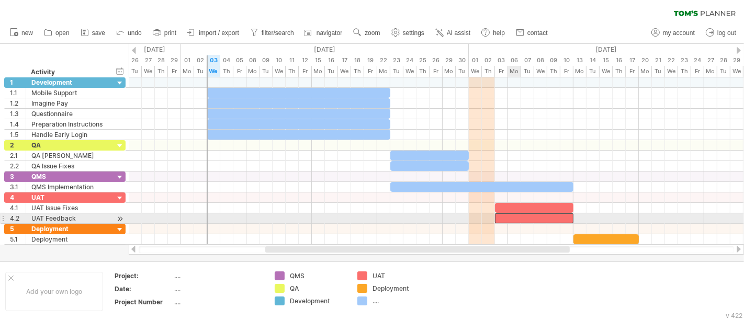
click at [516, 214] on div at bounding box center [534, 218] width 78 height 10
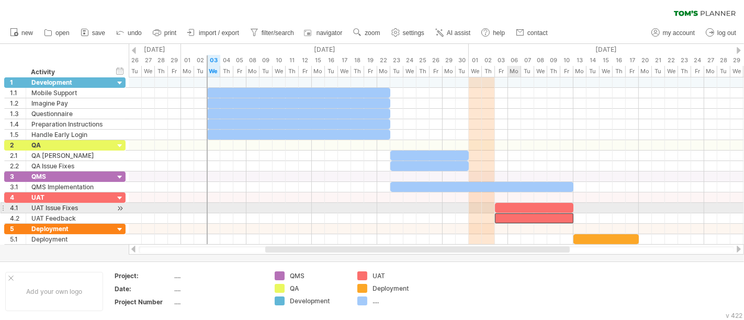
click at [514, 208] on div at bounding box center [534, 208] width 78 height 10
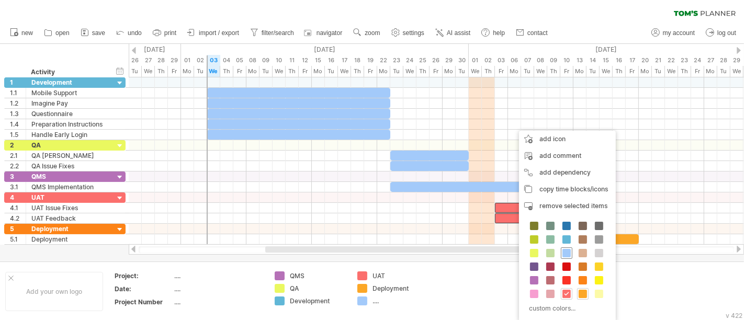
click at [562, 252] on span at bounding box center [566, 253] width 8 height 8
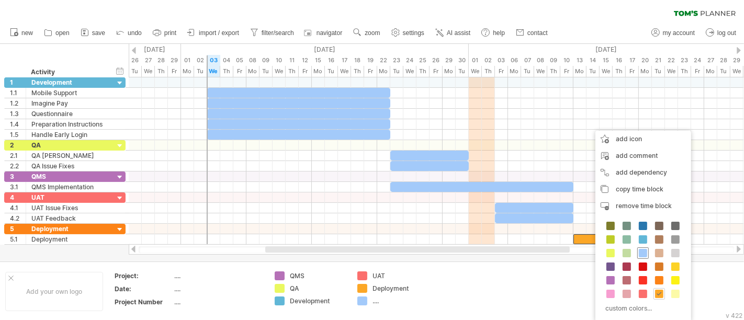
click at [641, 250] on span at bounding box center [643, 253] width 8 height 8
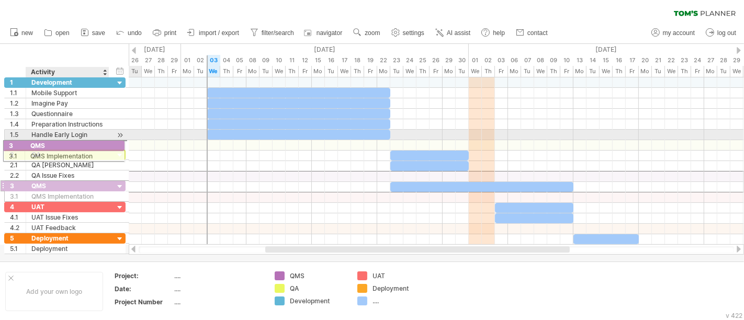
drag, startPoint x: 54, startPoint y: 173, endPoint x: 49, endPoint y: 144, distance: 29.9
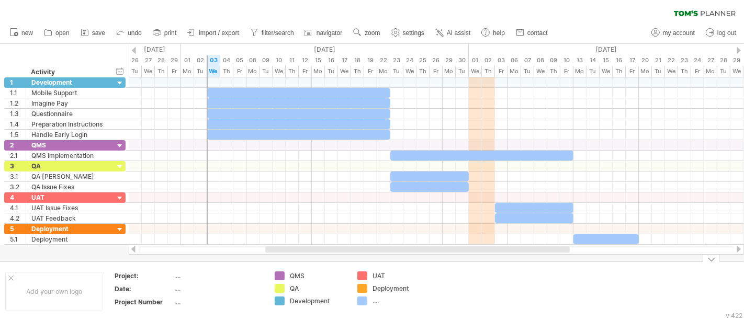
click at [375, 288] on div "...." at bounding box center [400, 301] width 57 height 9
click at [335, 286] on div "QA" at bounding box center [318, 288] width 57 height 9
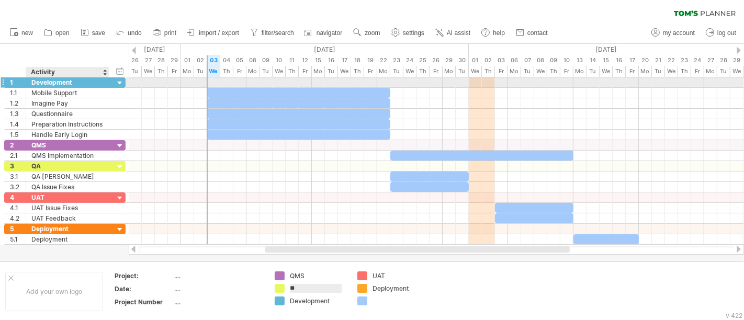
click at [121, 82] on div at bounding box center [120, 83] width 10 height 10
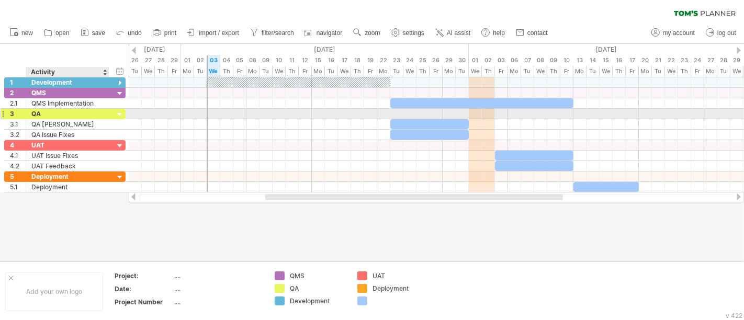
click at [119, 110] on div at bounding box center [120, 115] width 10 height 10
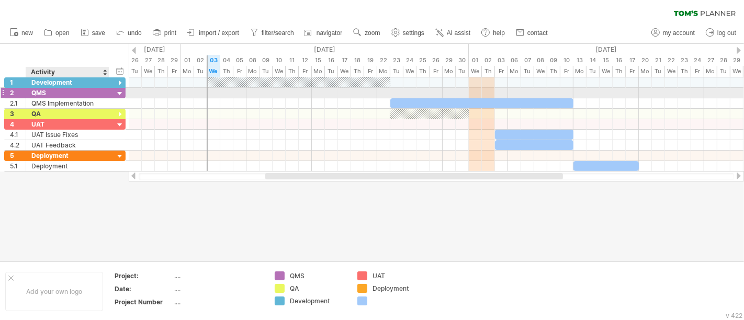
click at [119, 94] on div at bounding box center [120, 94] width 10 height 10
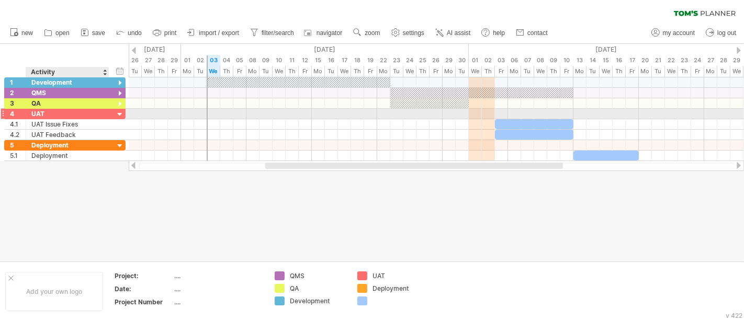
click at [118, 113] on div at bounding box center [120, 115] width 10 height 10
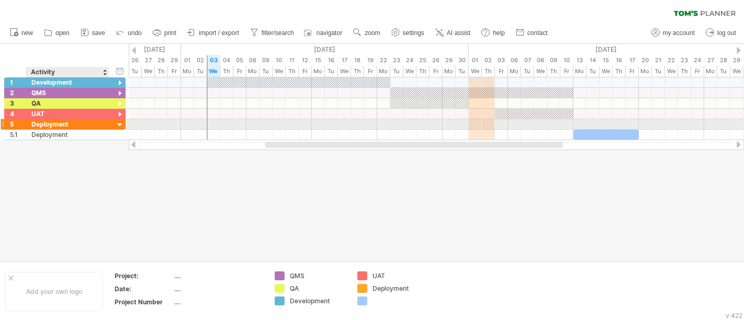
click at [119, 124] on div at bounding box center [120, 125] width 10 height 10
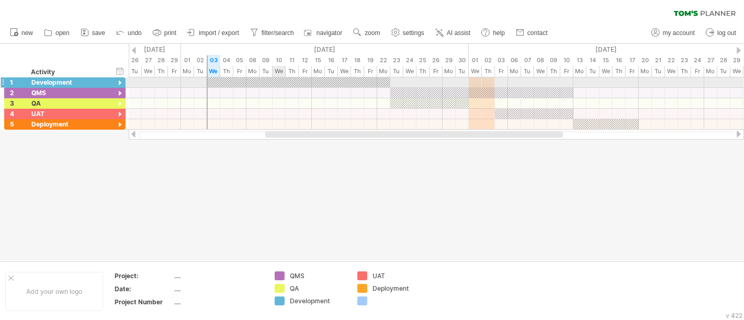
click at [273, 85] on div at bounding box center [298, 82] width 183 height 10
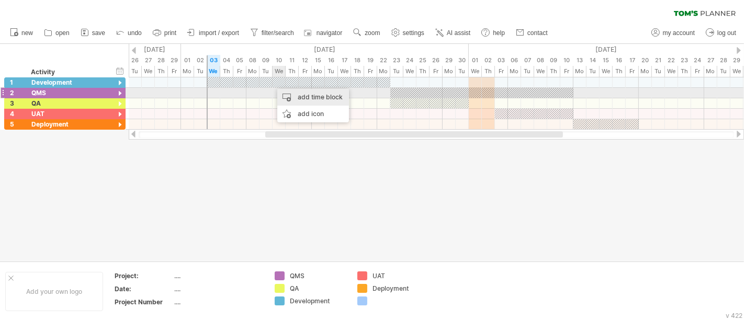
click at [292, 95] on div "add time block" at bounding box center [313, 97] width 72 height 17
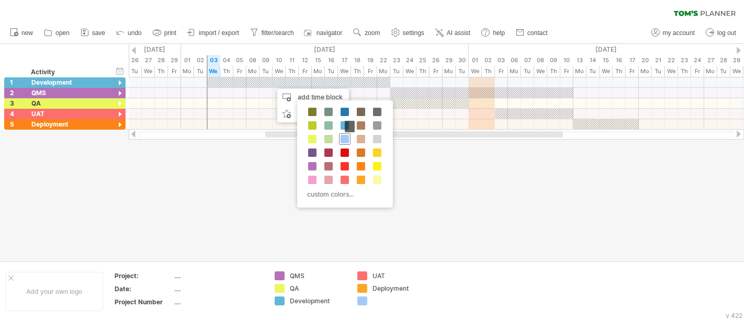
click at [346, 140] on span at bounding box center [344, 139] width 8 height 8
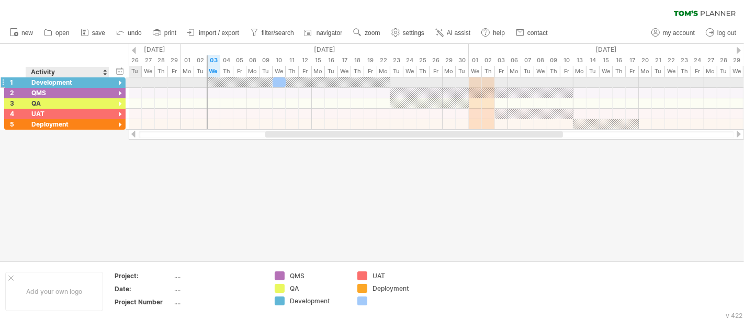
click at [122, 81] on div at bounding box center [120, 83] width 10 height 10
click at [120, 78] on div at bounding box center [120, 83] width 10 height 10
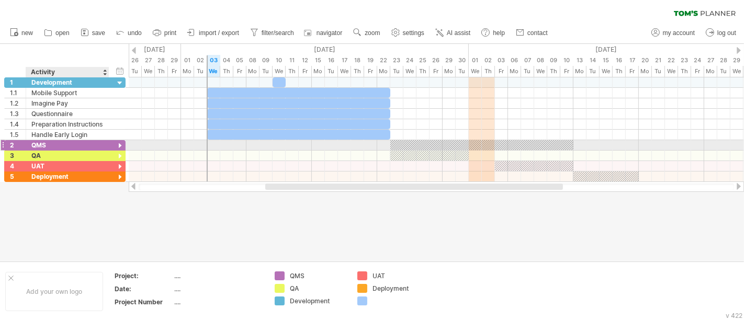
drag, startPoint x: 116, startPoint y: 143, endPoint x: 117, endPoint y: 154, distance: 11.5
click at [116, 143] on div at bounding box center [120, 146] width 10 height 10
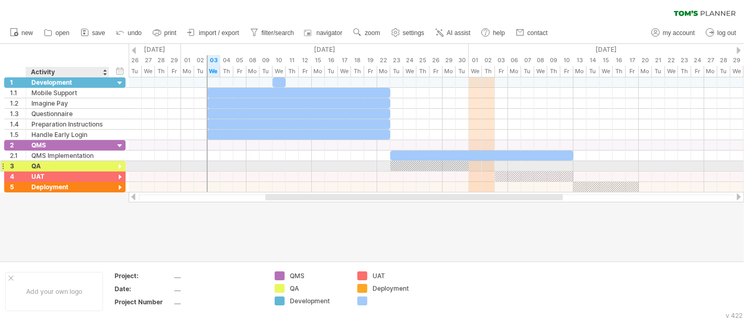
click at [117, 167] on div at bounding box center [120, 167] width 10 height 10
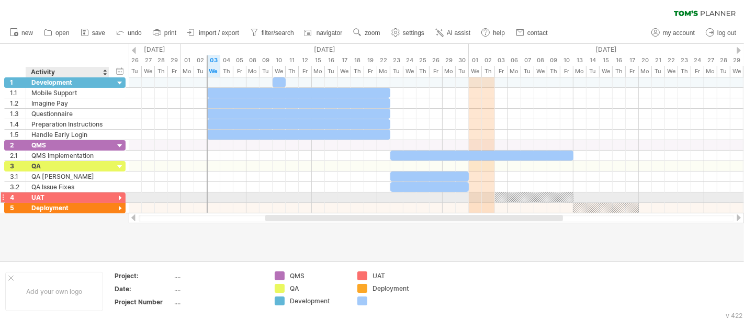
click at [118, 195] on div at bounding box center [120, 199] width 10 height 10
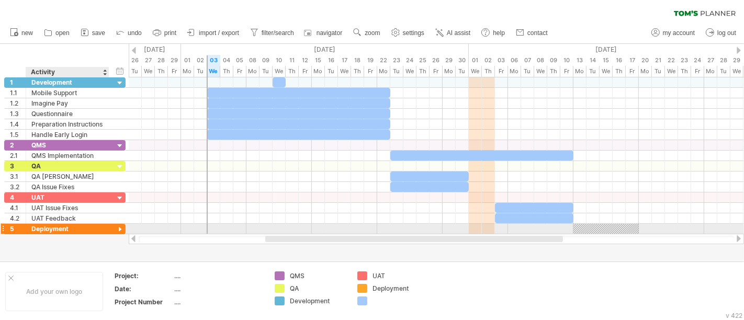
click at [116, 228] on div at bounding box center [120, 230] width 10 height 10
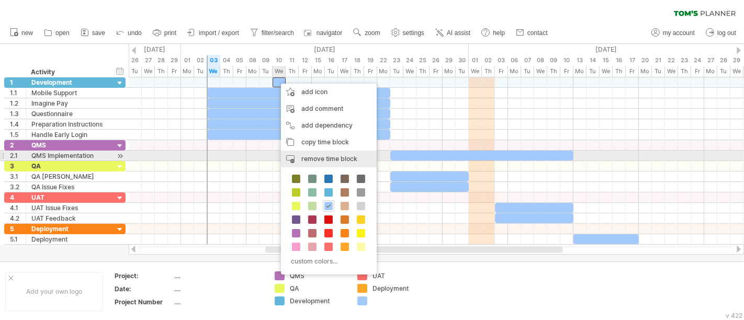
click at [314, 157] on span "remove time block" at bounding box center [329, 159] width 56 height 8
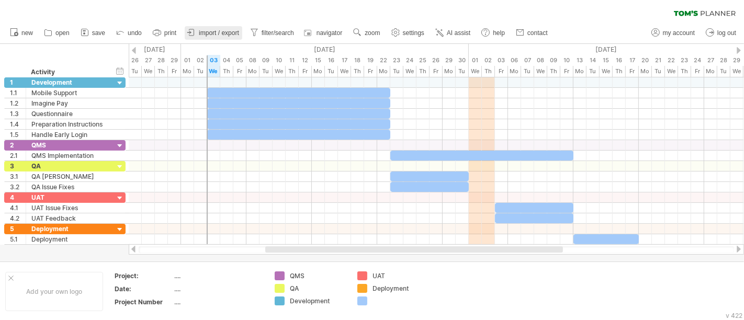
click at [225, 26] on link "import / export" at bounding box center [214, 33] width 58 height 14
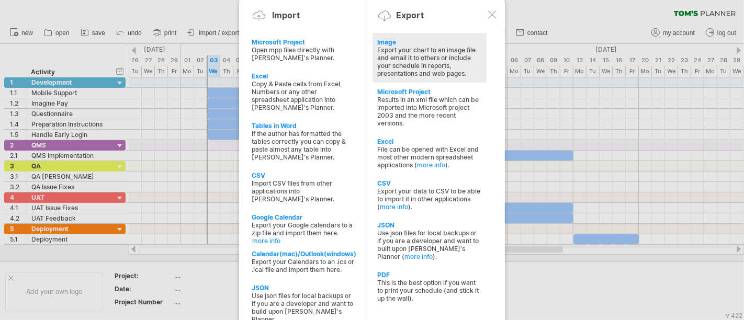
click at [395, 53] on div "Export your chart to an image file and email it to others or include your sched…" at bounding box center [430, 61] width 104 height 31
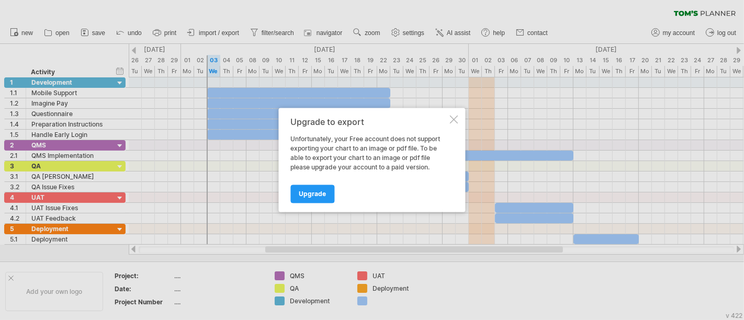
click at [452, 124] on div "Upgrade to export Unfortunately, your Free account does not support exporting y…" at bounding box center [372, 160] width 187 height 104
click at [454, 120] on div at bounding box center [454, 120] width 8 height 8
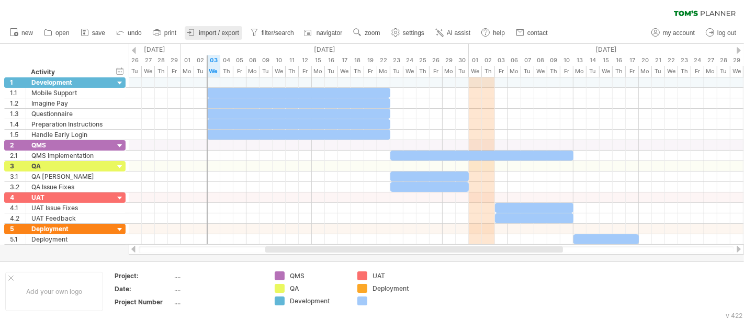
click at [231, 38] on link "import / export" at bounding box center [214, 33] width 58 height 14
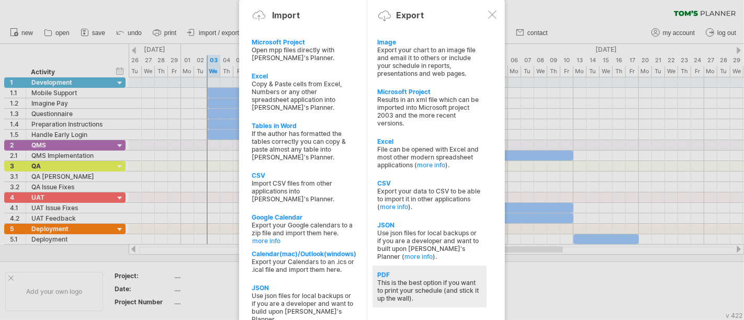
click at [406, 288] on div "This is the best option if you want to print your schedule (and stick it up the…" at bounding box center [430, 291] width 104 height 24
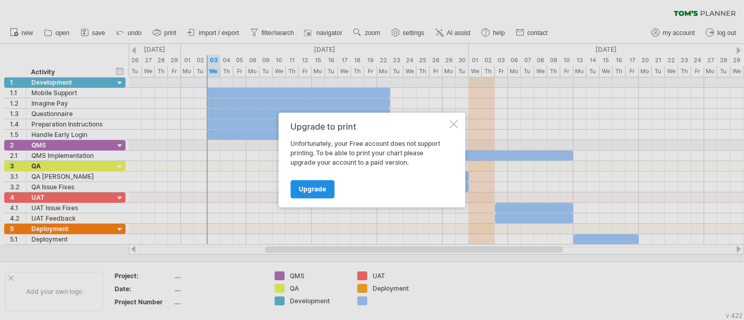
click at [314, 195] on link "Upgrade" at bounding box center [313, 189] width 44 height 18
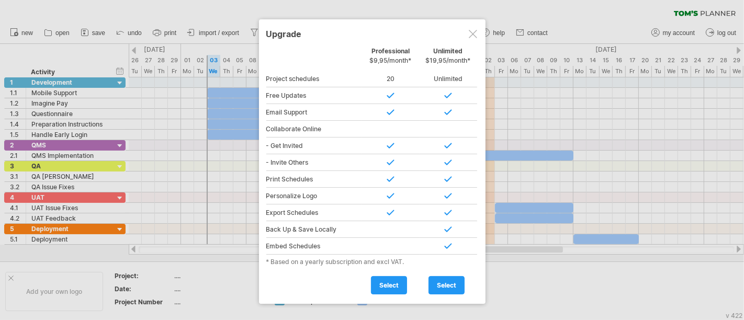
click at [469, 37] on div at bounding box center [473, 34] width 8 height 8
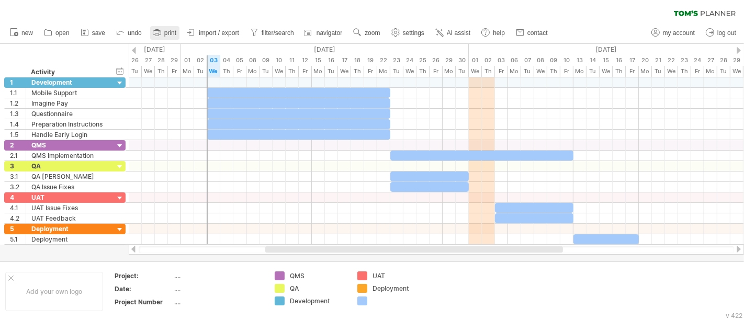
click at [163, 35] on link "print" at bounding box center [164, 33] width 29 height 14
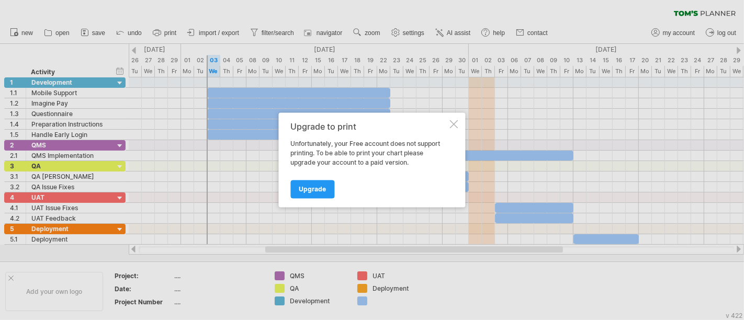
click at [453, 126] on div at bounding box center [454, 124] width 8 height 8
